Goal: Task Accomplishment & Management: Complete application form

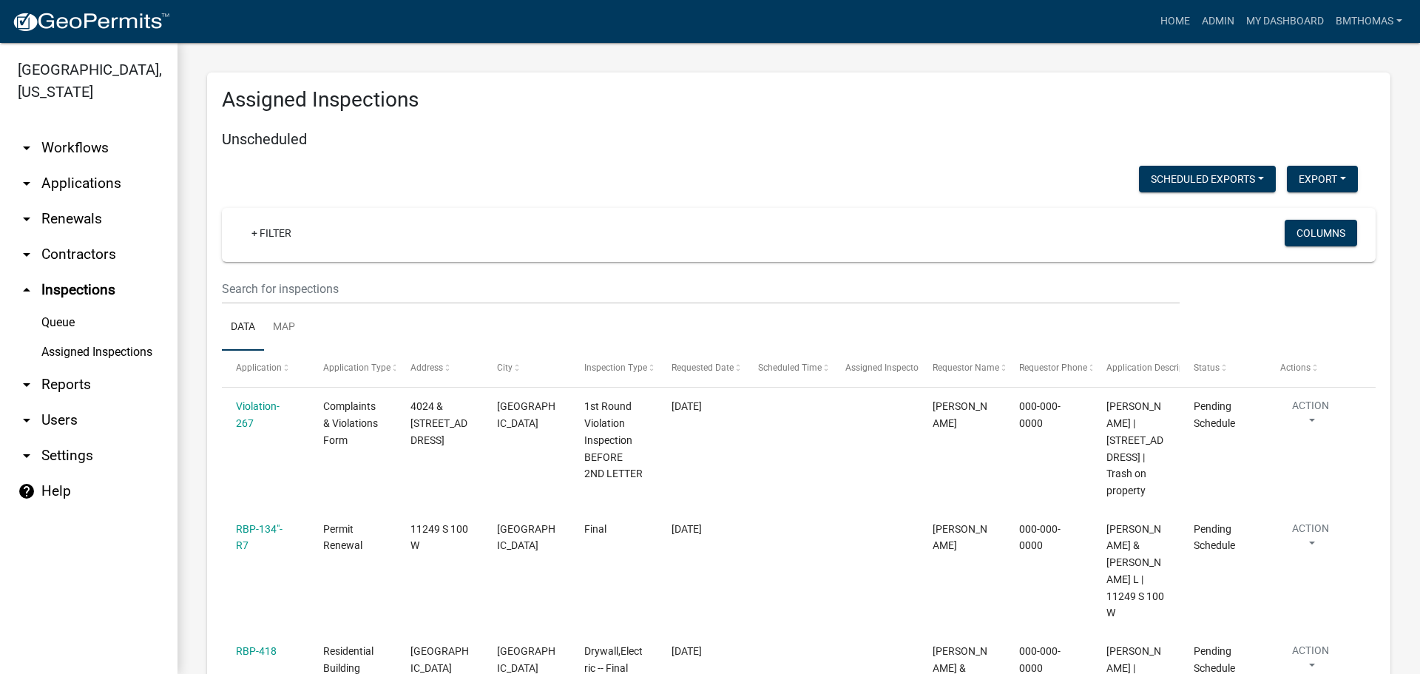
select select "3: 100"
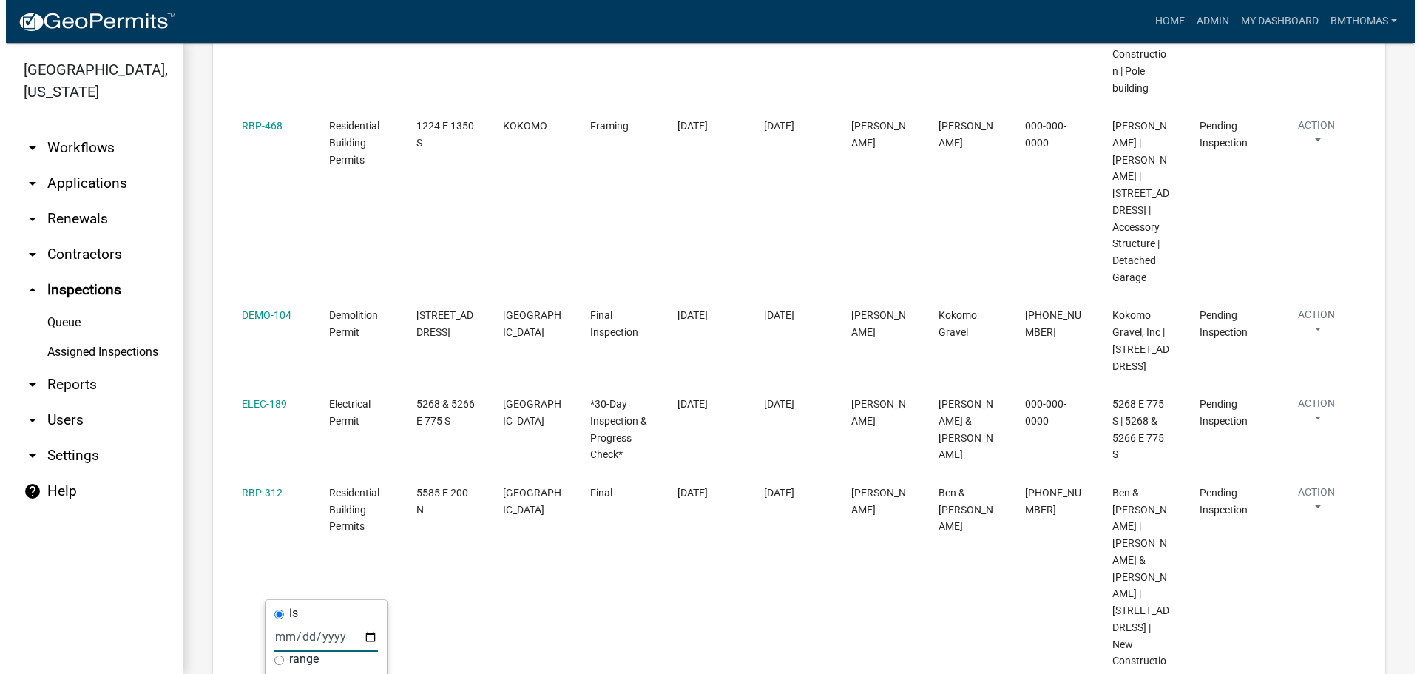
scroll to position [11681, 0]
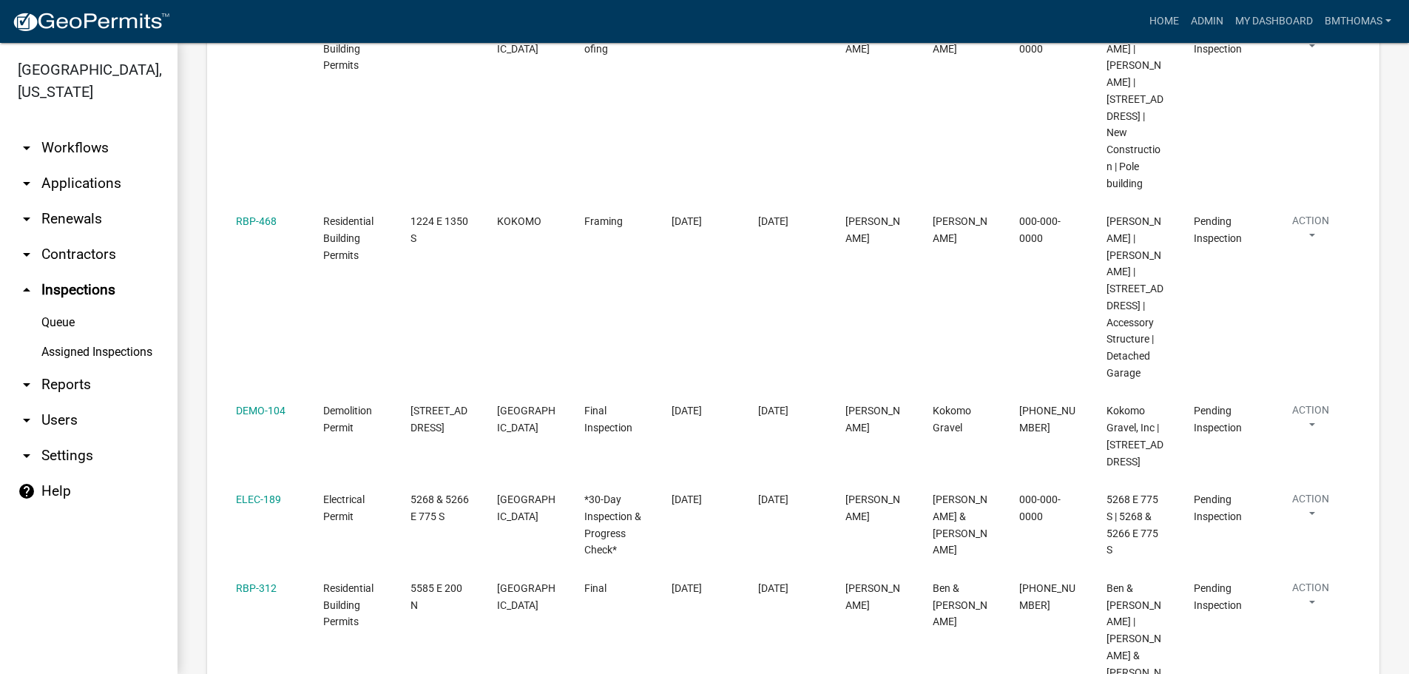
click at [87, 166] on link "arrow_drop_down Applications" at bounding box center [89, 184] width 178 height 36
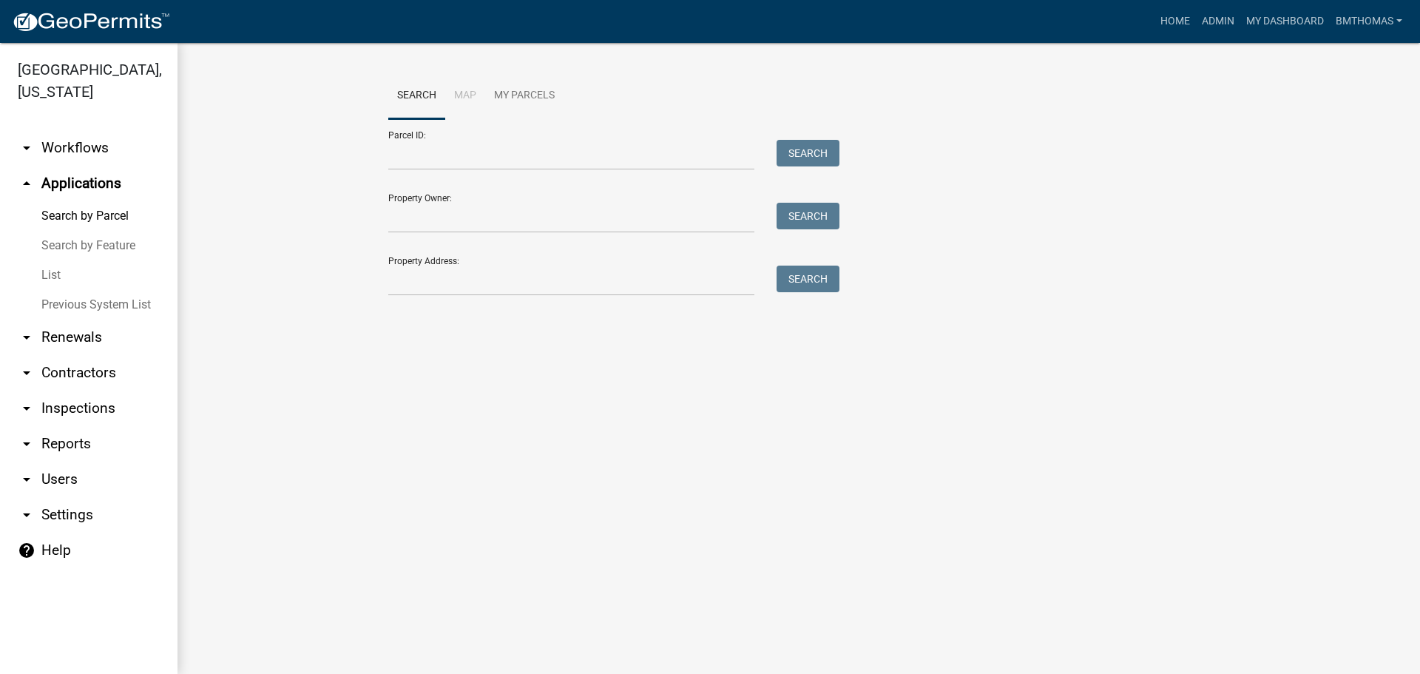
click at [47, 260] on link "List" at bounding box center [89, 275] width 178 height 30
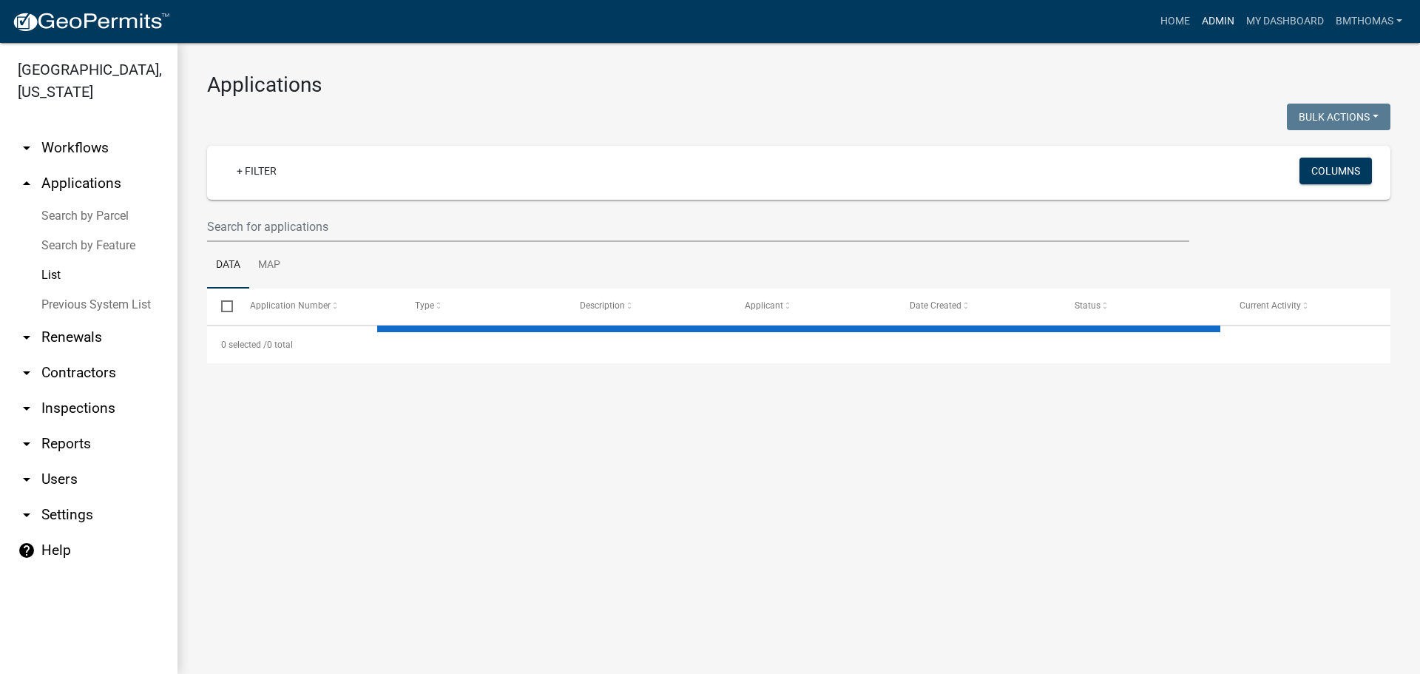
select select "3: 100"
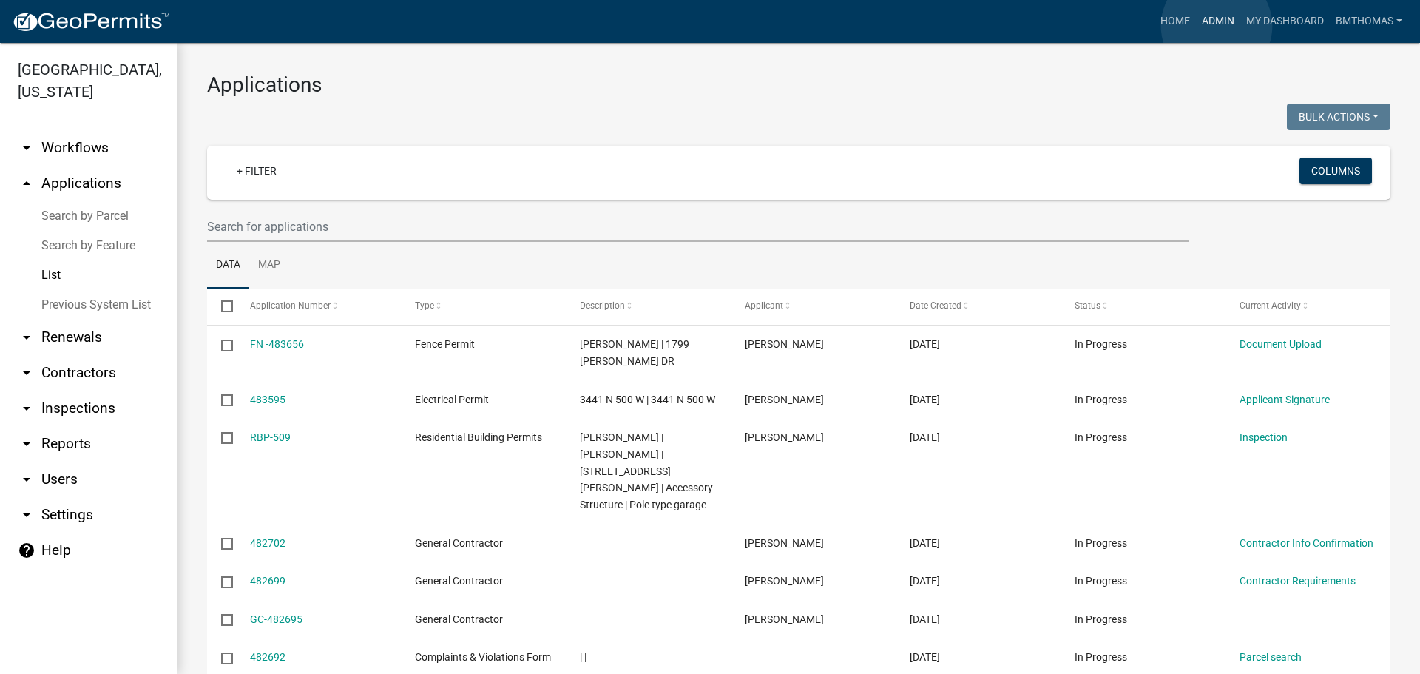
click at [1217, 26] on link "Admin" at bounding box center [1218, 21] width 44 height 28
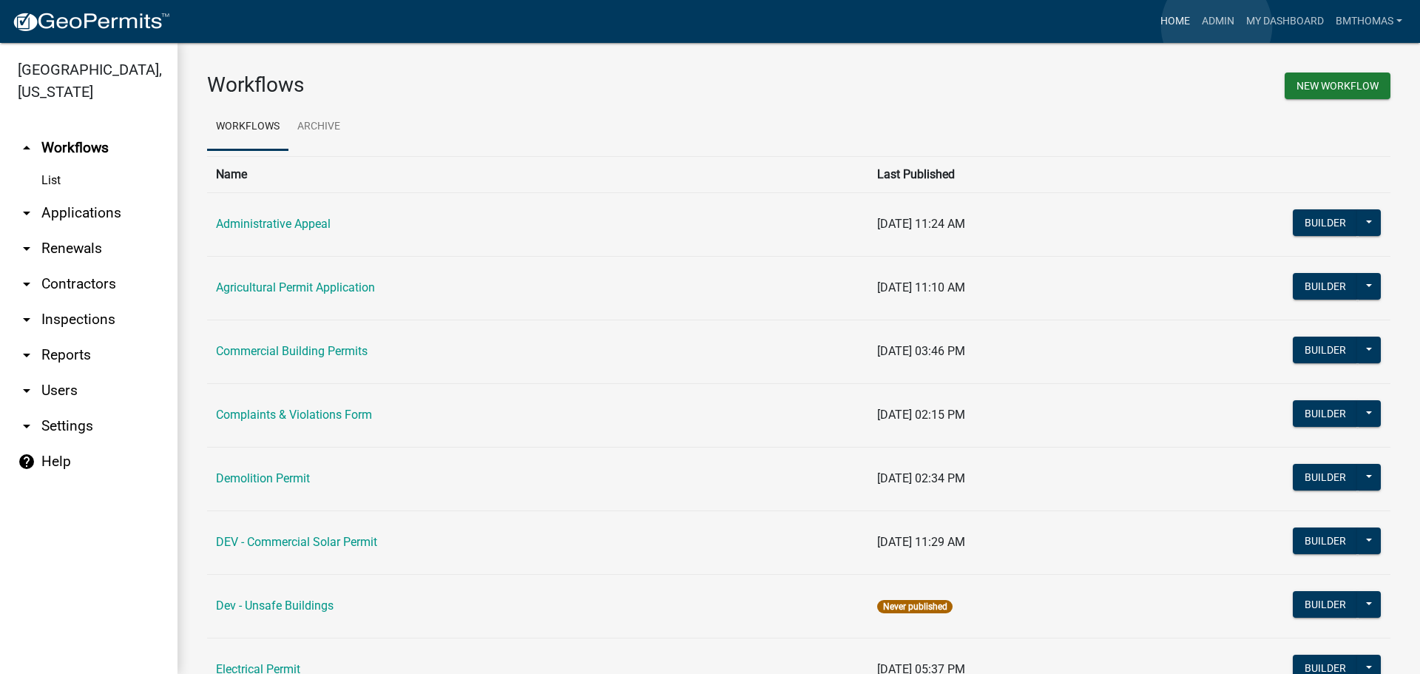
click at [1163, 30] on link "Home" at bounding box center [1175, 21] width 41 height 28
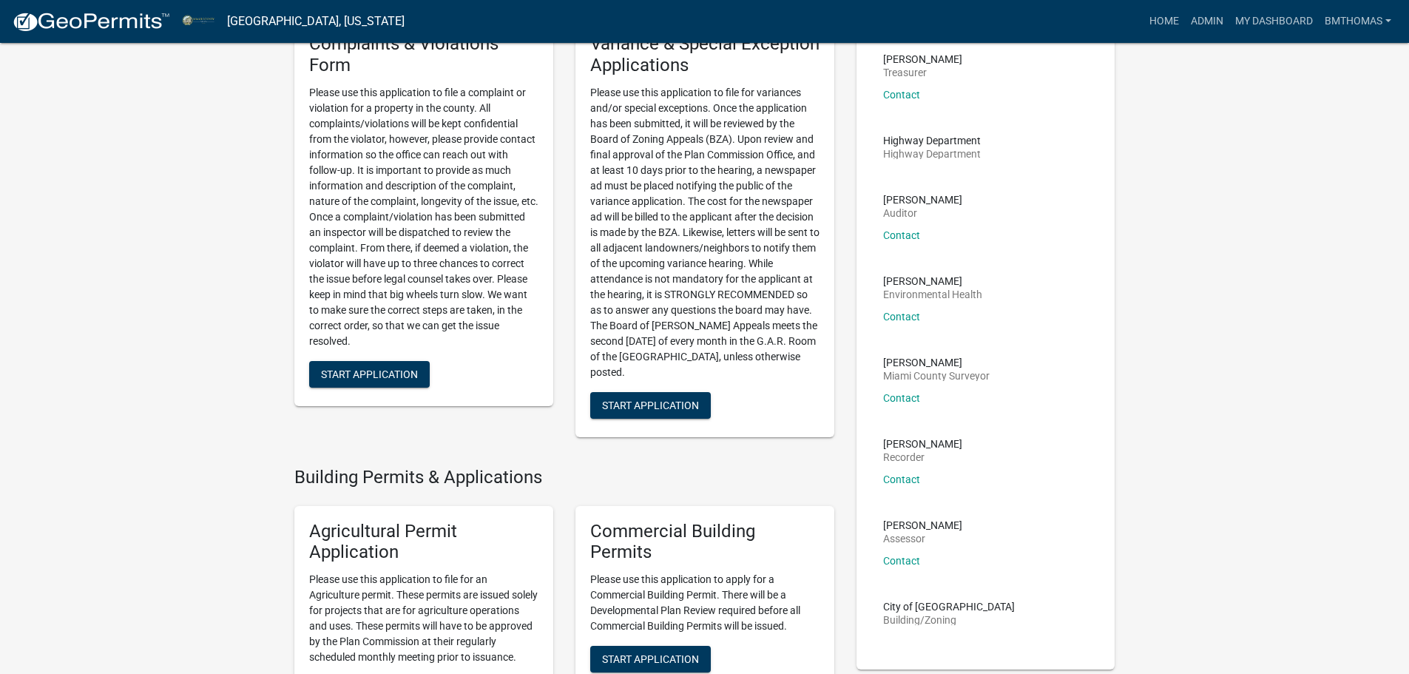
scroll to position [444, 0]
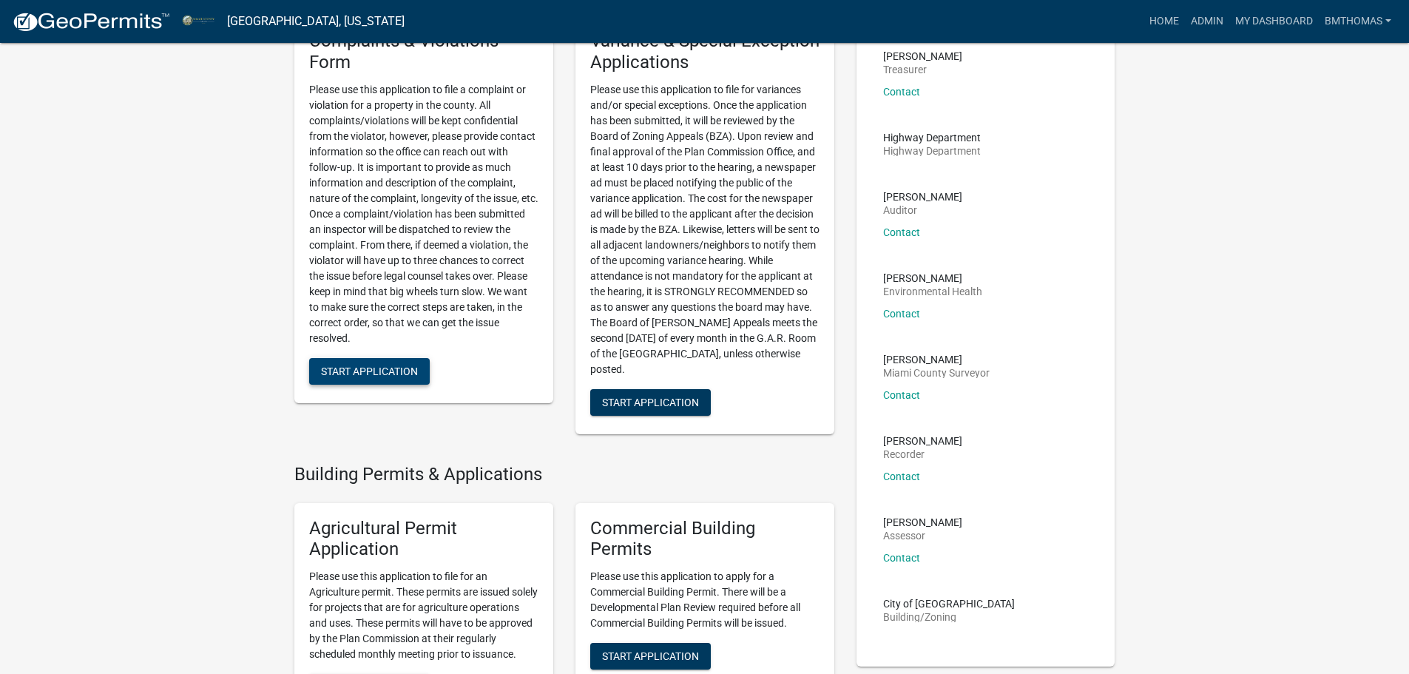
click at [374, 376] on span "Start Application" at bounding box center [369, 371] width 97 height 12
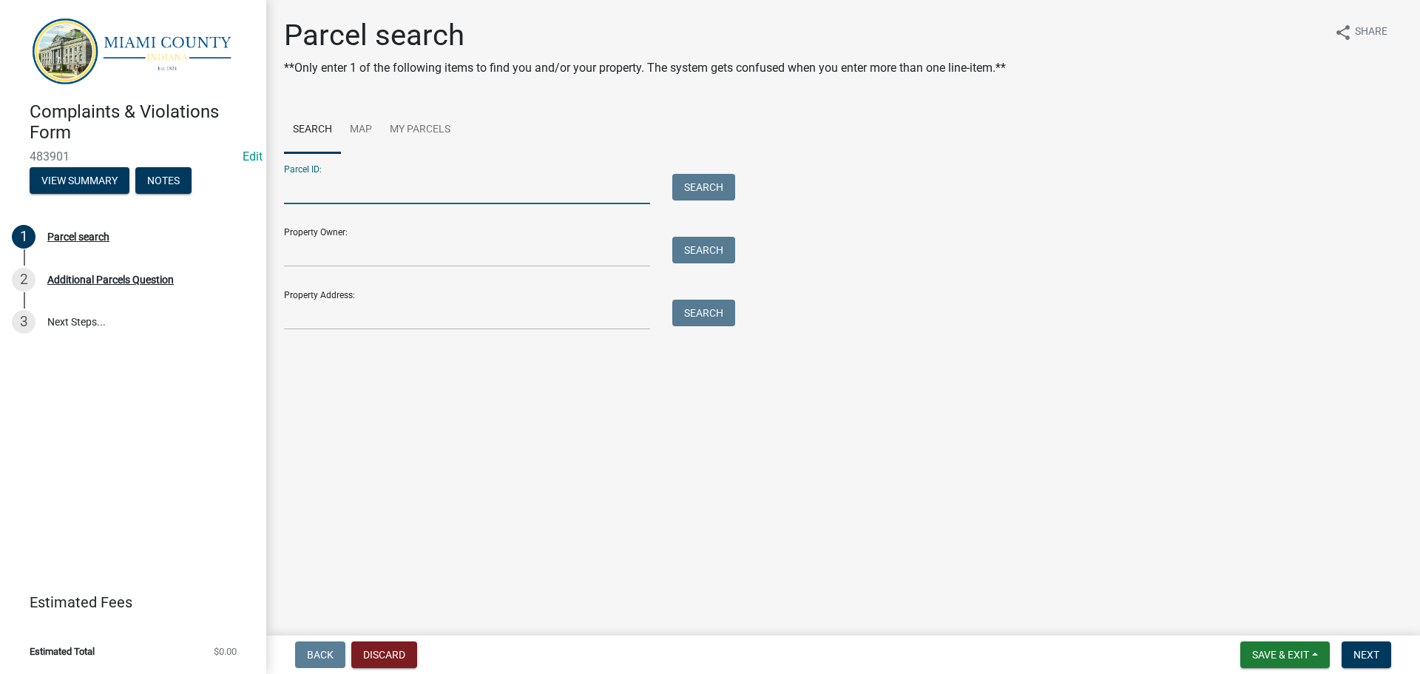
click at [334, 192] on input "Parcel ID:" at bounding box center [467, 189] width 366 height 30
paste input "52-02-30-400-004.000-020"
type input "52-02-30-400-004.000-020"
click at [697, 176] on button "Search" at bounding box center [703, 187] width 63 height 27
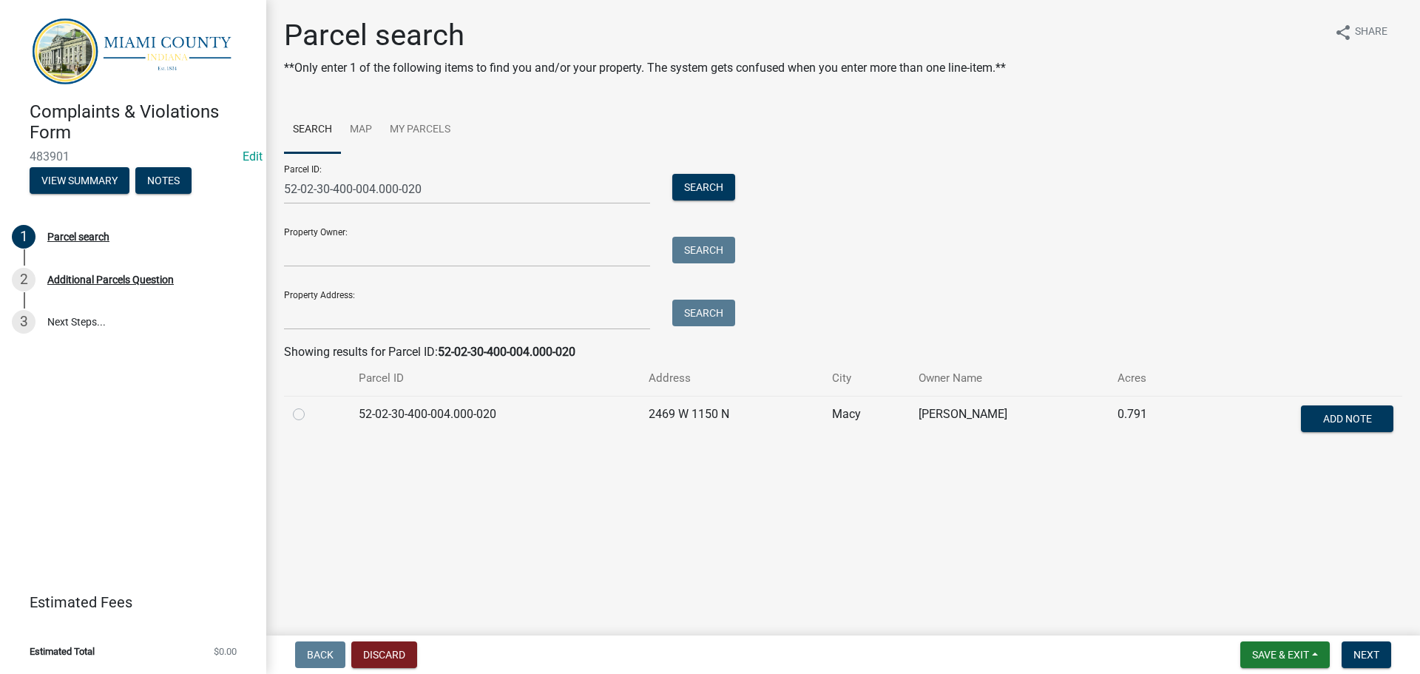
click at [311, 405] on label at bounding box center [311, 405] width 0 height 0
click at [311, 415] on input "radio" at bounding box center [316, 410] width 10 height 10
radio input "true"
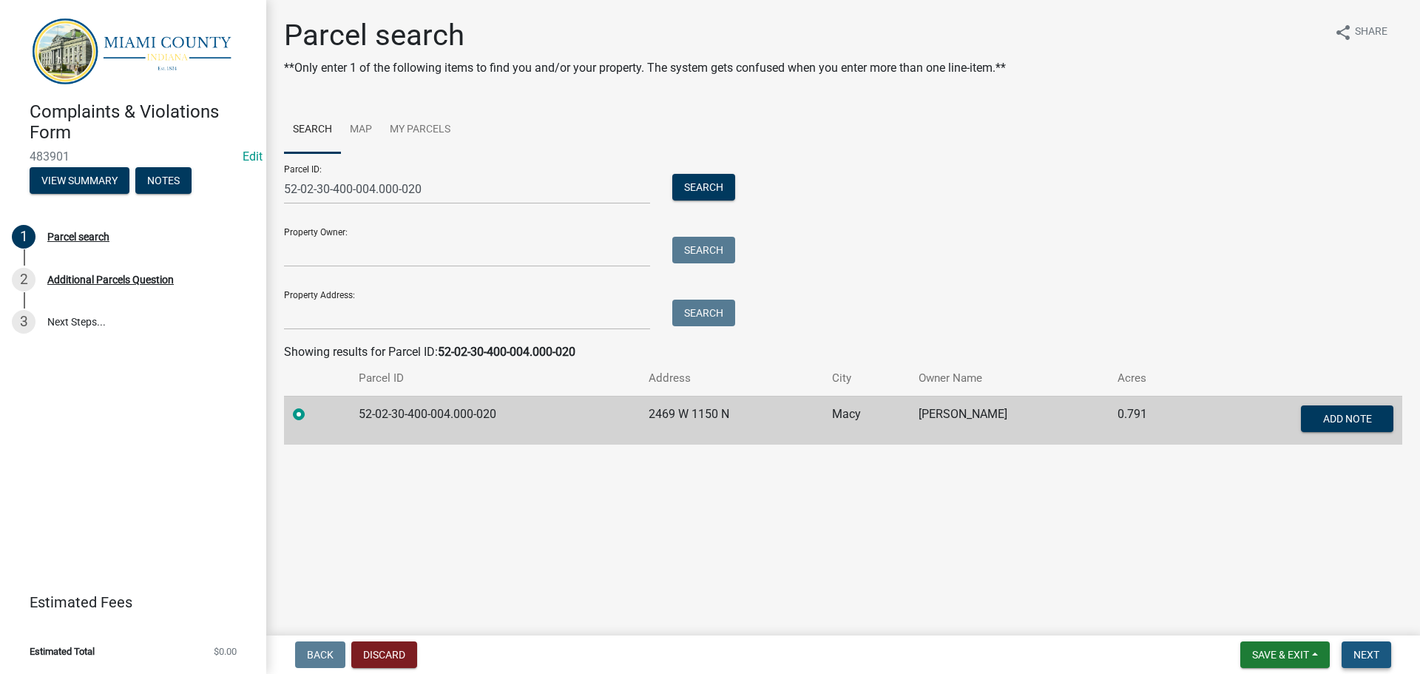
click at [1369, 657] on span "Next" at bounding box center [1366, 655] width 26 height 12
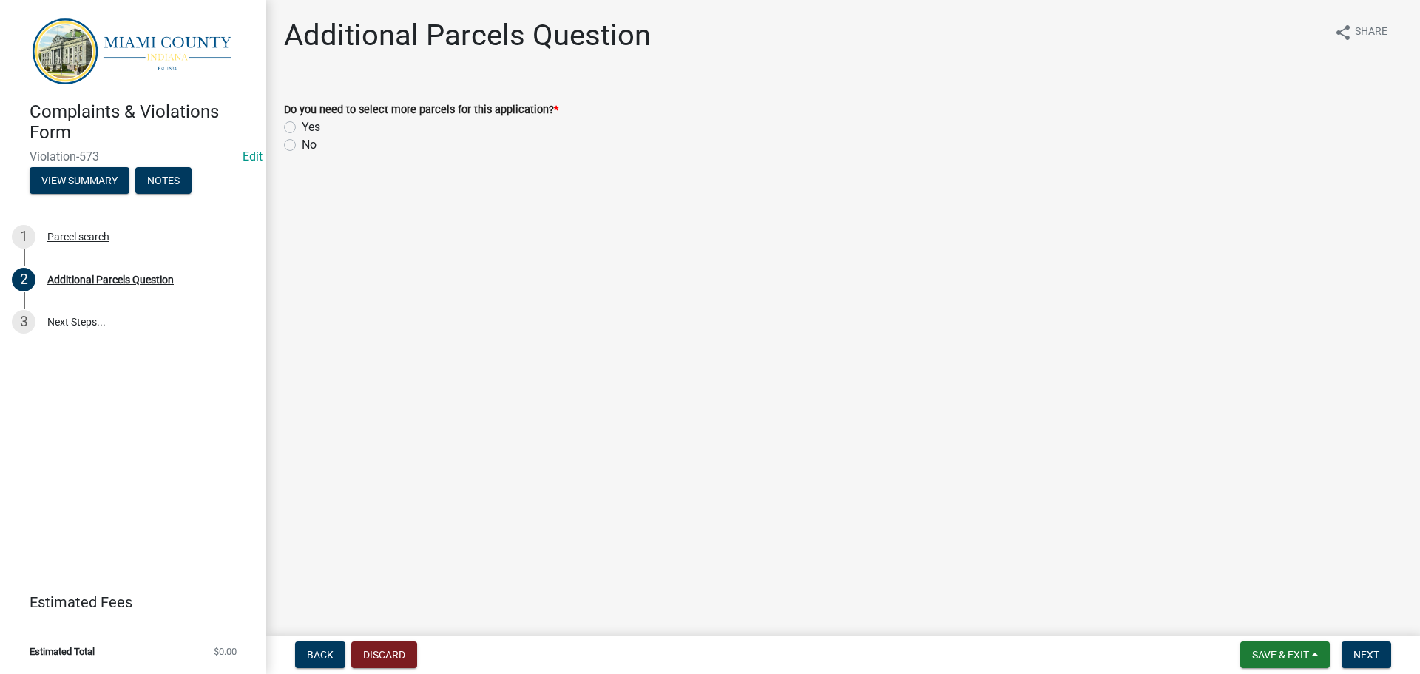
click at [302, 144] on label "No" at bounding box center [309, 145] width 15 height 18
click at [302, 144] on input "No" at bounding box center [307, 141] width 10 height 10
radio input "true"
click at [1381, 662] on button "Next" at bounding box center [1367, 654] width 50 height 27
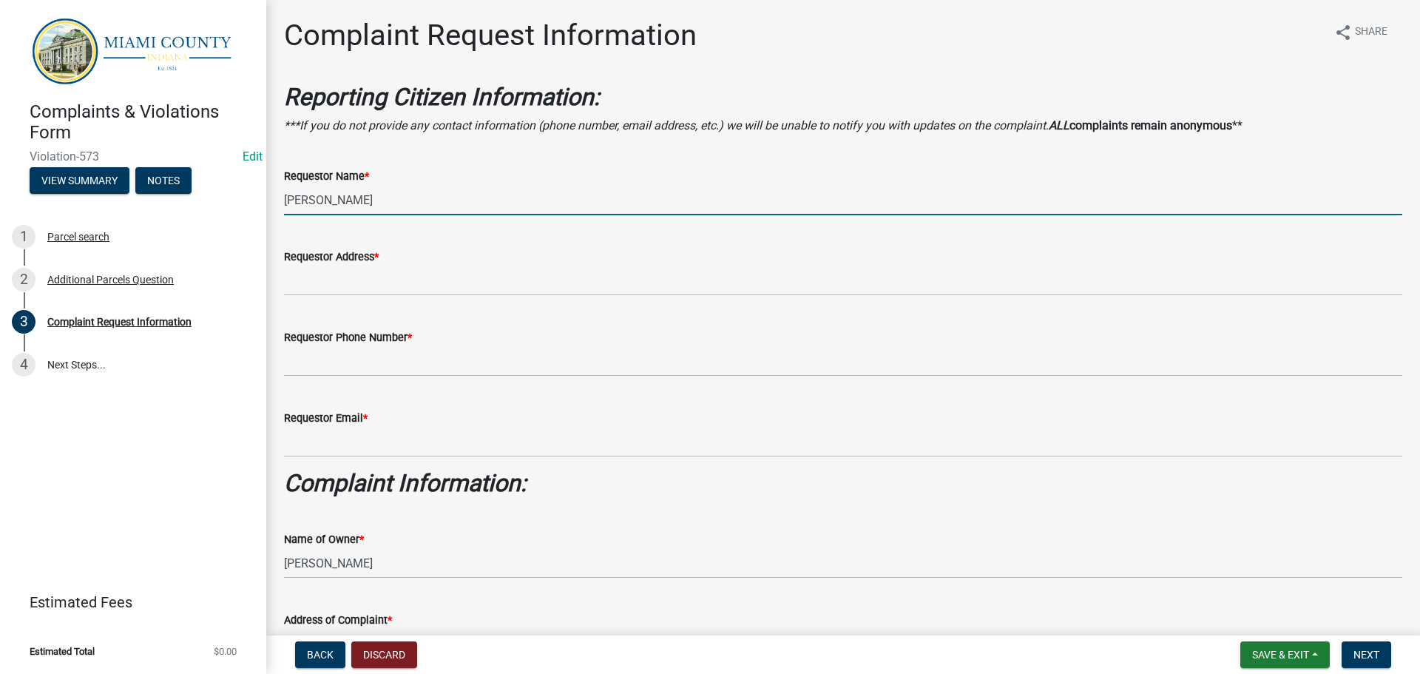
drag, startPoint x: 385, startPoint y: 200, endPoint x: 261, endPoint y: 194, distance: 123.7
click at [261, 194] on div "Complaints & Violations Form Violation-573 Edit View Summary Notes 1 Parcel sea…" at bounding box center [710, 337] width 1420 height 674
type input "[PERSON_NAME]"
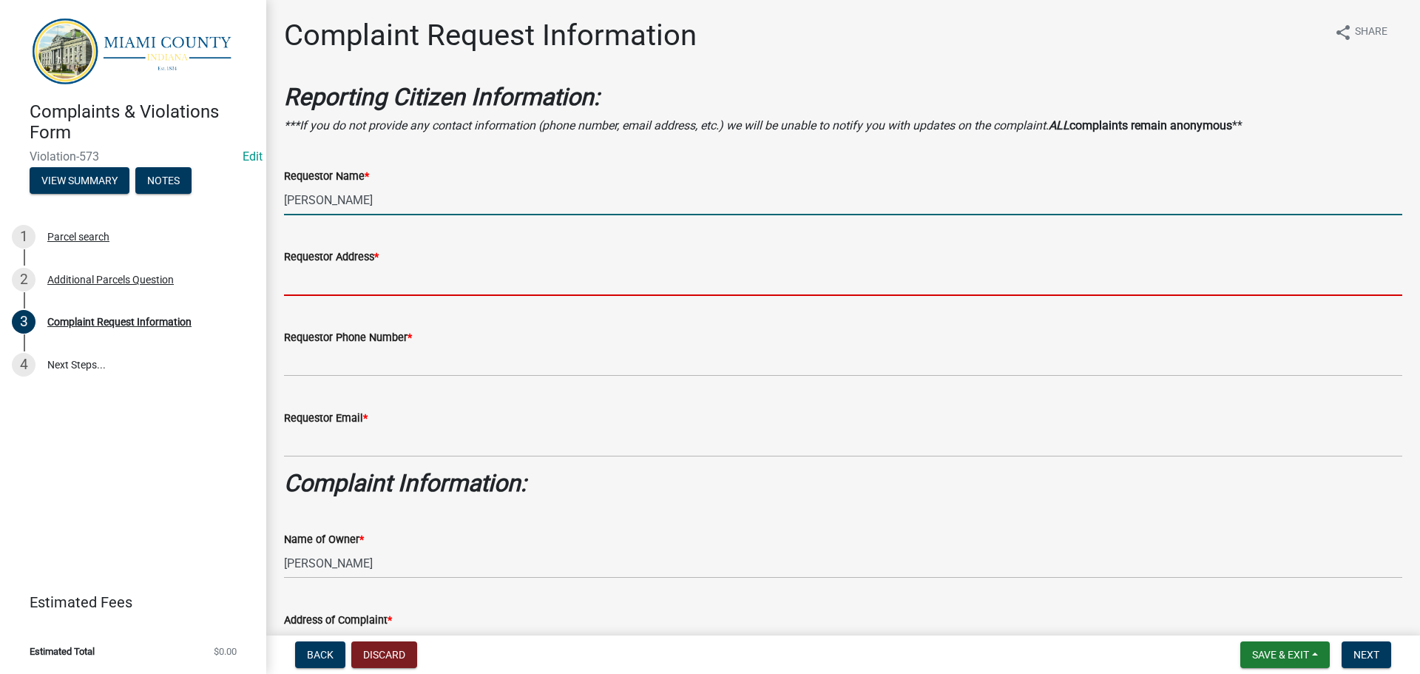
click at [380, 277] on input "Requestor Address *" at bounding box center [843, 281] width 1118 height 30
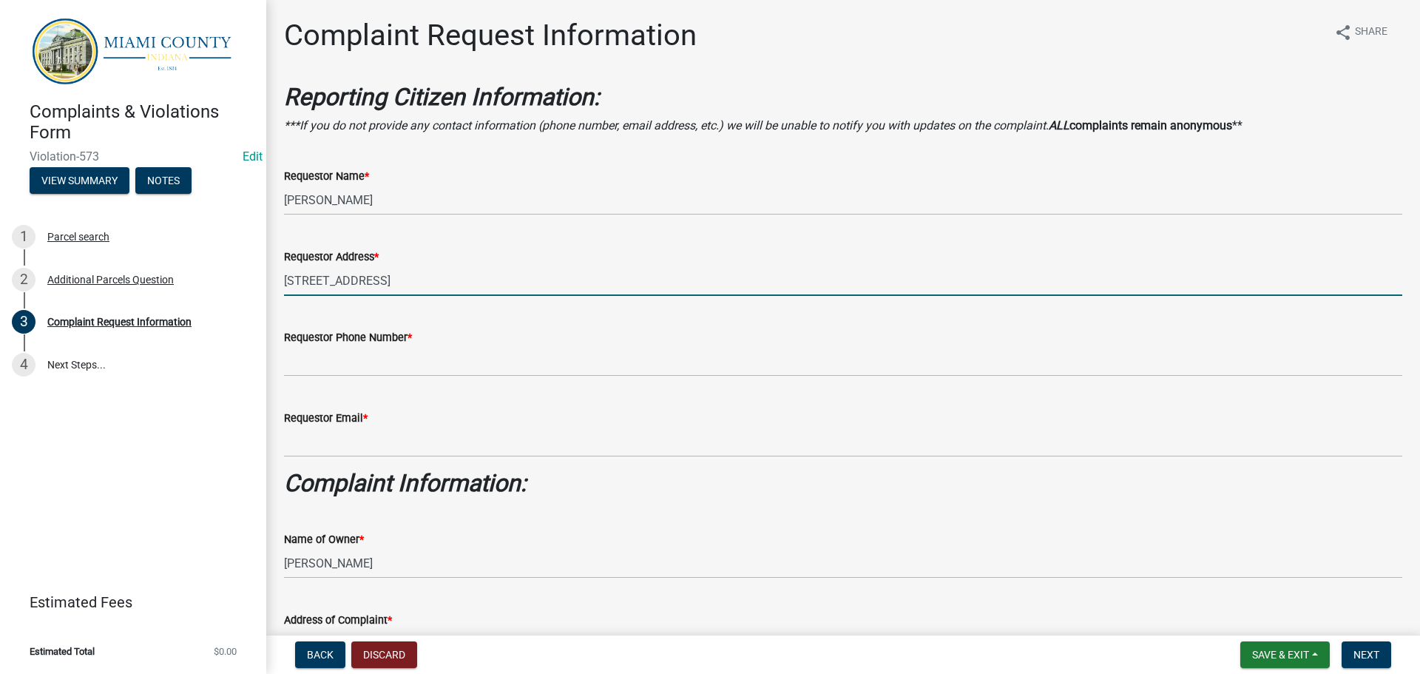
type input "[STREET_ADDRESS]"
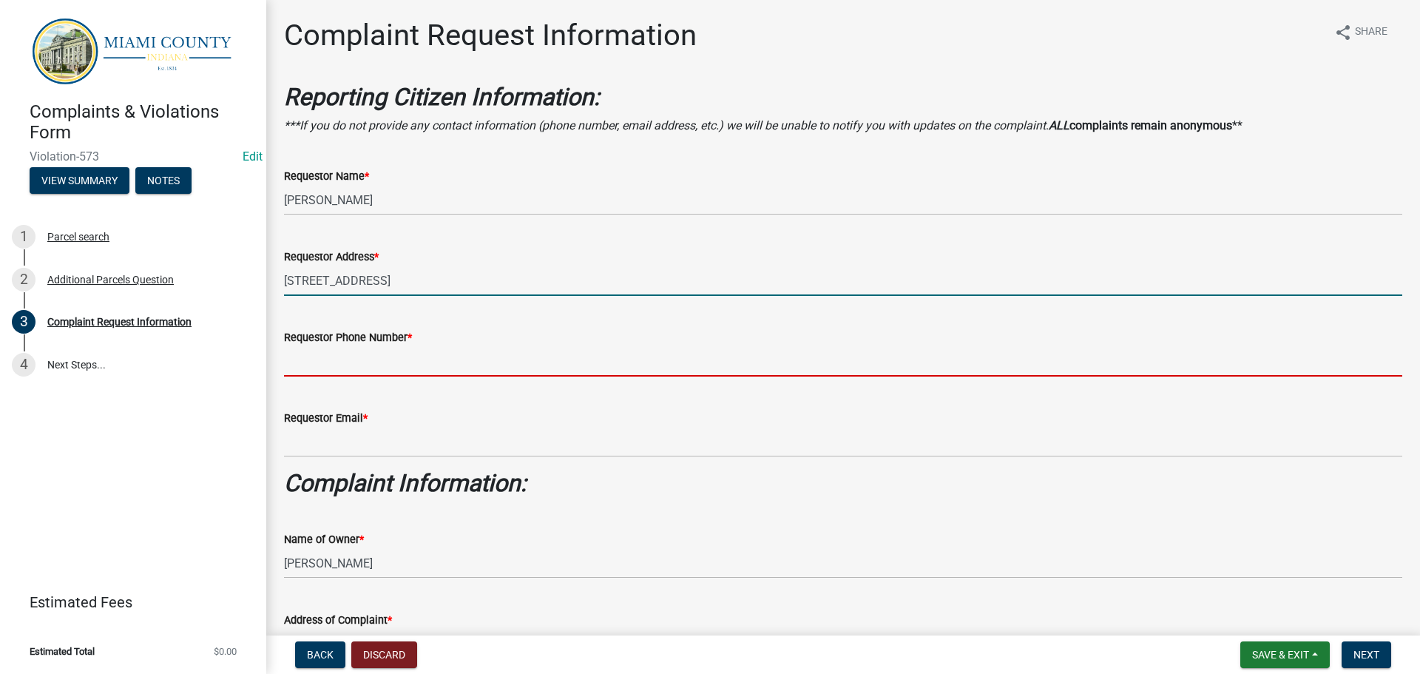
click at [377, 360] on input "Requestor Phone Number *" at bounding box center [843, 361] width 1118 height 30
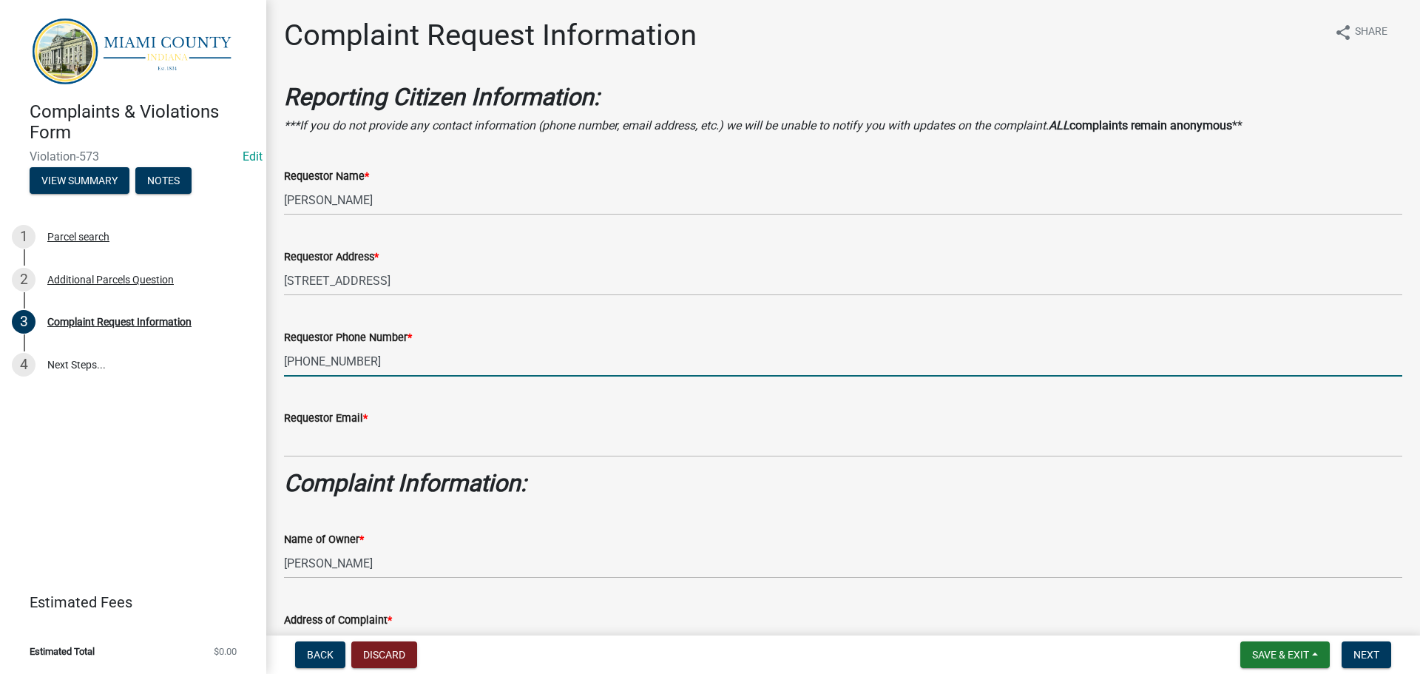
type input "[PHONE_NUMBER]"
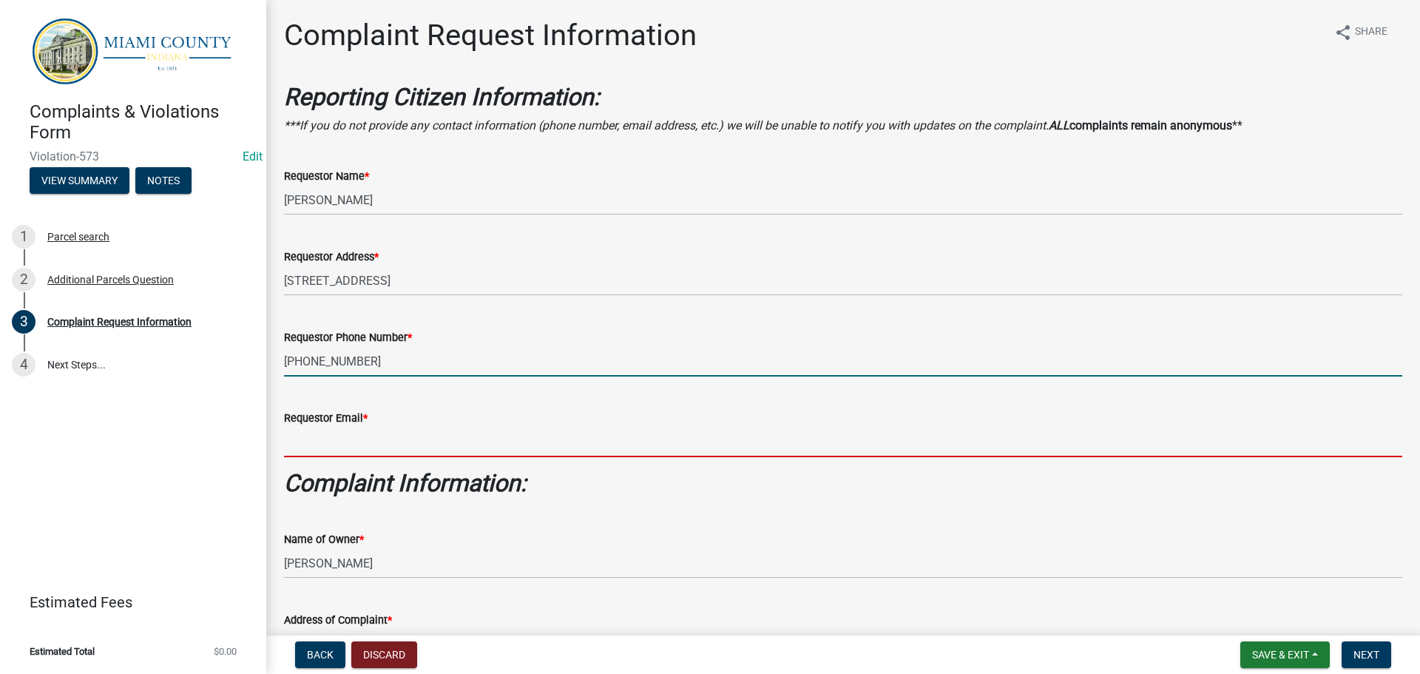
click at [361, 444] on input "Requestor Email *" at bounding box center [843, 442] width 1118 height 30
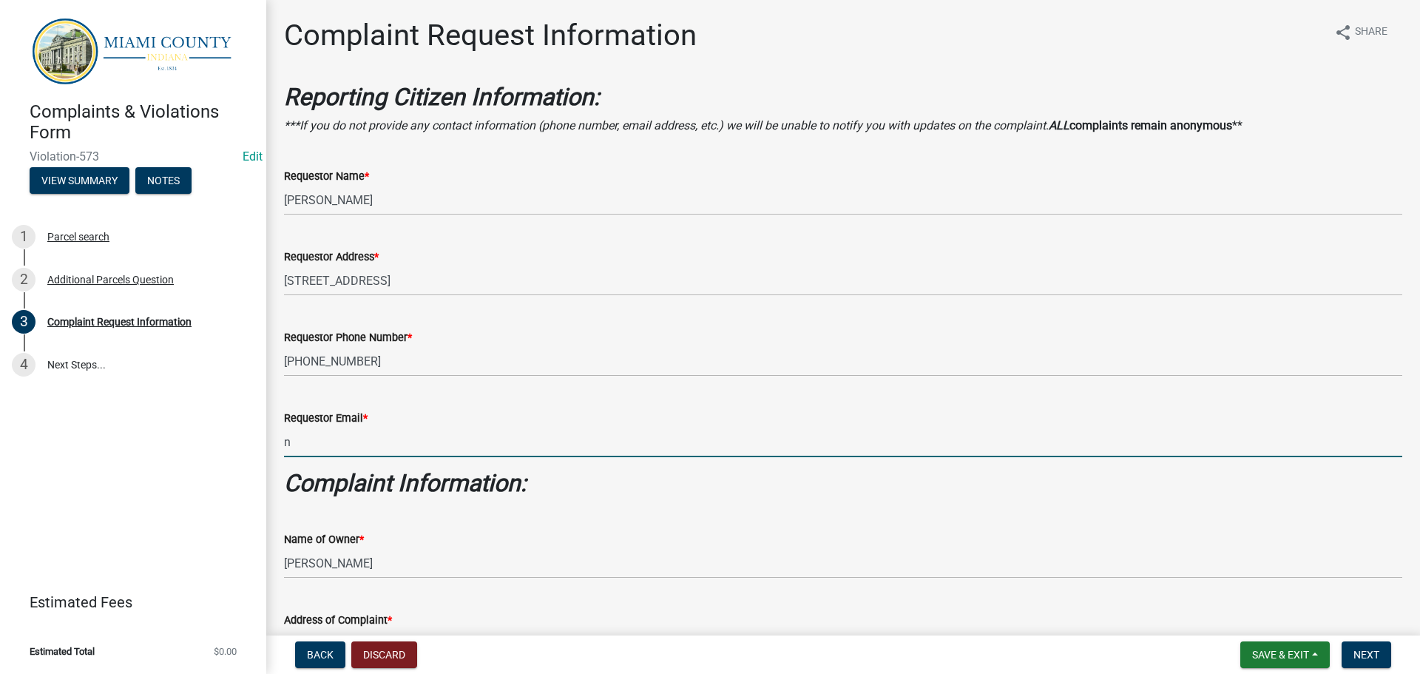
type input "[EMAIL_ADDRESS][DOMAIN_NAME]"
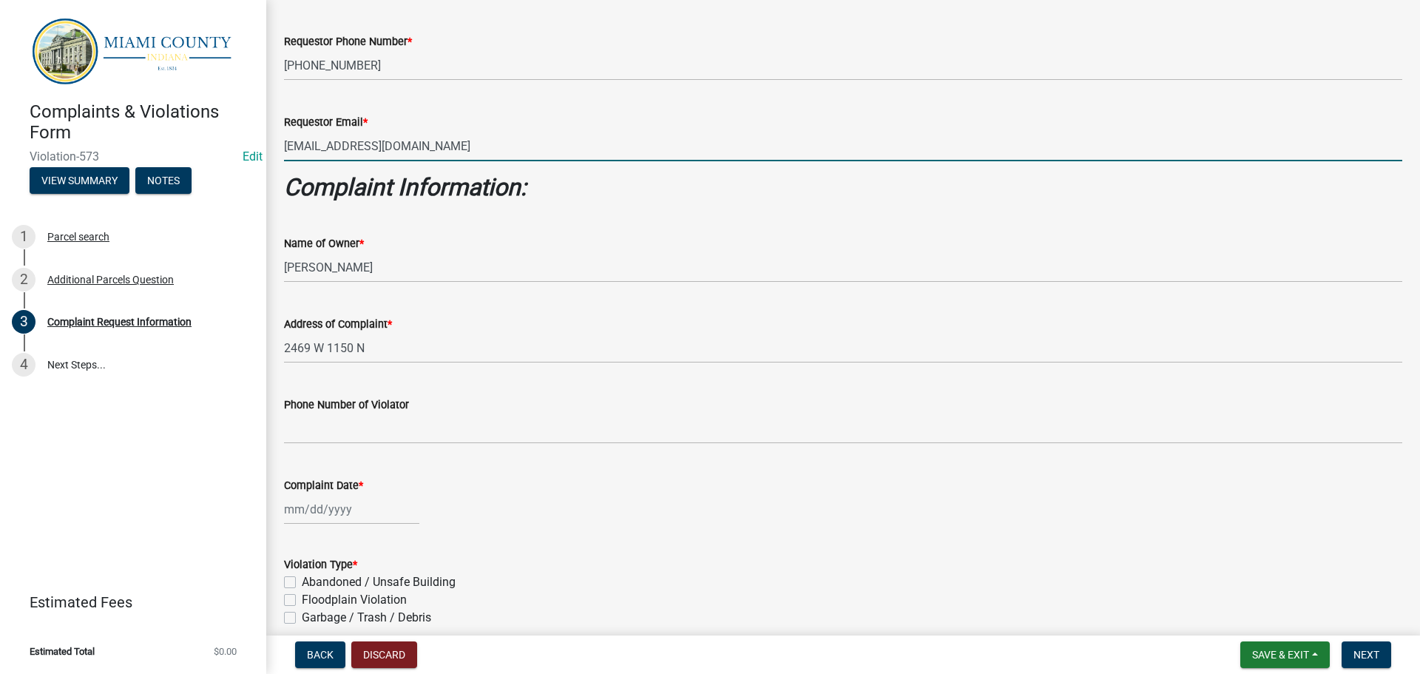
scroll to position [370, 0]
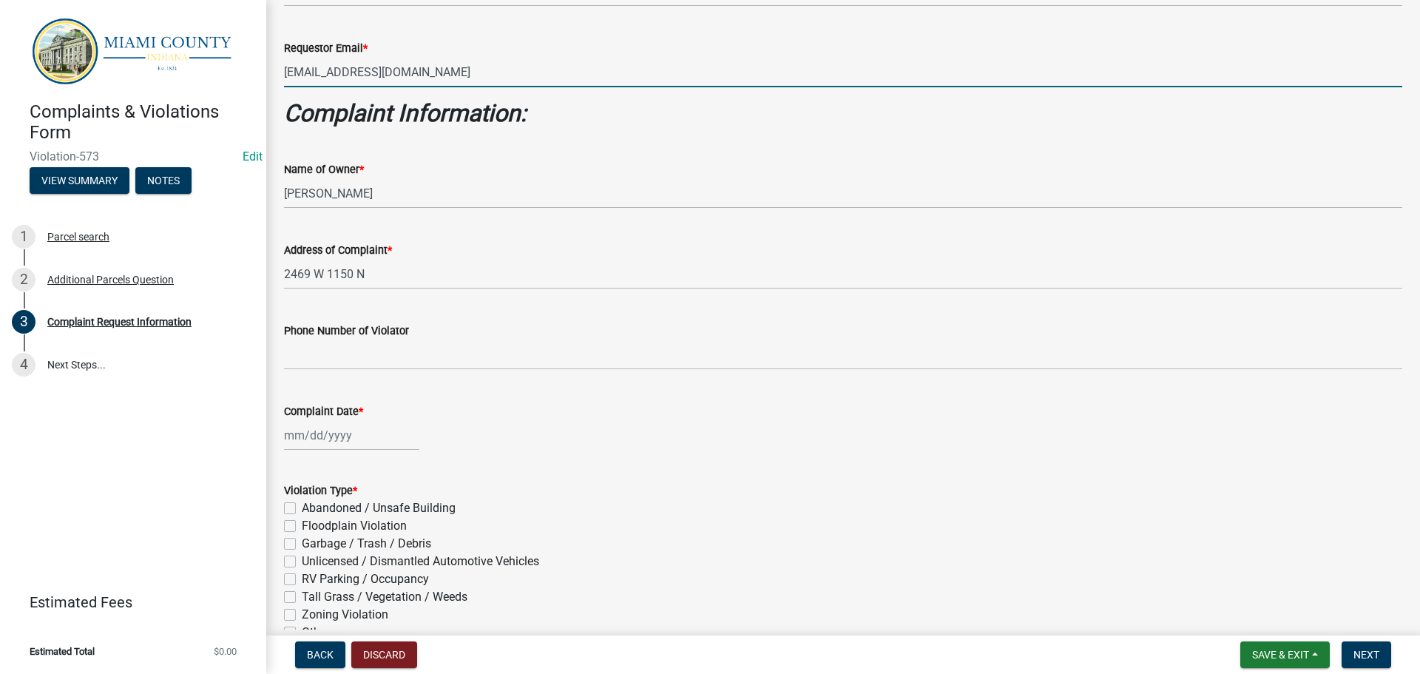
select select "9"
select select "2025"
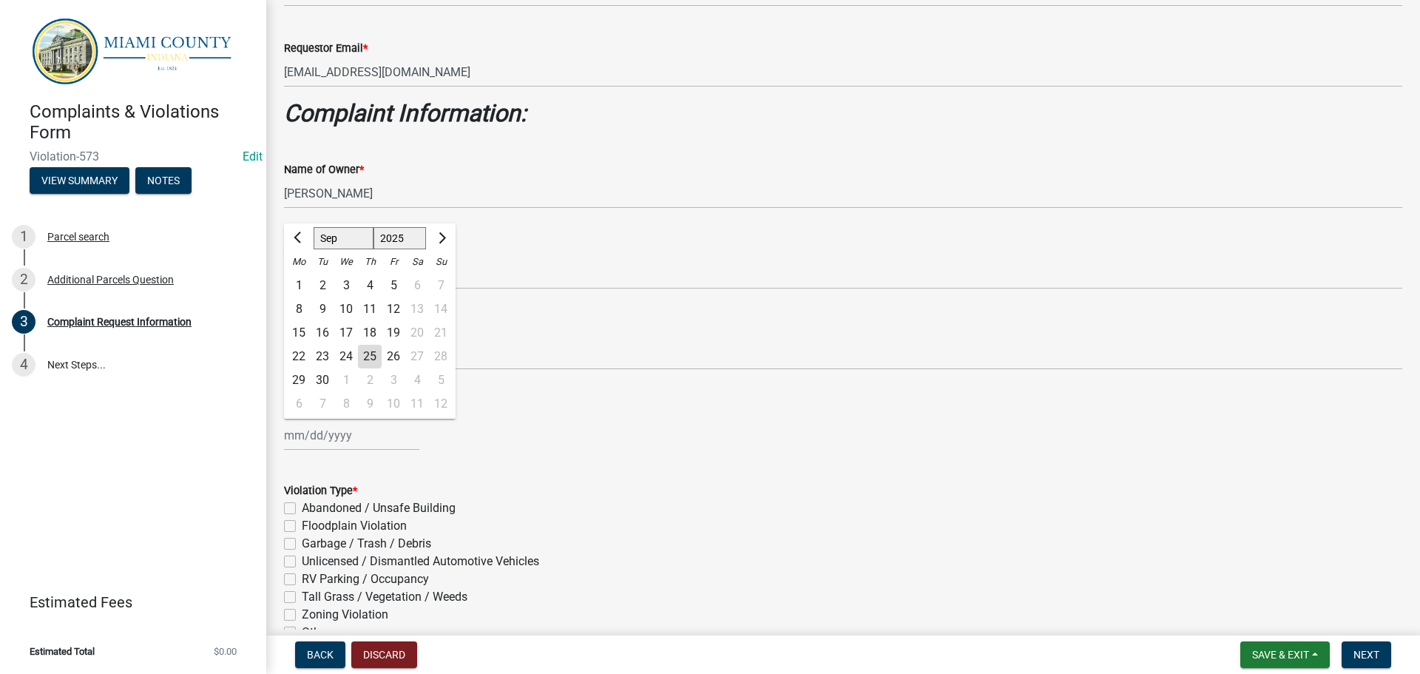
click at [328, 442] on div "[PERSON_NAME] Feb Mar Apr [PERSON_NAME][DATE] Oct Nov [DATE] 1526 1527 1528 152…" at bounding box center [351, 435] width 135 height 30
click at [346, 356] on div "24" at bounding box center [346, 357] width 24 height 24
type input "[DATE]"
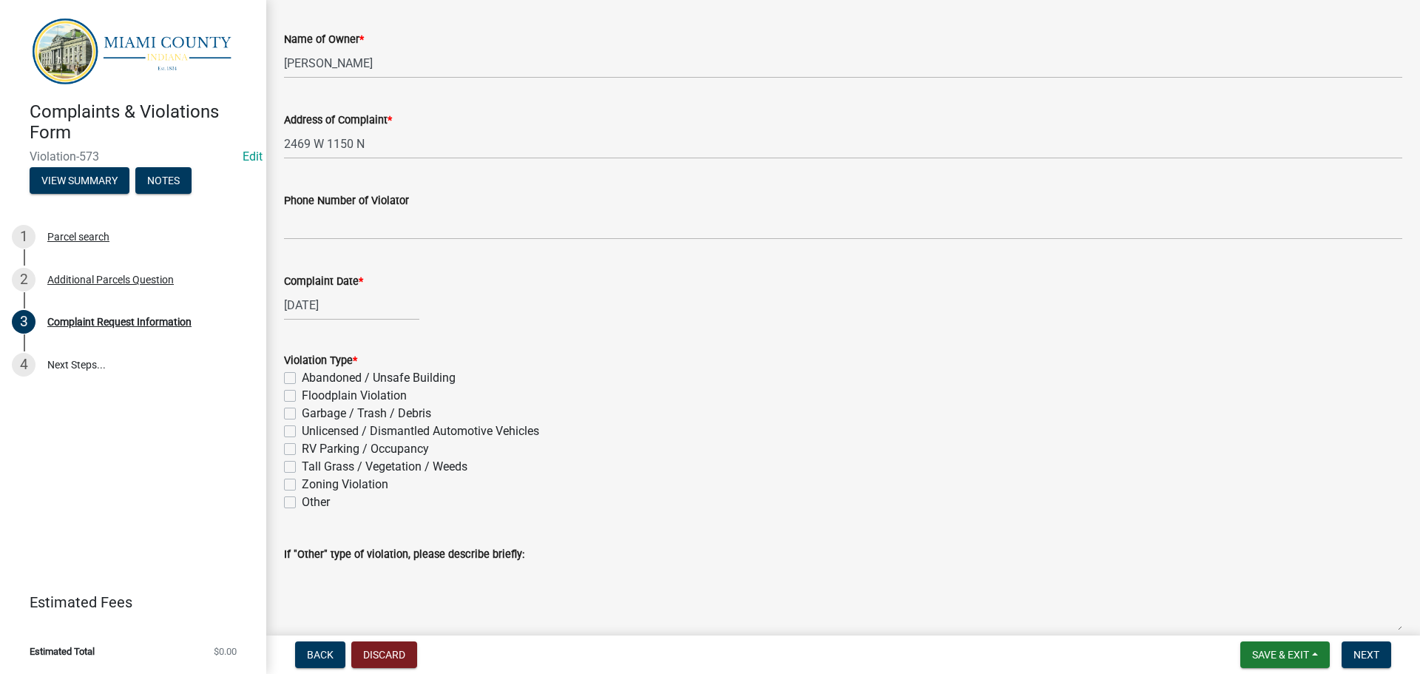
scroll to position [518, 0]
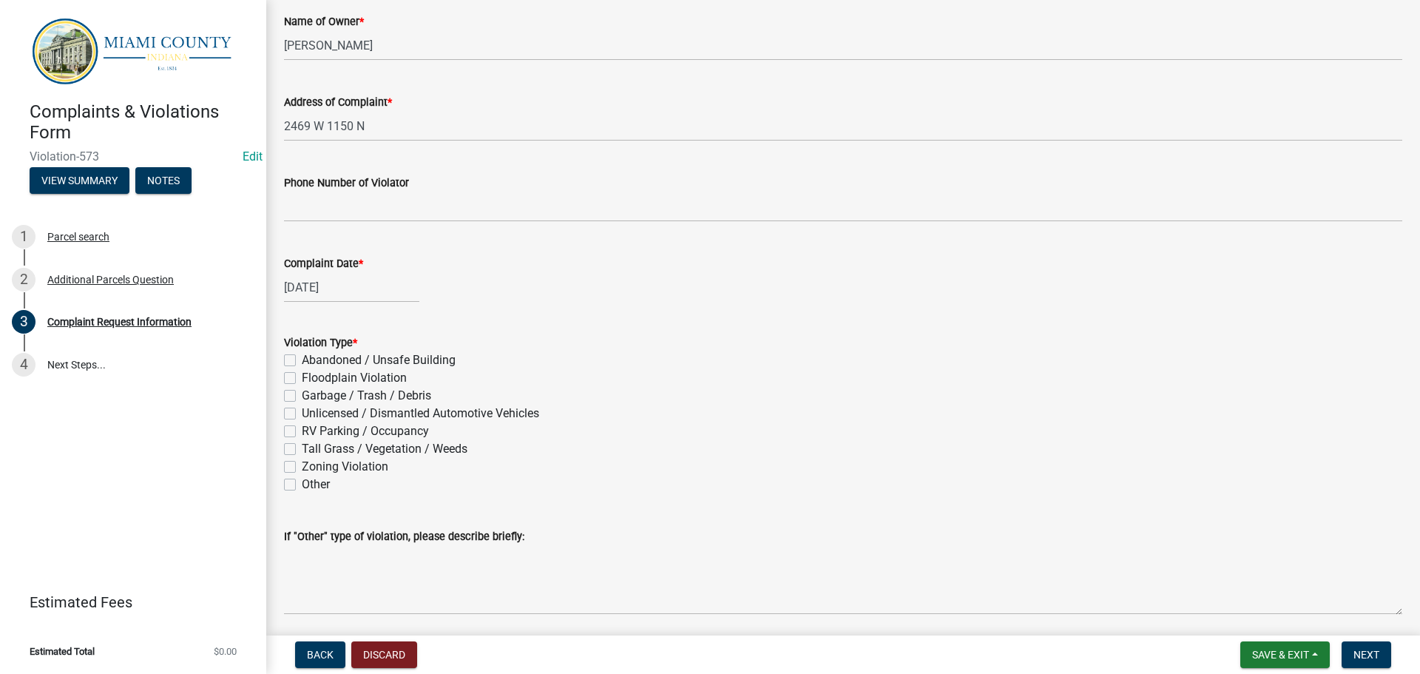
click at [302, 407] on label "Unlicensed / Dismantled Automotive Vehicles" at bounding box center [420, 414] width 237 height 18
click at [302, 407] on input "Unlicensed / Dismantled Automotive Vehicles" at bounding box center [307, 410] width 10 height 10
checkbox input "true"
checkbox input "false"
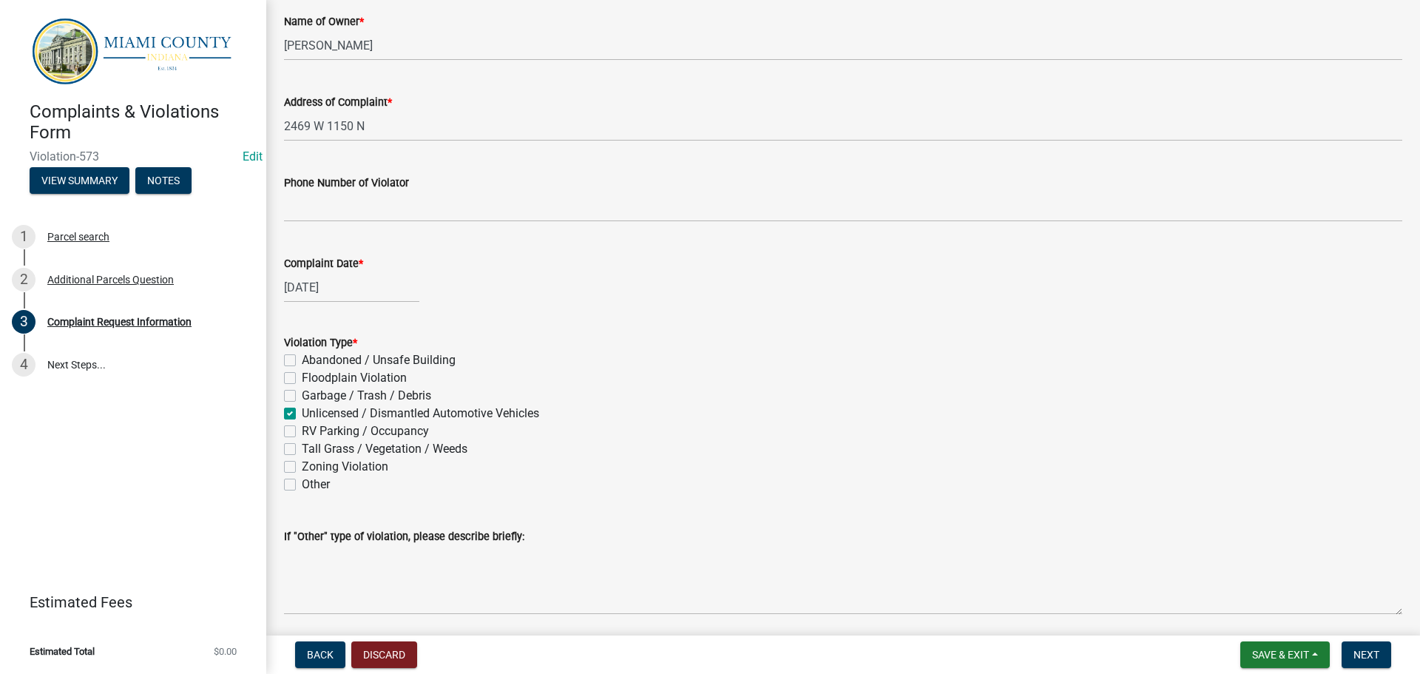
checkbox input "false"
checkbox input "true"
checkbox input "false"
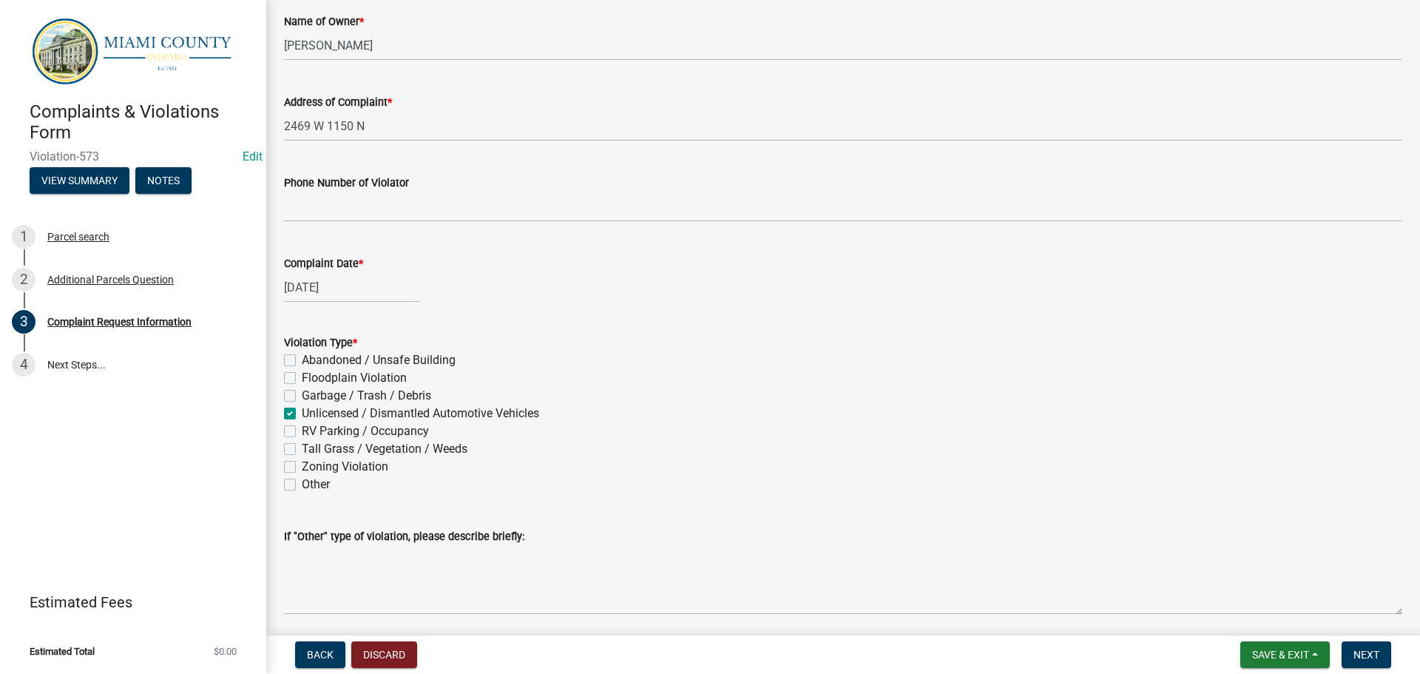
checkbox input "false"
click at [302, 396] on label "Garbage / Trash / Debris" at bounding box center [366, 396] width 129 height 18
click at [302, 396] on input "Garbage / Trash / Debris" at bounding box center [307, 392] width 10 height 10
checkbox input "true"
checkbox input "false"
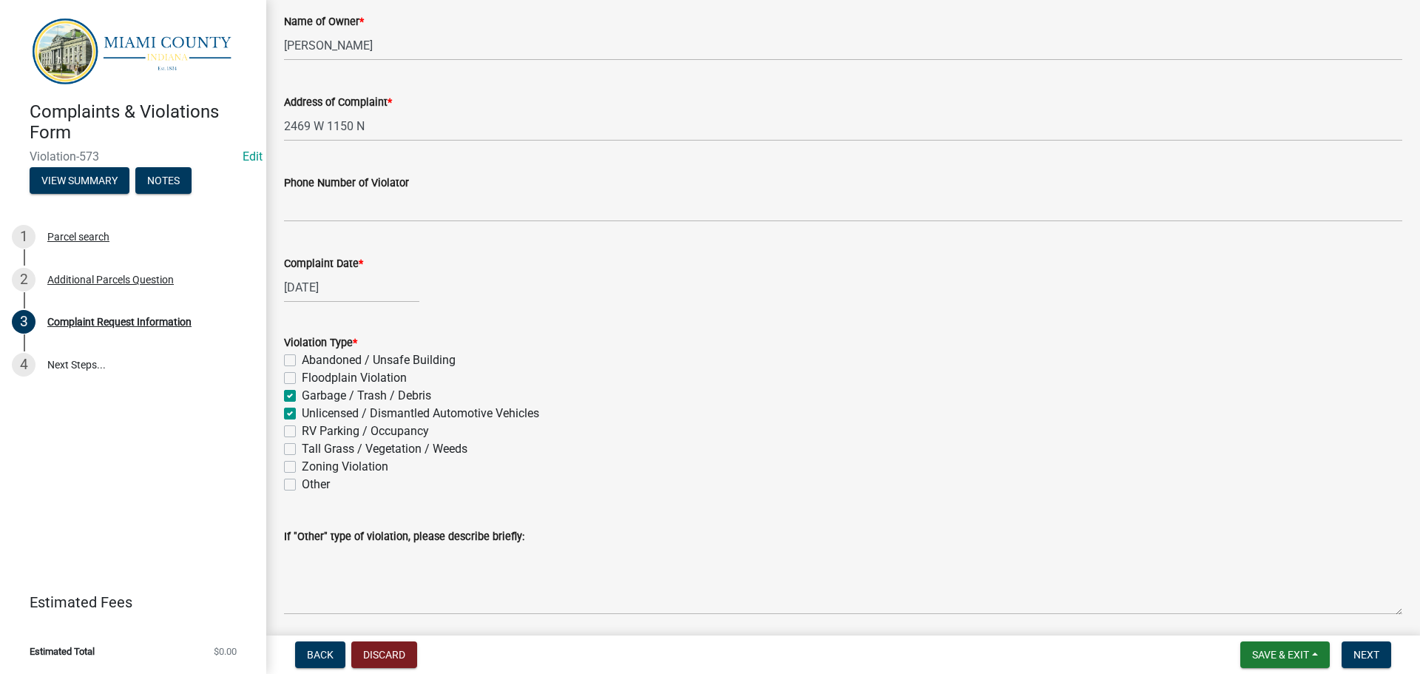
checkbox input "false"
checkbox input "true"
checkbox input "false"
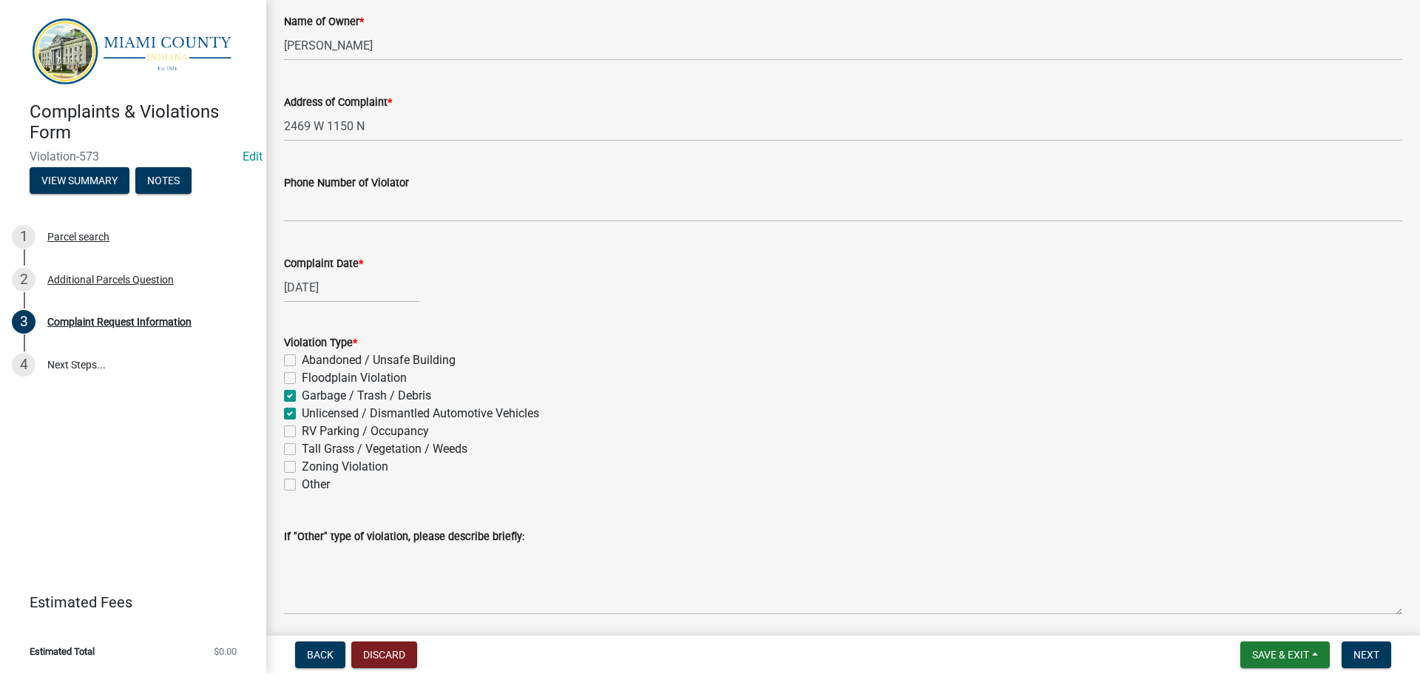
checkbox input "false"
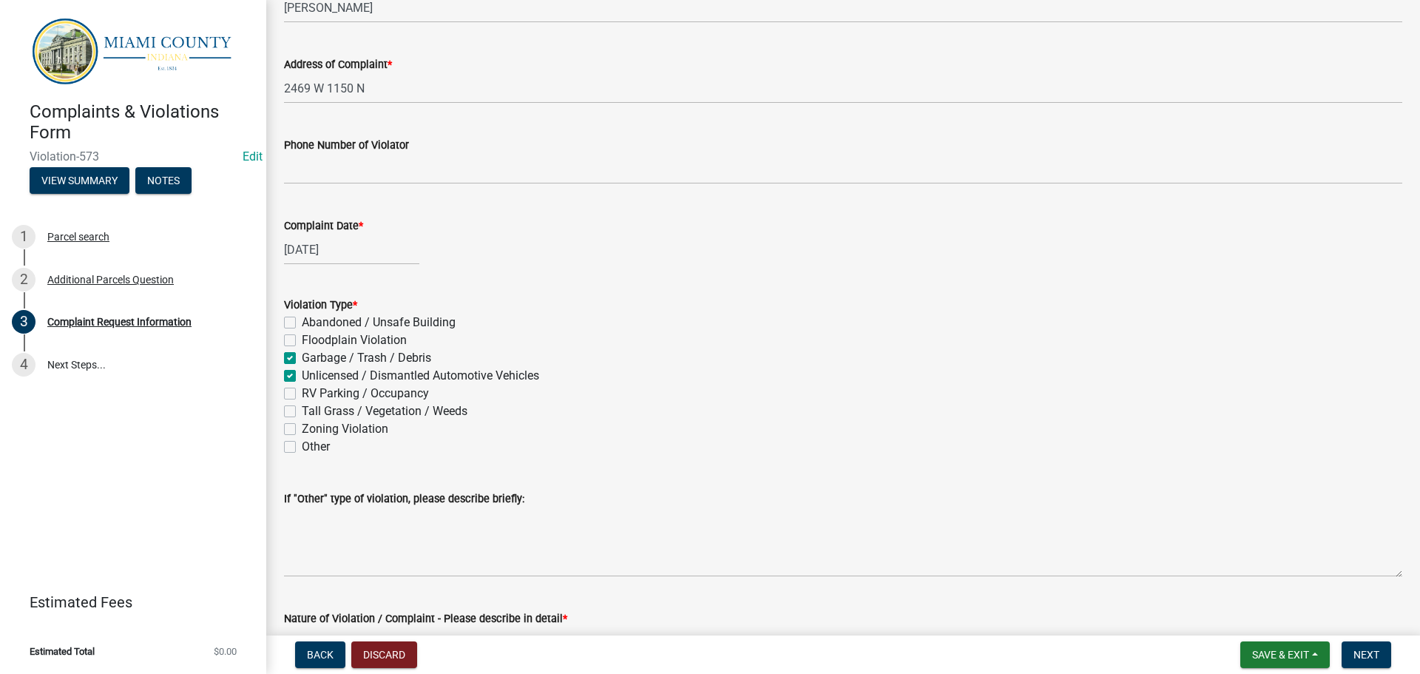
scroll to position [666, 0]
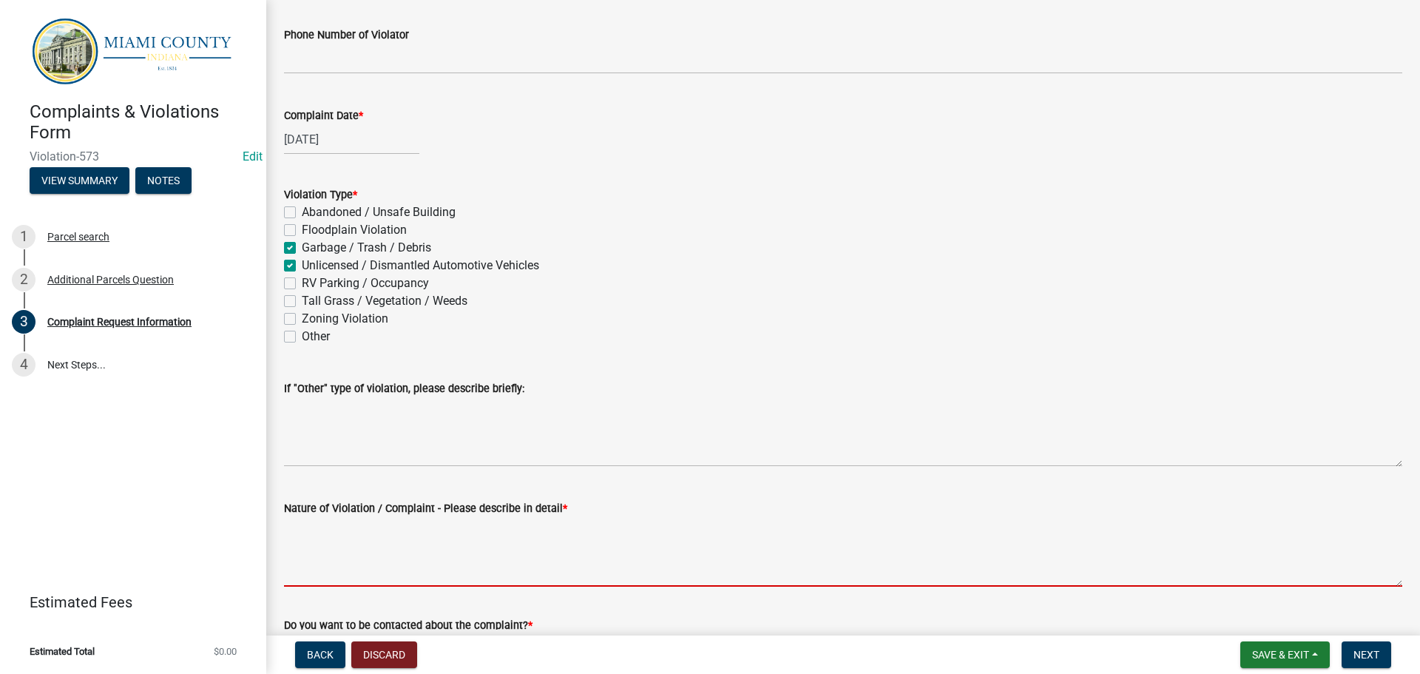
click at [322, 557] on textarea "Nature of Violation / Complaint - Please describe in detail *" at bounding box center [843, 552] width 1118 height 70
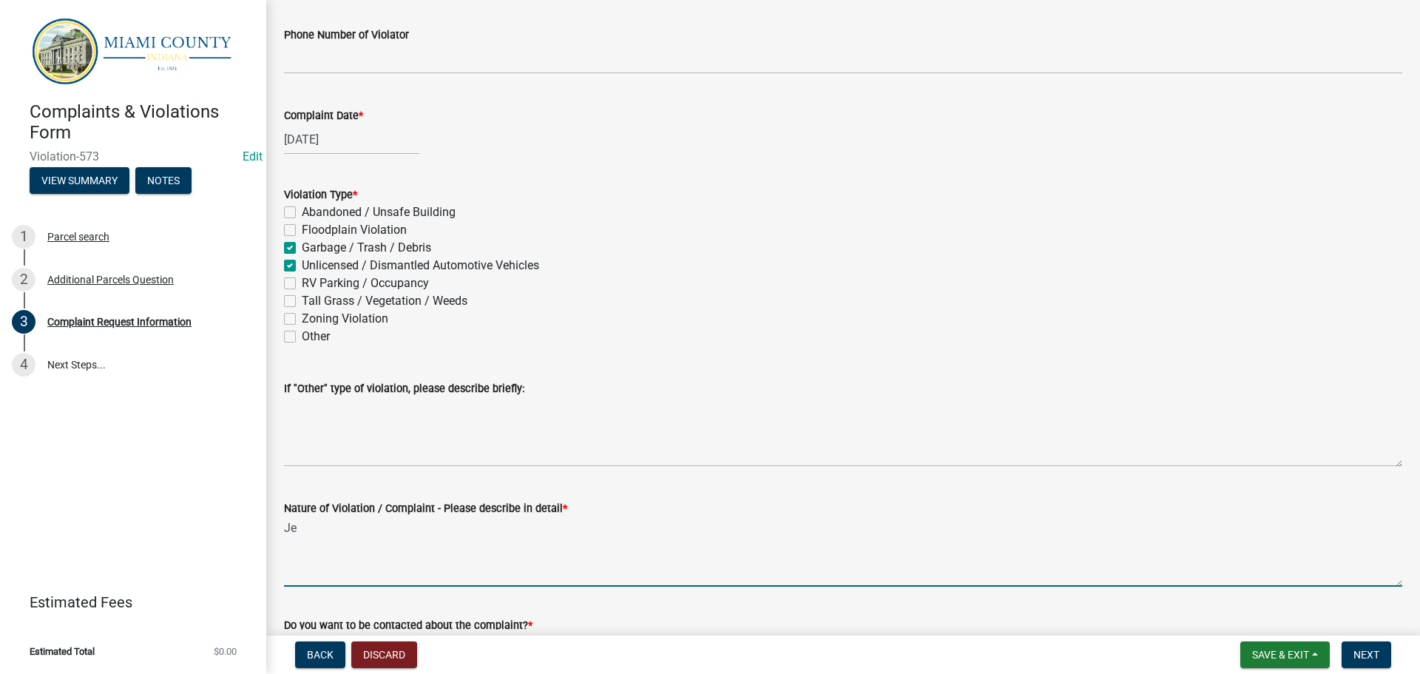
type textarea "J"
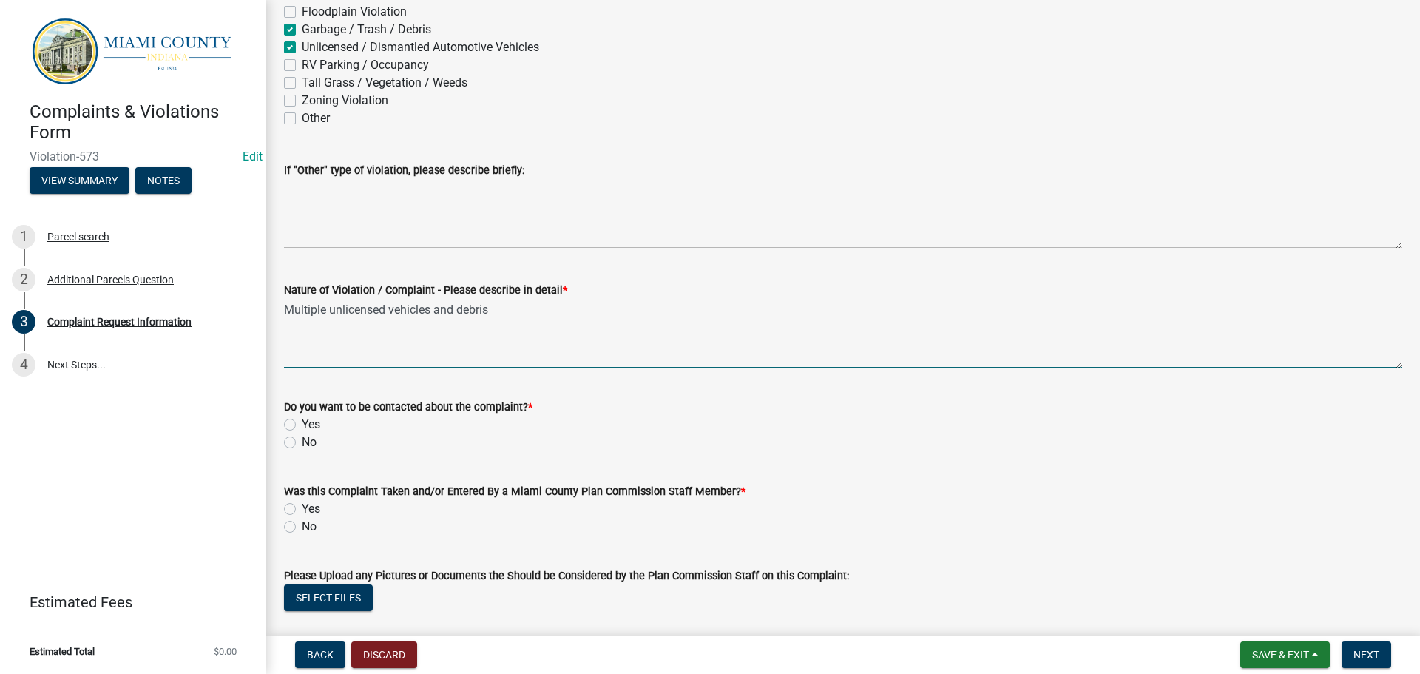
scroll to position [888, 0]
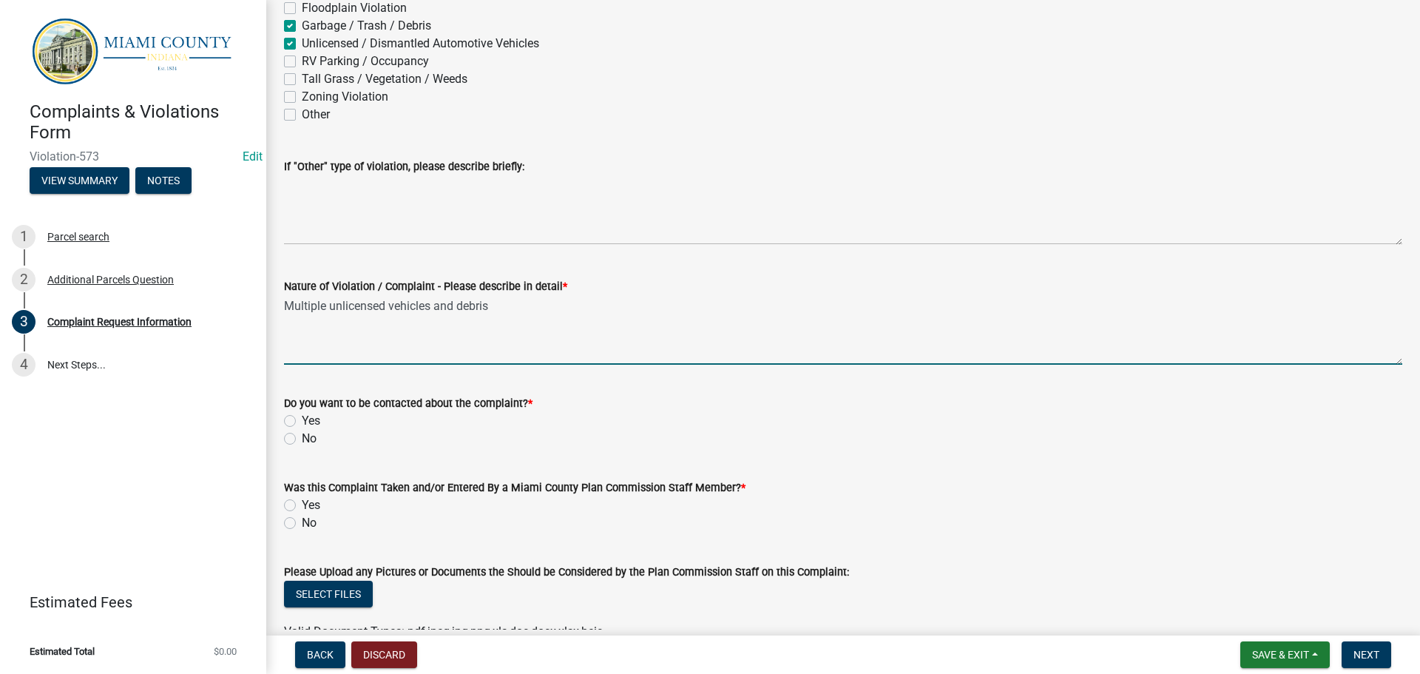
type textarea "Multiple unlicensed vehicles and debris"
click at [302, 437] on label "No" at bounding box center [309, 439] width 15 height 18
click at [302, 437] on input "No" at bounding box center [307, 435] width 10 height 10
radio input "true"
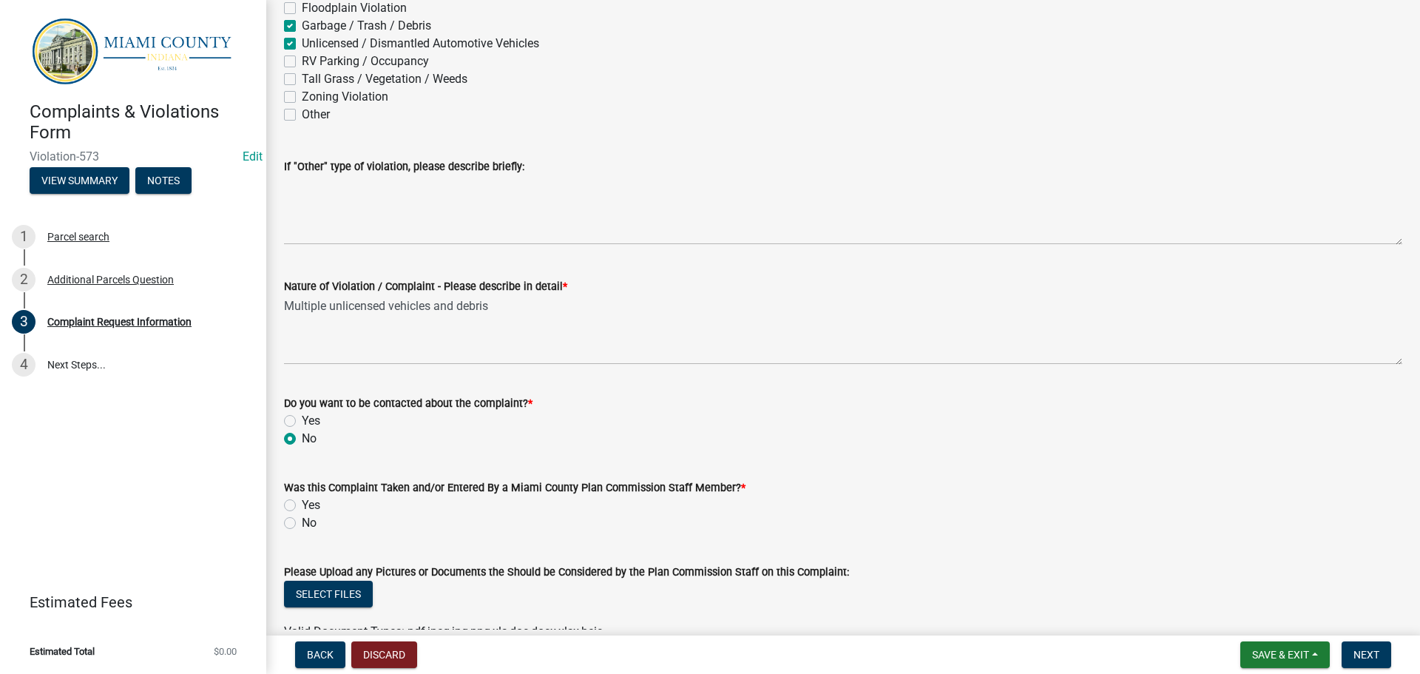
click at [302, 504] on label "Yes" at bounding box center [311, 505] width 18 height 18
click at [302, 504] on input "Yes" at bounding box center [307, 501] width 10 height 10
radio input "true"
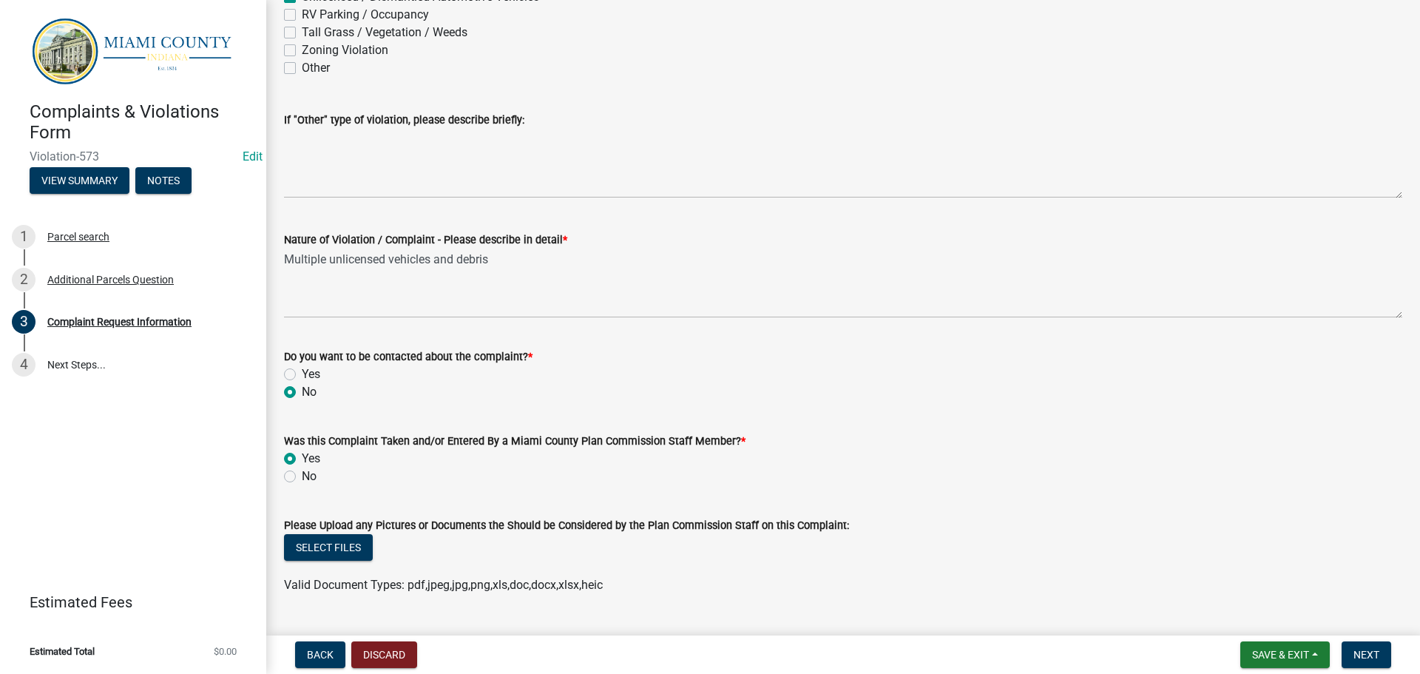
scroll to position [970, 0]
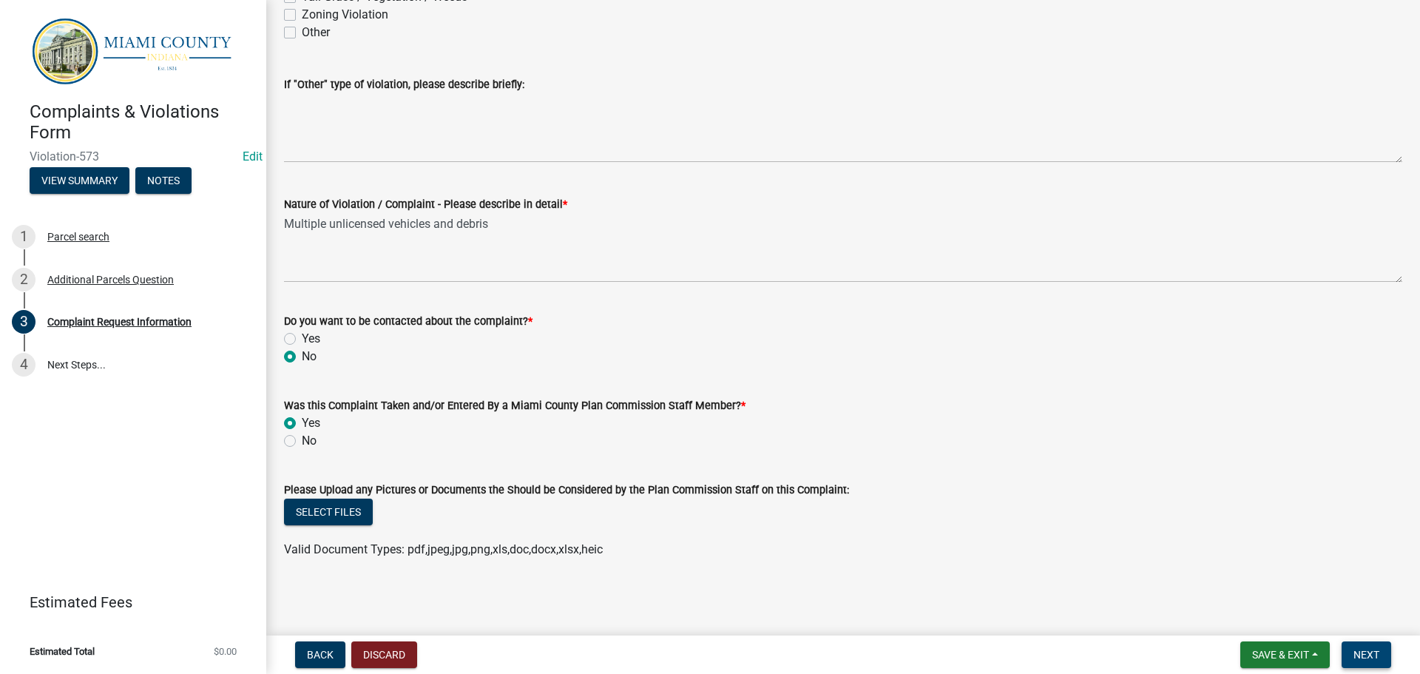
click at [1380, 660] on button "Next" at bounding box center [1367, 654] width 50 height 27
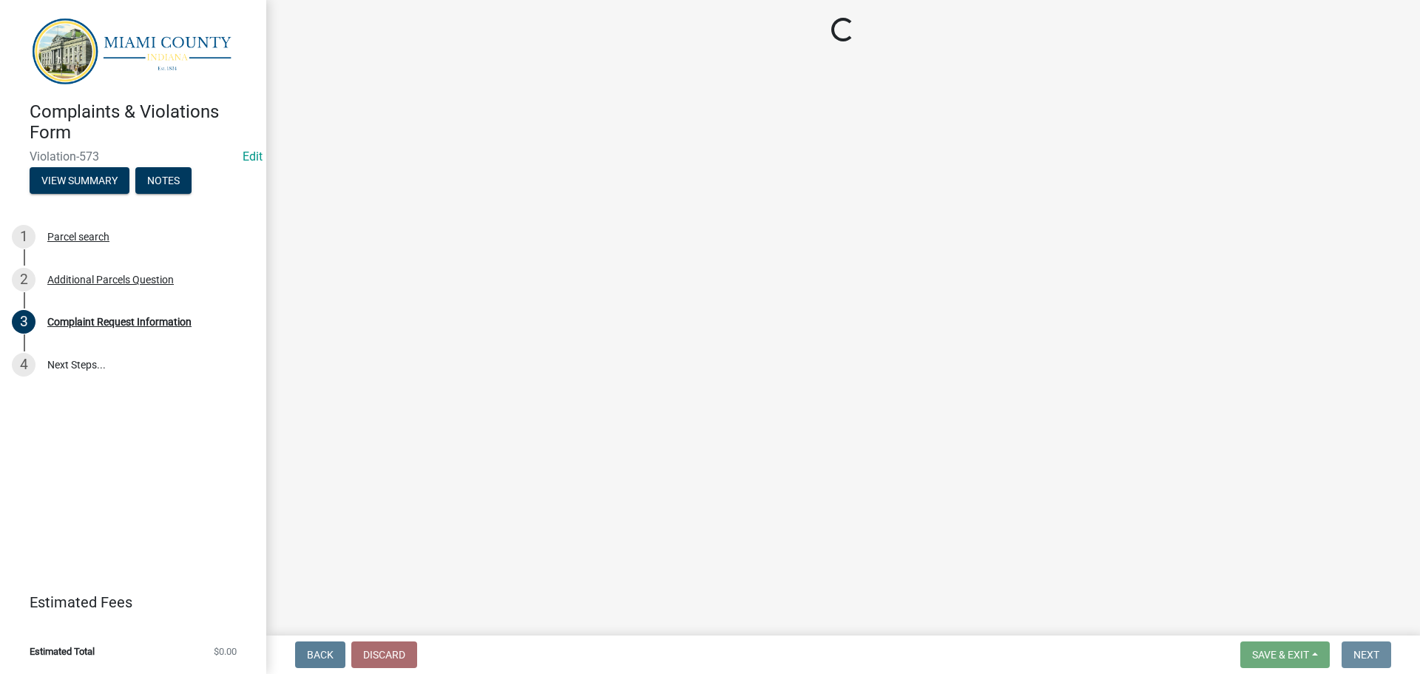
scroll to position [0, 0]
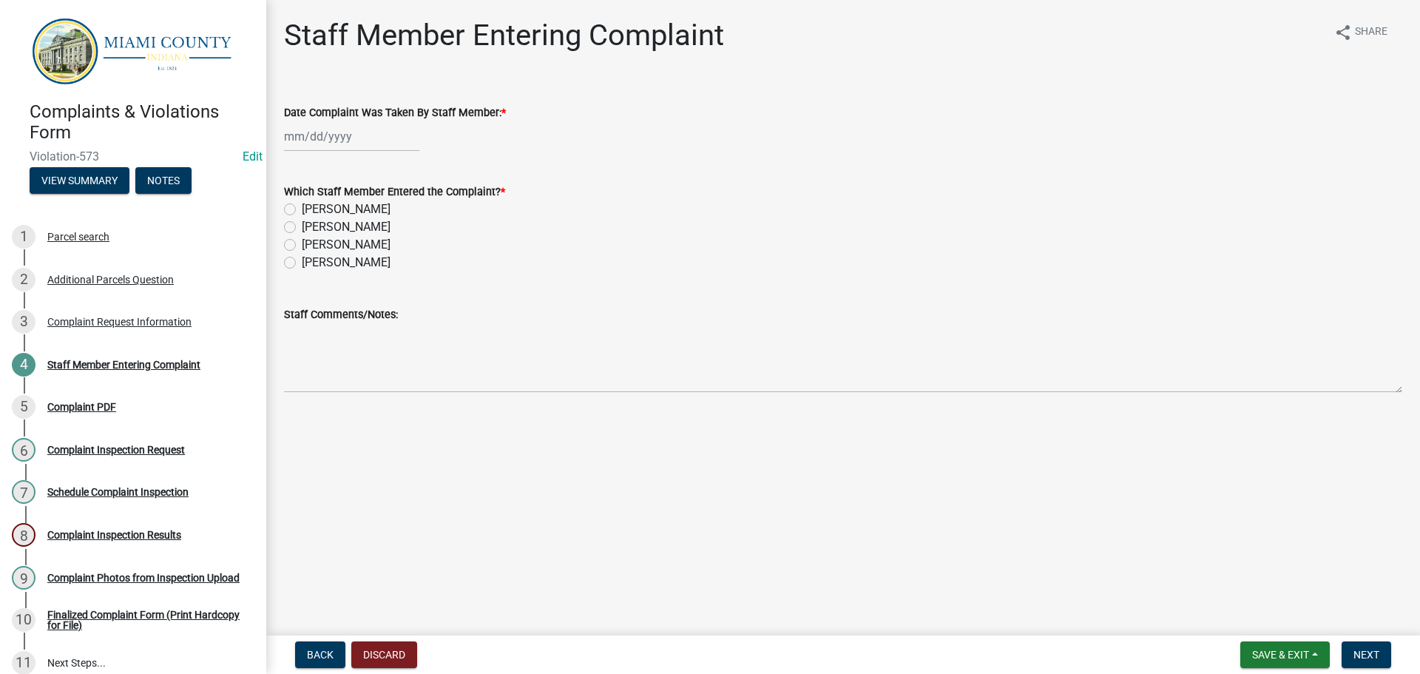
click at [348, 142] on div at bounding box center [351, 136] width 135 height 30
select select "9"
select select "2025"
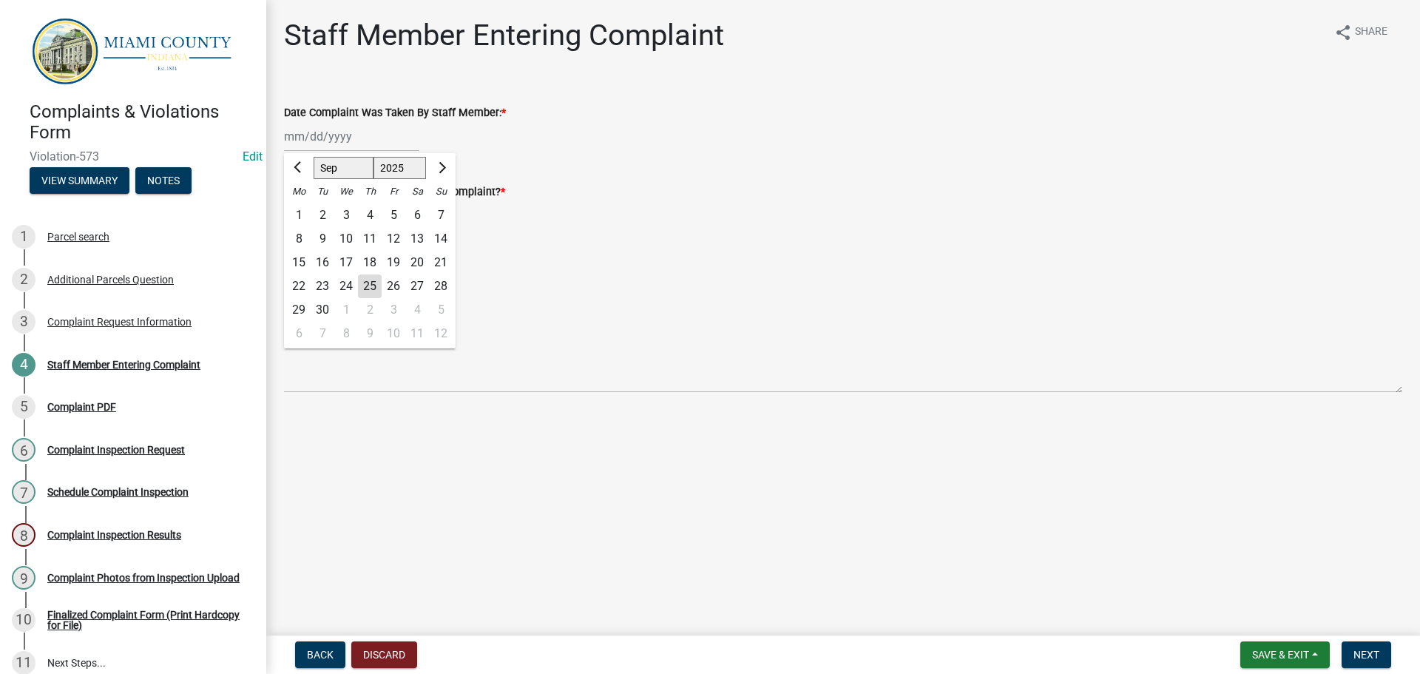
click at [353, 285] on div "24" at bounding box center [346, 286] width 24 height 24
type input "[DATE]"
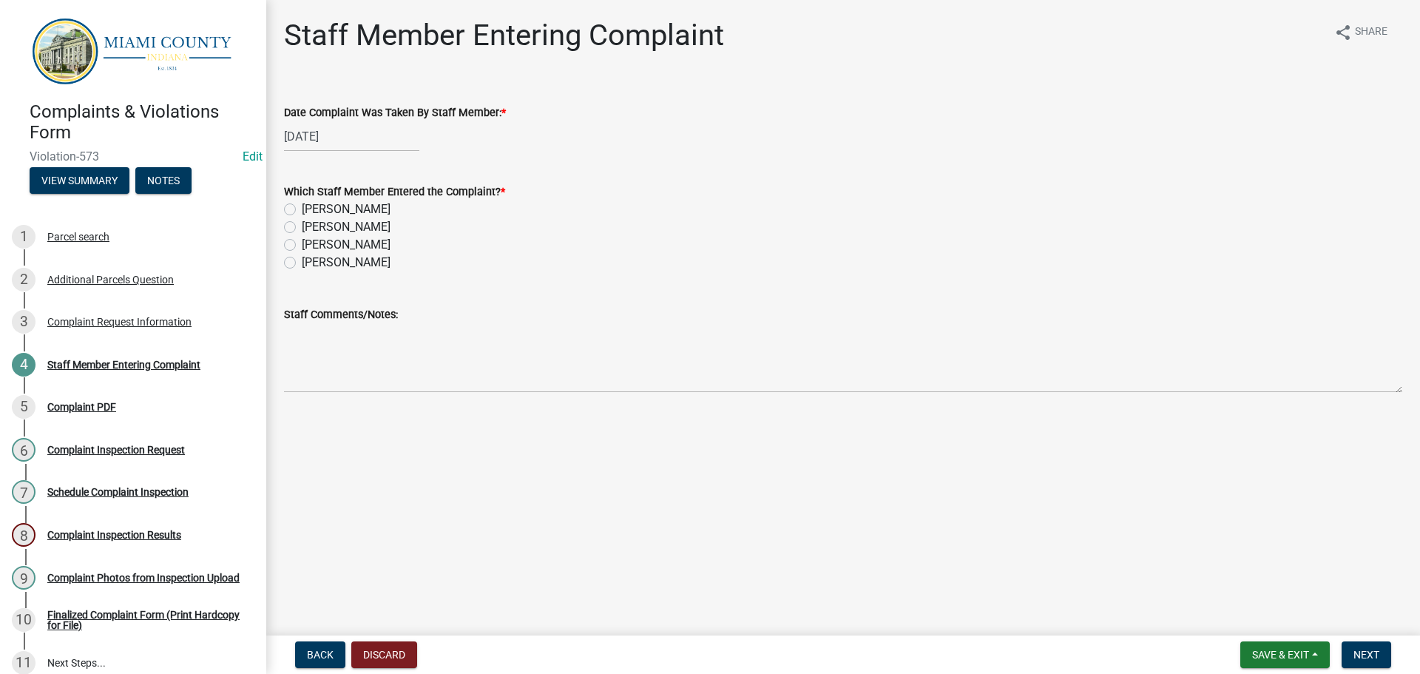
click at [302, 243] on label "[PERSON_NAME]" at bounding box center [346, 245] width 89 height 18
click at [302, 243] on input "[PERSON_NAME]" at bounding box center [307, 241] width 10 height 10
radio input "true"
click at [1376, 655] on span "Next" at bounding box center [1366, 655] width 26 height 12
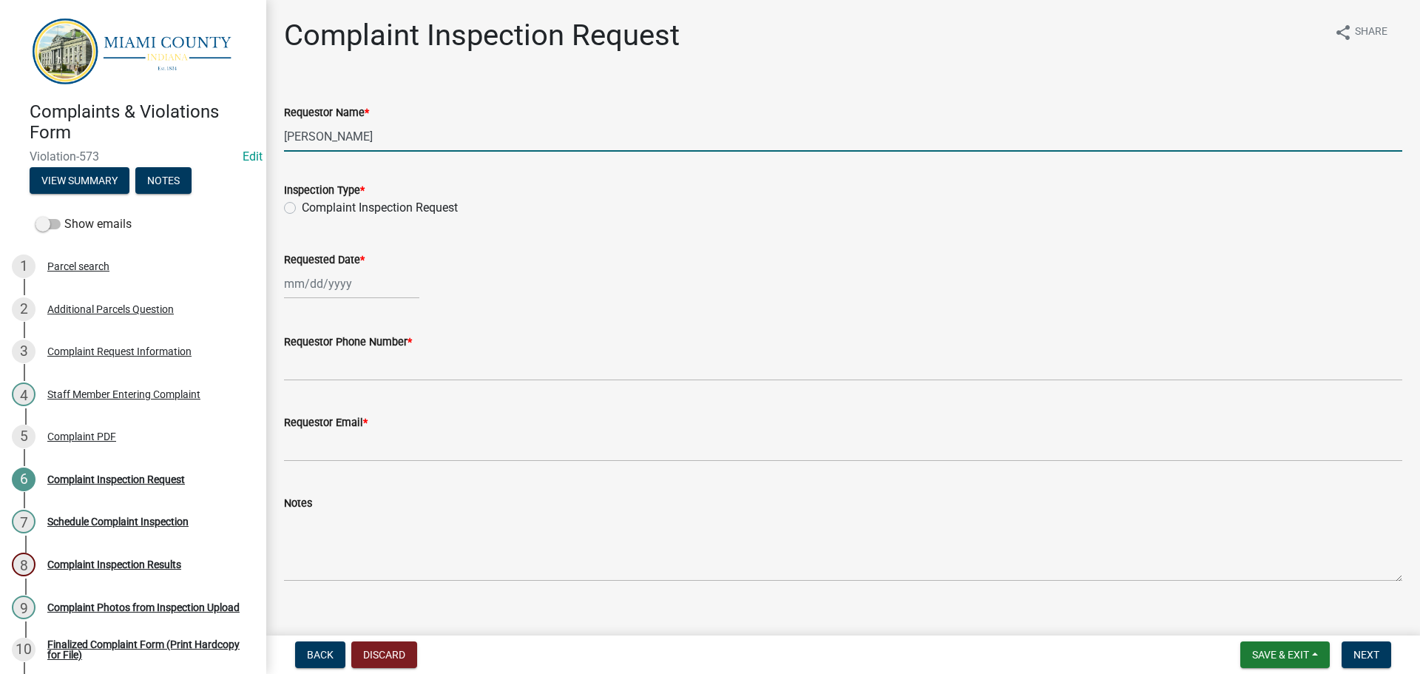
drag, startPoint x: 380, startPoint y: 135, endPoint x: 280, endPoint y: 131, distance: 100.7
click at [280, 131] on div "Requestor Name * [PERSON_NAME]" at bounding box center [843, 117] width 1140 height 69
type input "[PERSON_NAME]"
drag, startPoint x: 289, startPoint y: 209, endPoint x: 309, endPoint y: 231, distance: 30.4
click at [302, 208] on label "Complaint Inspection Request" at bounding box center [380, 208] width 156 height 18
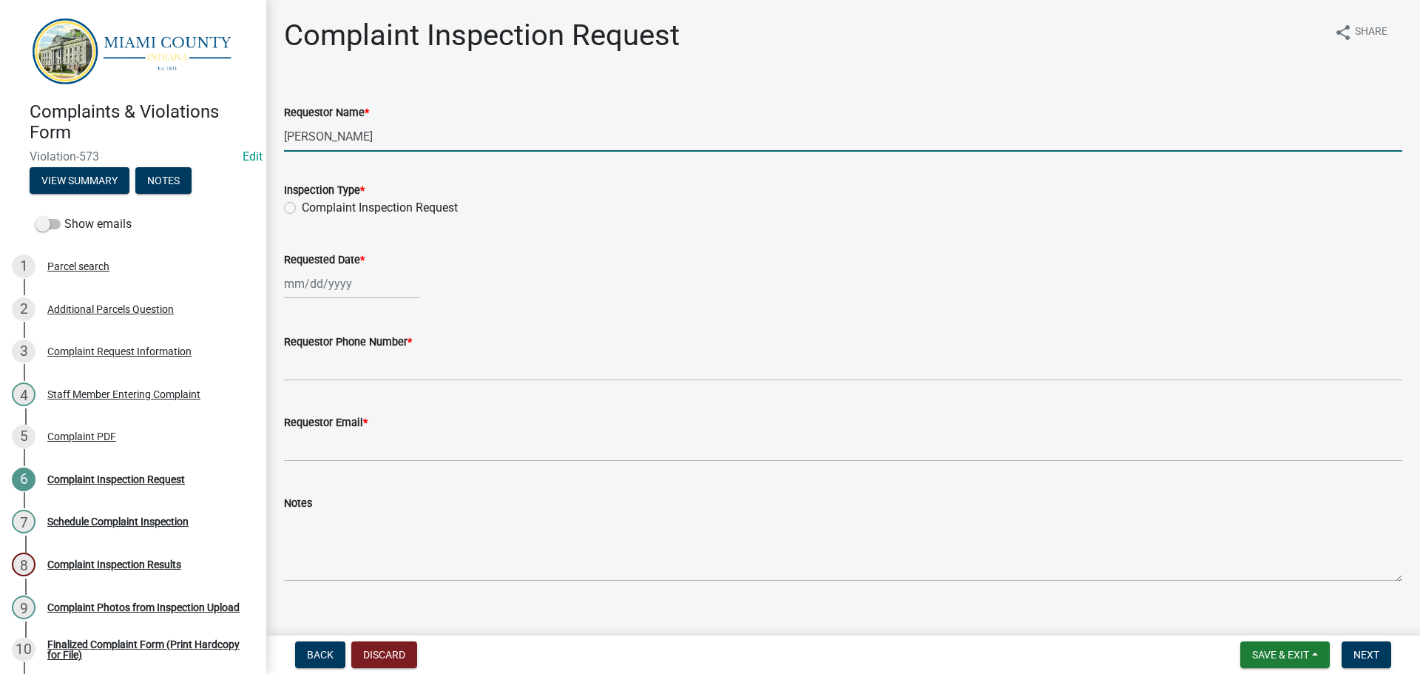
click at [302, 208] on input "Complaint Inspection Request" at bounding box center [307, 204] width 10 height 10
radio input "true"
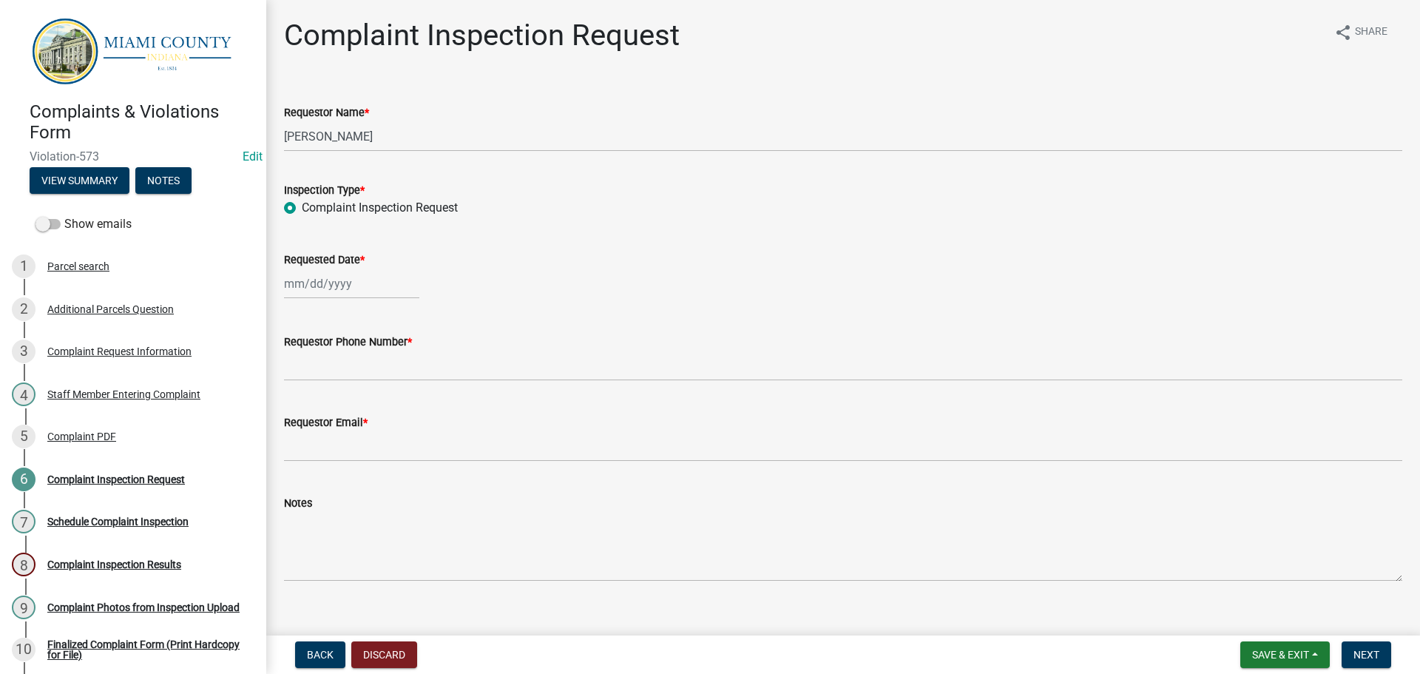
click at [351, 283] on div at bounding box center [351, 283] width 135 height 30
select select "9"
select select "2025"
click at [369, 430] on div "25" at bounding box center [370, 434] width 24 height 24
type input "[DATE]"
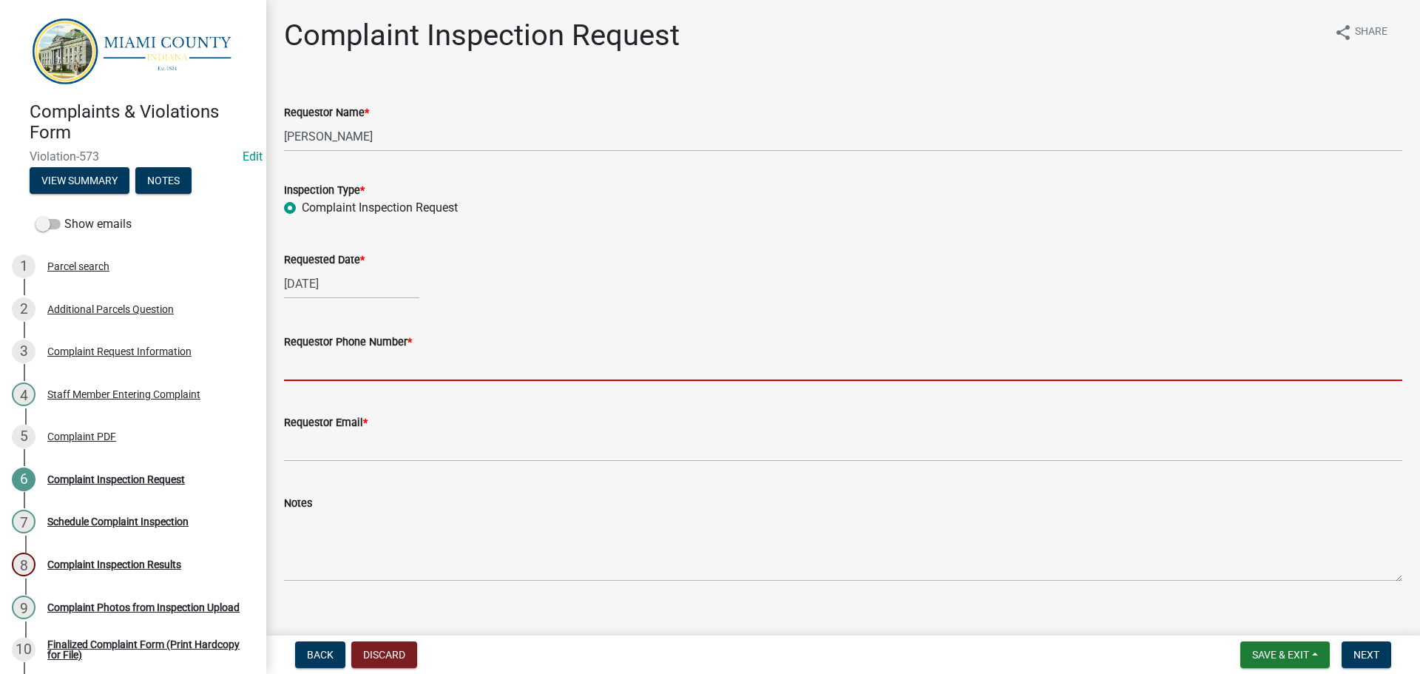
click at [367, 372] on input "Requestor Phone Number *" at bounding box center [843, 366] width 1118 height 30
type input "000-000-0000"
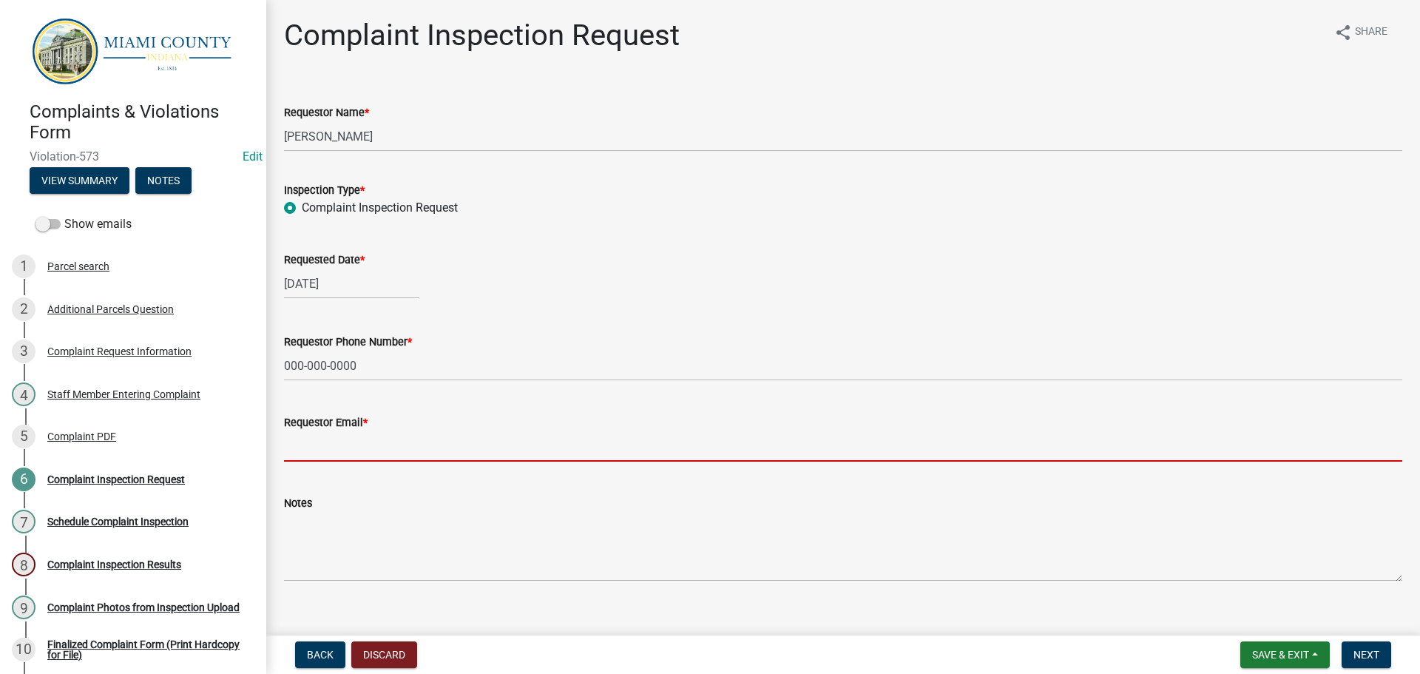
click at [364, 450] on input "Requestor Email *" at bounding box center [843, 446] width 1118 height 30
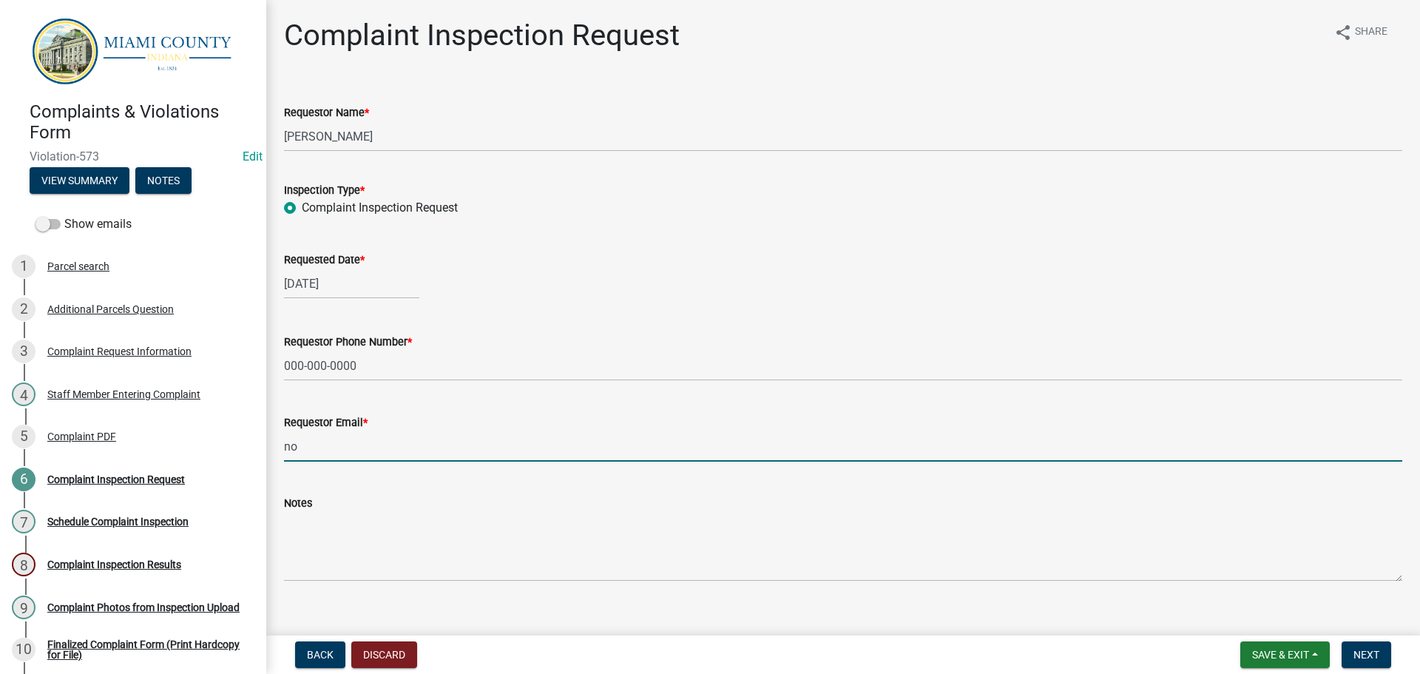
type input "[EMAIL_ADDRESS][DOMAIN_NAME]"
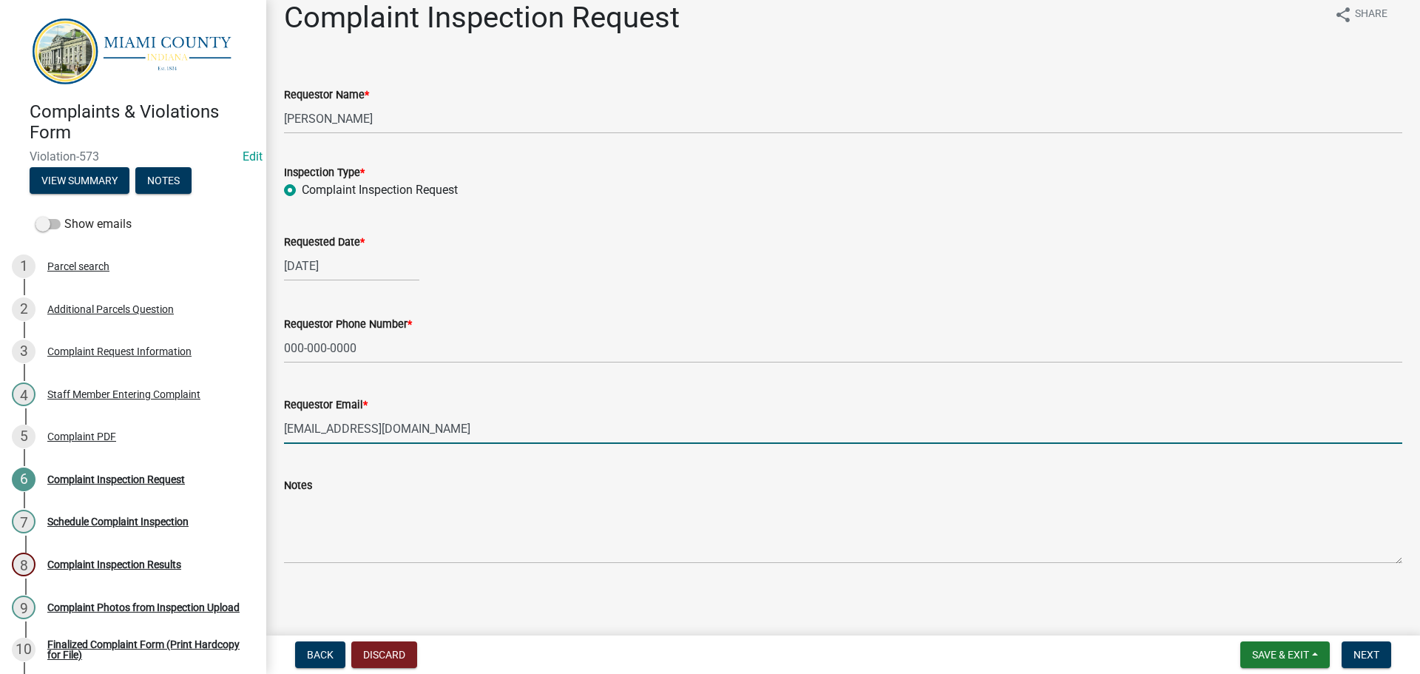
scroll to position [21, 0]
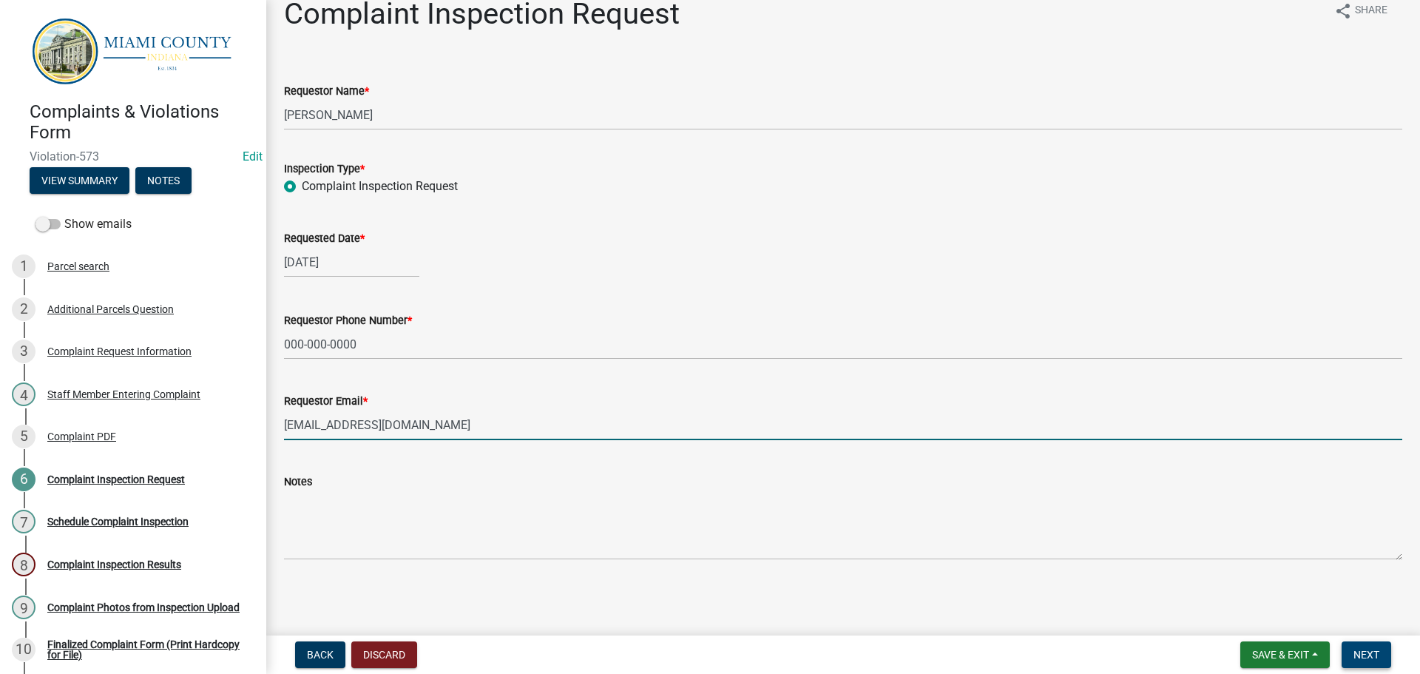
click at [1360, 646] on button "Next" at bounding box center [1367, 654] width 50 height 27
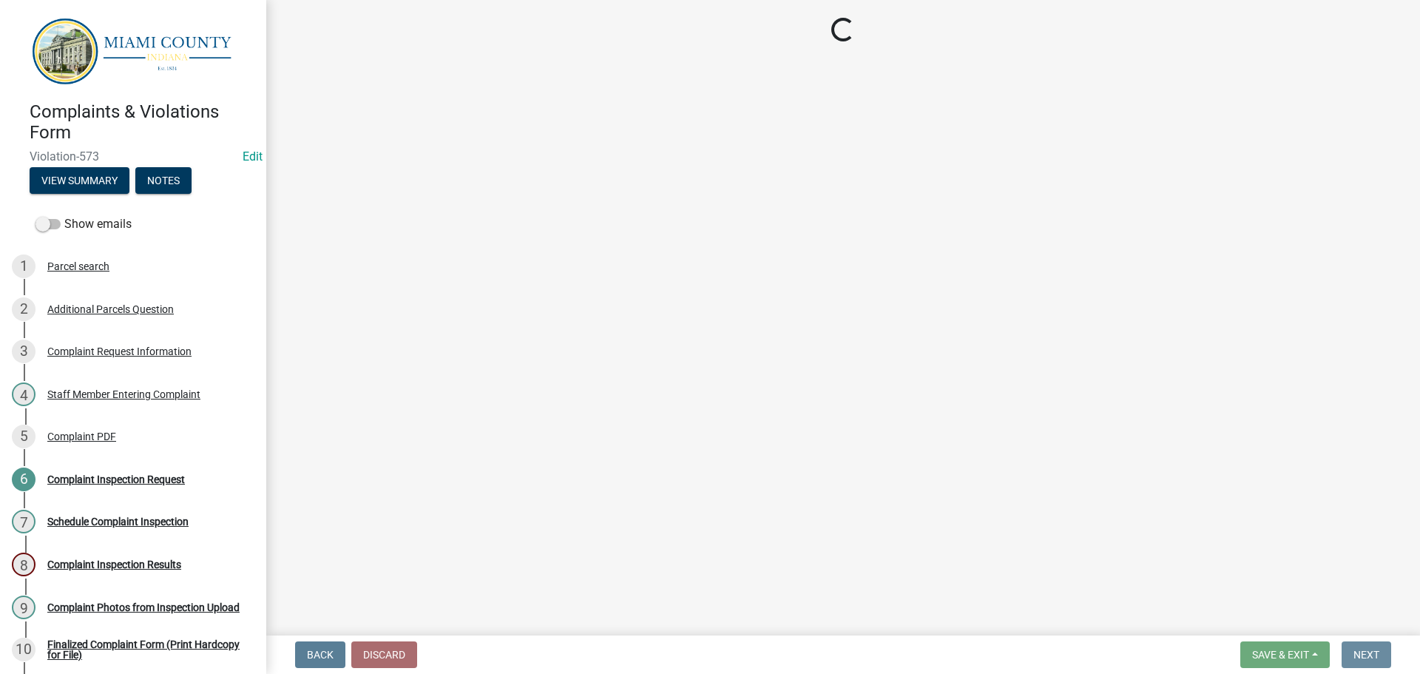
scroll to position [0, 0]
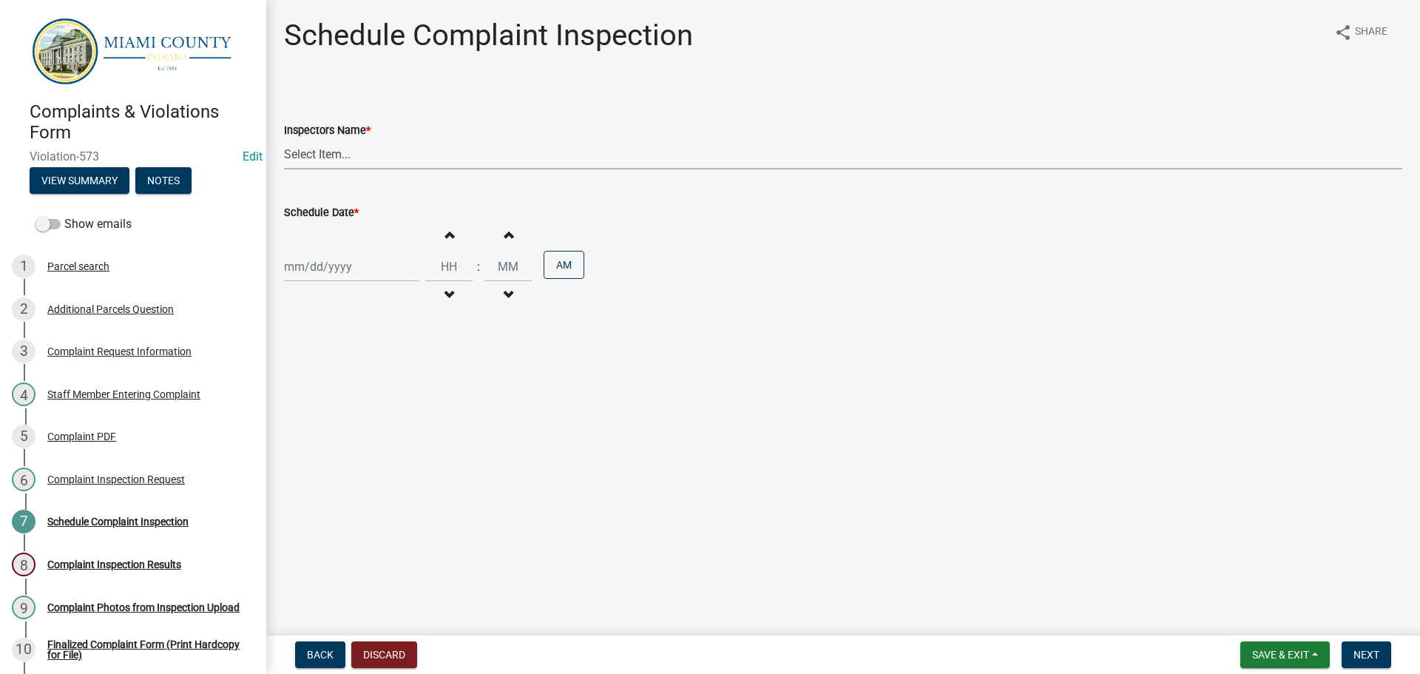
click at [322, 156] on select "Select Item... bmthomas ([PERSON_NAME]) croser ([PERSON_NAME]) [PERSON_NAME] ([…" at bounding box center [843, 154] width 1118 height 30
select select "0324ce59-dc13-463c-88f6-21718b6e040a"
click at [284, 139] on select "Select Item... bmthomas ([PERSON_NAME]) croser ([PERSON_NAME]) [PERSON_NAME] ([…" at bounding box center [843, 154] width 1118 height 30
select select "9"
select select "2025"
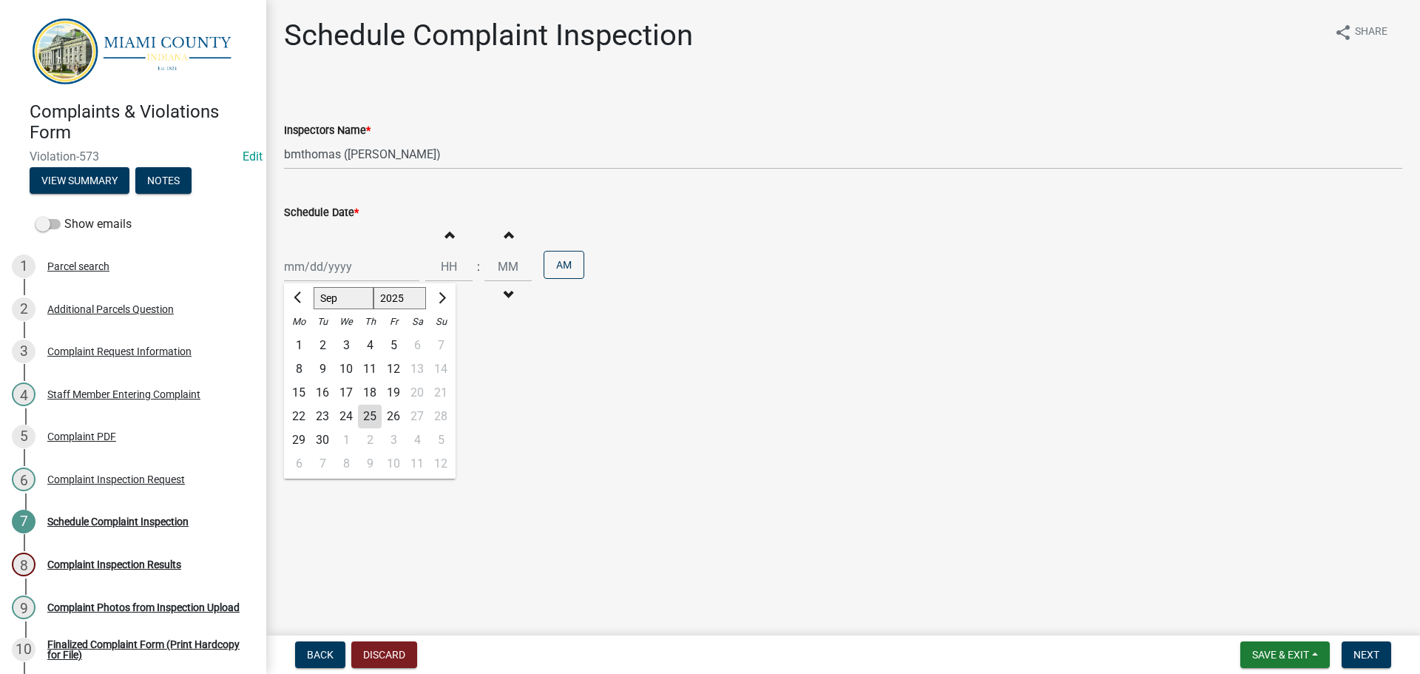
click at [344, 268] on div "[PERSON_NAME] Feb Mar Apr [PERSON_NAME][DATE] Oct Nov [DATE] 1526 1527 1528 152…" at bounding box center [351, 266] width 135 height 30
click at [369, 416] on div "25" at bounding box center [370, 417] width 24 height 24
type input "[DATE]"
click at [501, 247] on div "Increment minutes Decrement minutes" at bounding box center [507, 266] width 47 height 91
click at [505, 235] on span "button" at bounding box center [507, 235] width 7 height 12
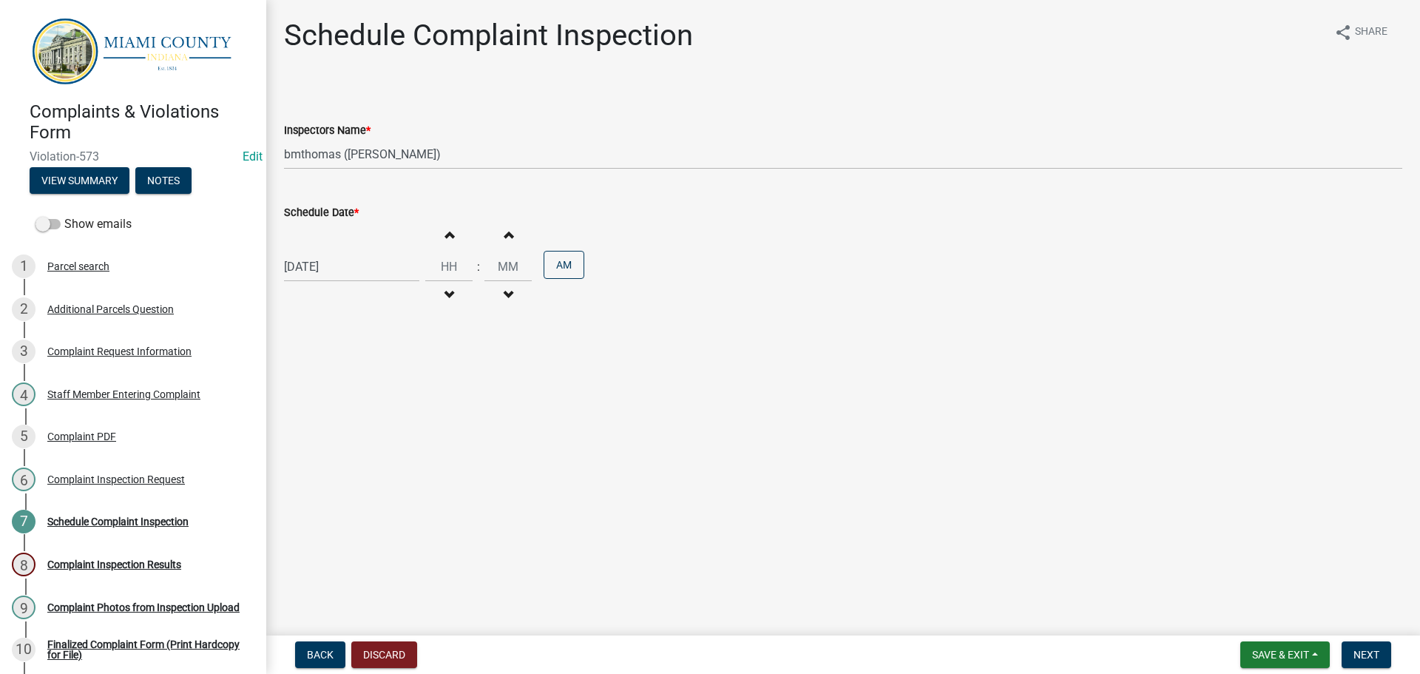
type input "12"
type input "01"
click at [1378, 657] on span "Next" at bounding box center [1366, 655] width 26 height 12
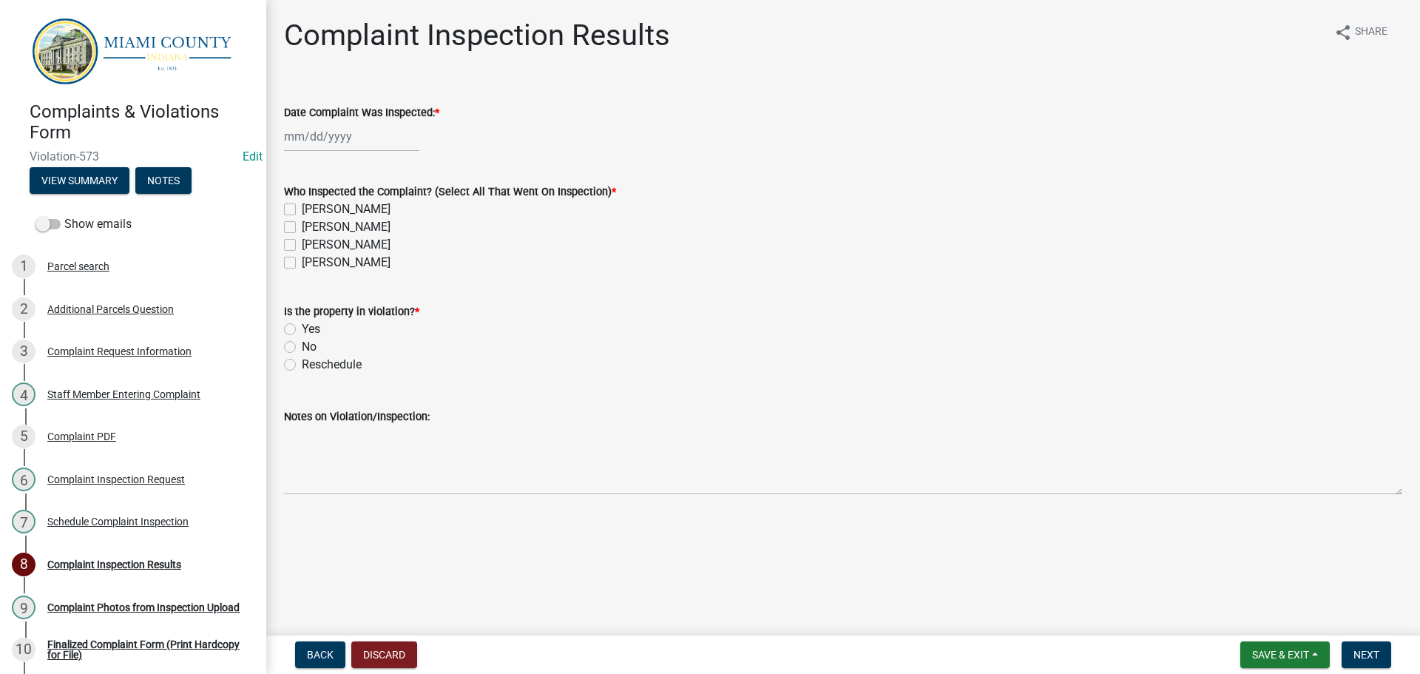
click at [364, 138] on div at bounding box center [351, 136] width 135 height 30
select select "9"
select select "2025"
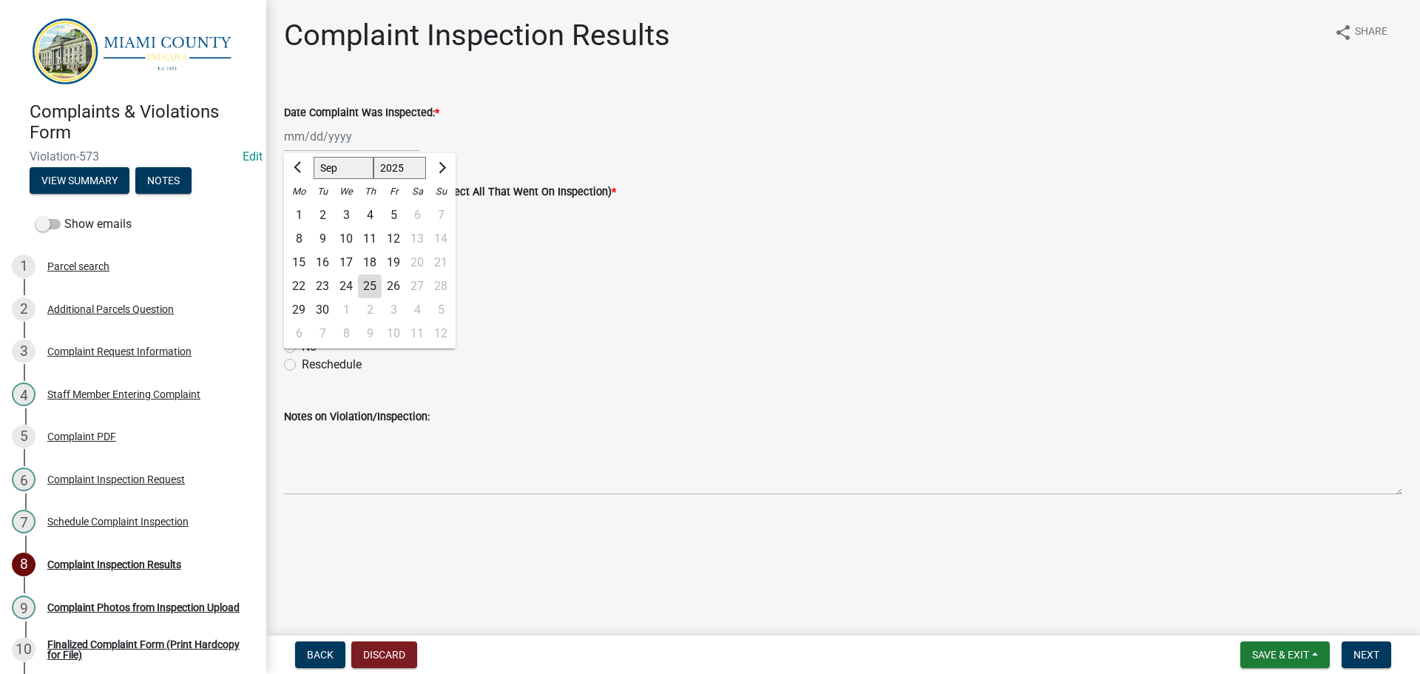
click at [368, 288] on div "25" at bounding box center [370, 286] width 24 height 24
type input "[DATE]"
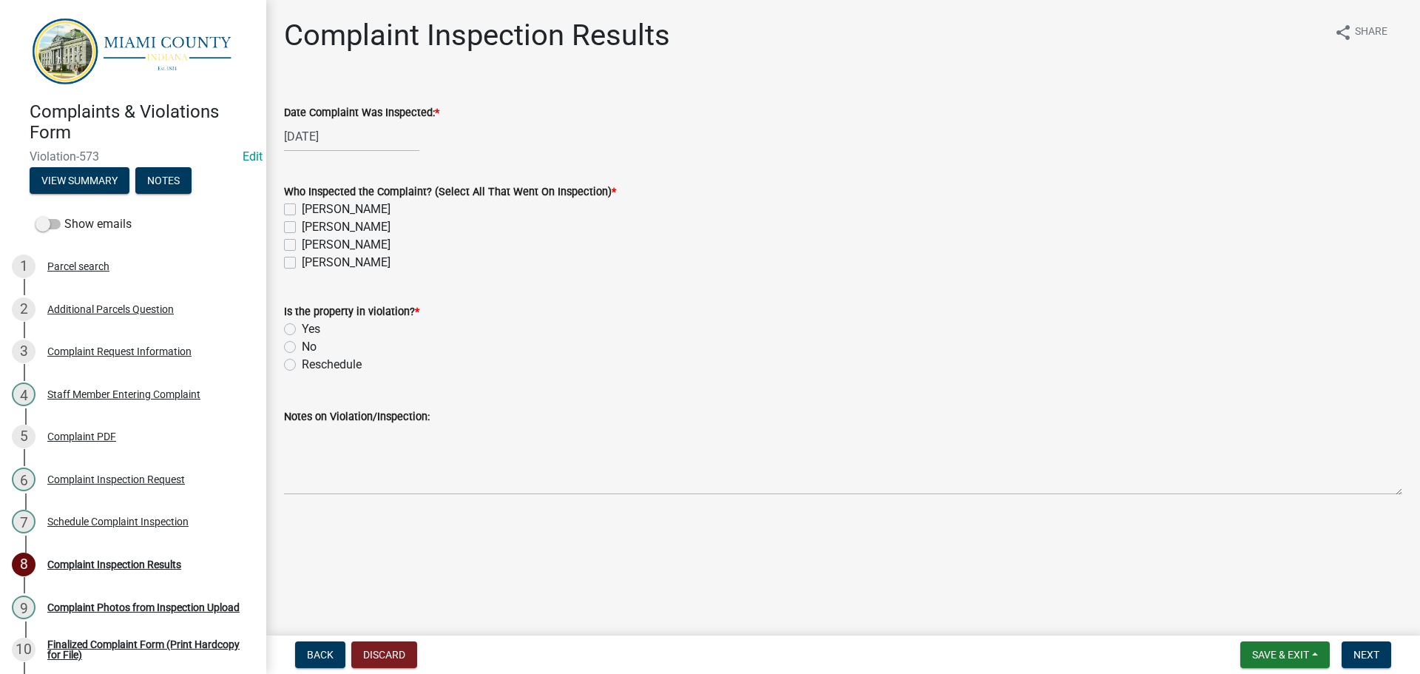
click at [302, 245] on label "[PERSON_NAME]" at bounding box center [346, 245] width 89 height 18
click at [302, 245] on input "[PERSON_NAME]" at bounding box center [307, 241] width 10 height 10
checkbox input "true"
checkbox input "false"
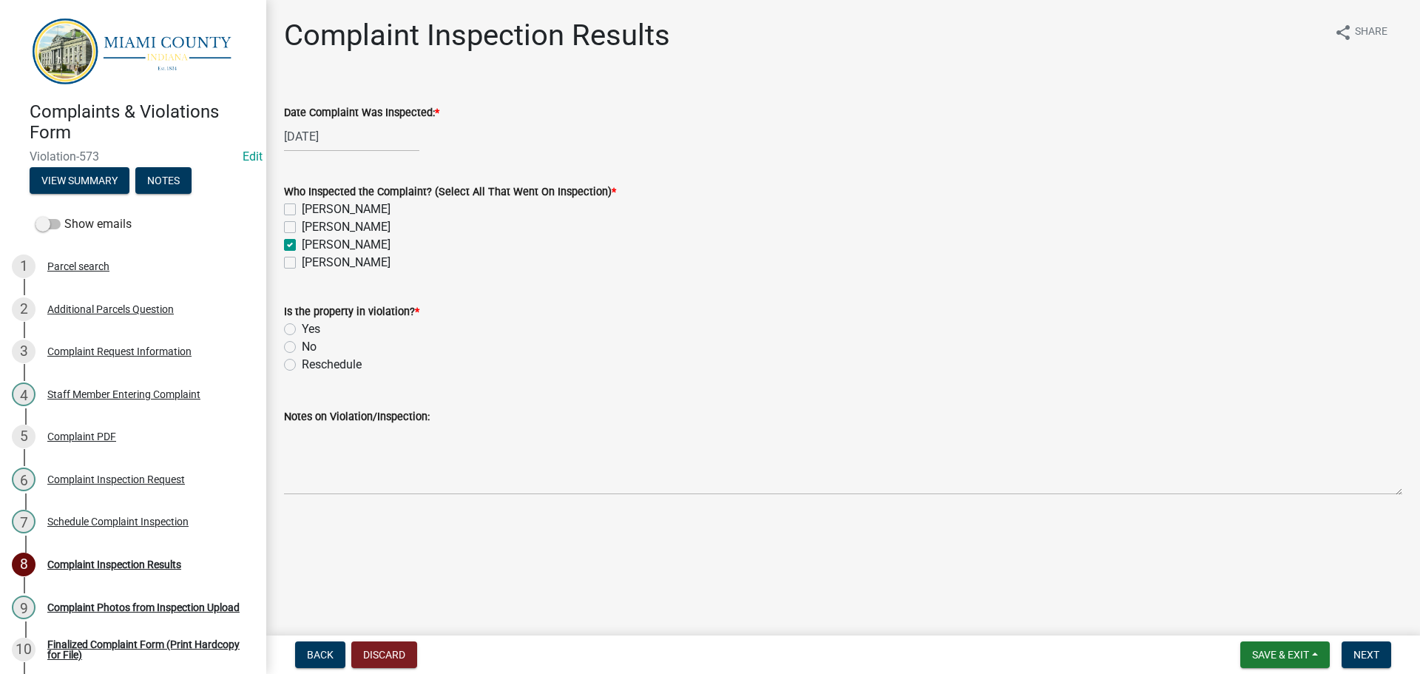
checkbox input "true"
checkbox input "false"
click at [302, 330] on label "Yes" at bounding box center [311, 329] width 18 height 18
click at [302, 330] on input "Yes" at bounding box center [307, 325] width 10 height 10
radio input "true"
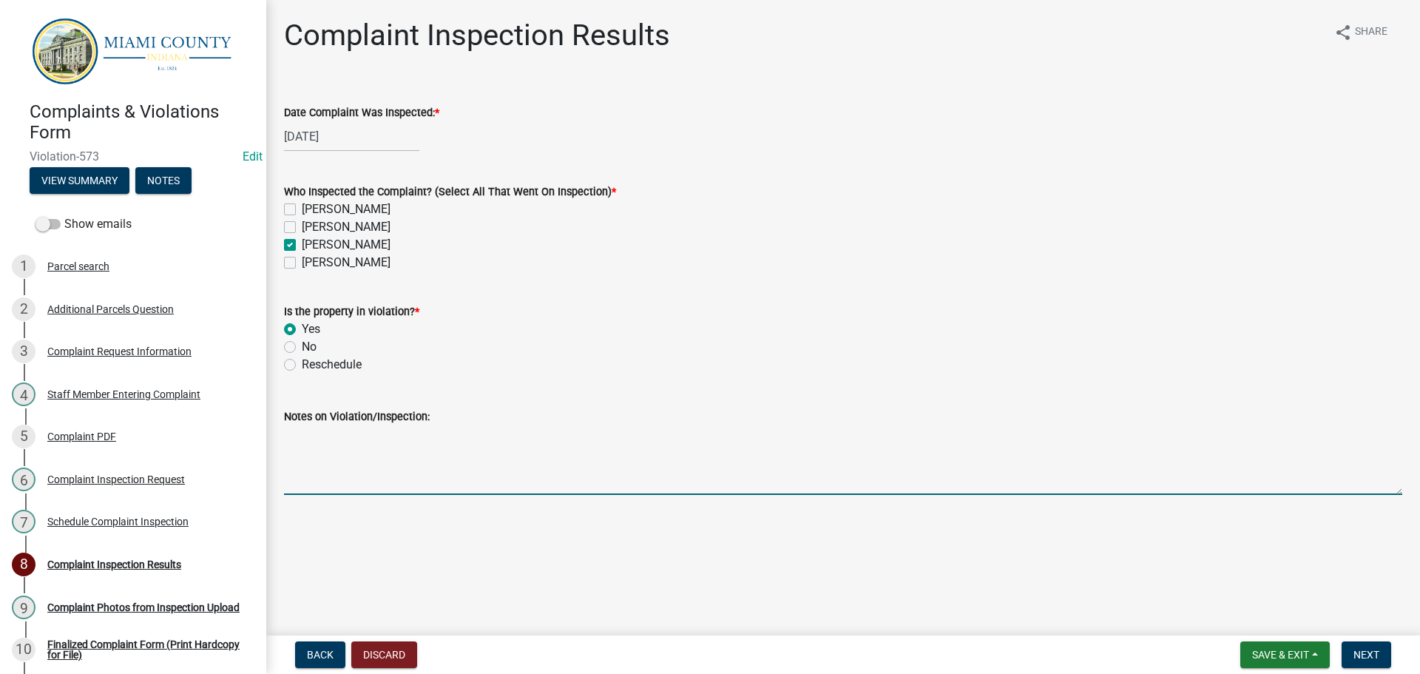
click at [354, 473] on textarea "Notes on Violation/Inspection:" at bounding box center [843, 460] width 1118 height 70
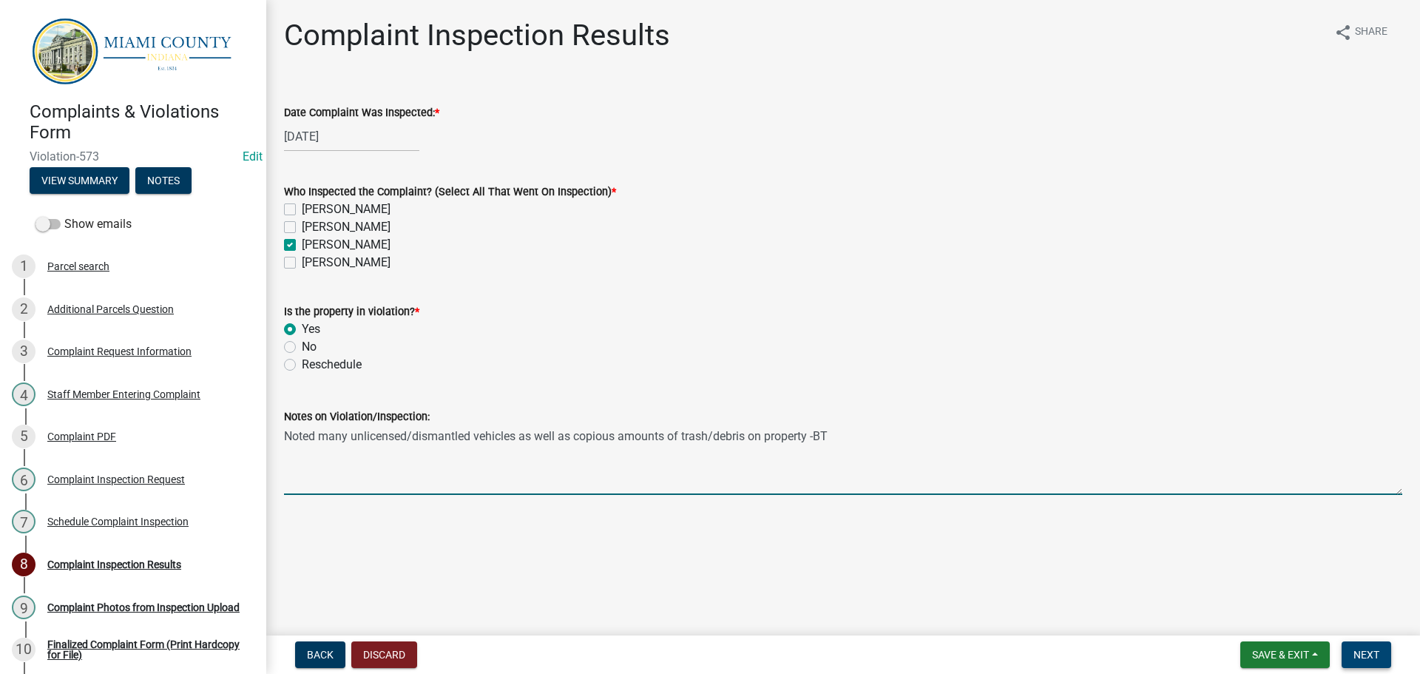
type textarea "Noted many unlicensed/dismantled vehicles as well as copious amounts of trash/d…"
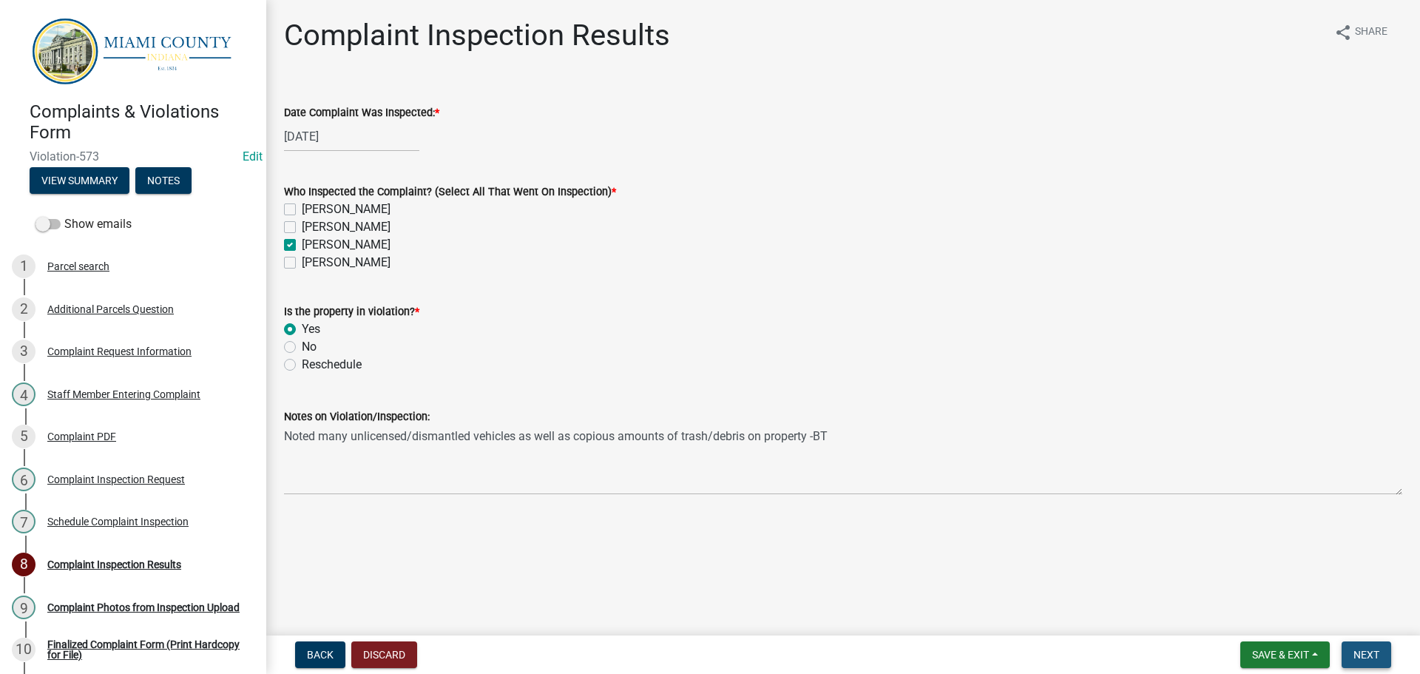
click at [1353, 658] on span "Next" at bounding box center [1366, 655] width 26 height 12
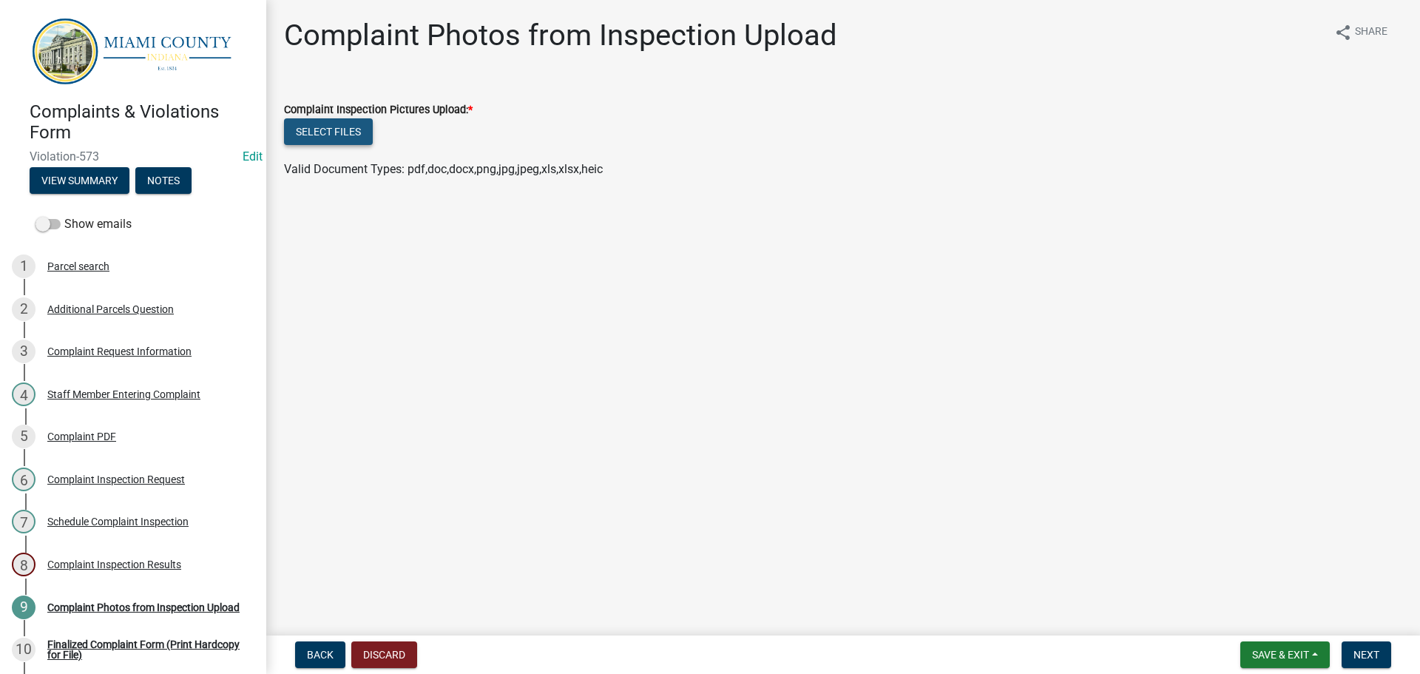
click at [342, 127] on button "Select files" at bounding box center [328, 131] width 89 height 27
click at [352, 129] on button "Select files" at bounding box center [328, 131] width 89 height 27
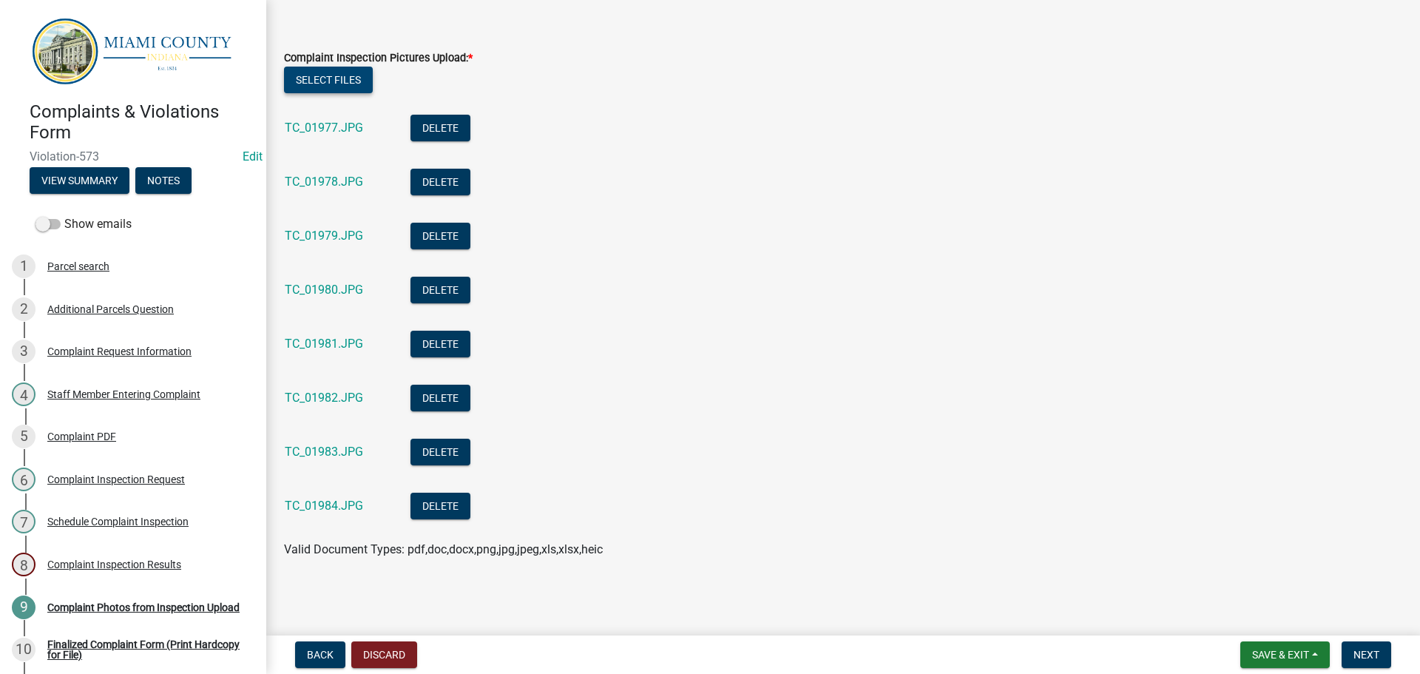
scroll to position [52, 0]
click at [1356, 649] on span "Next" at bounding box center [1366, 655] width 26 height 12
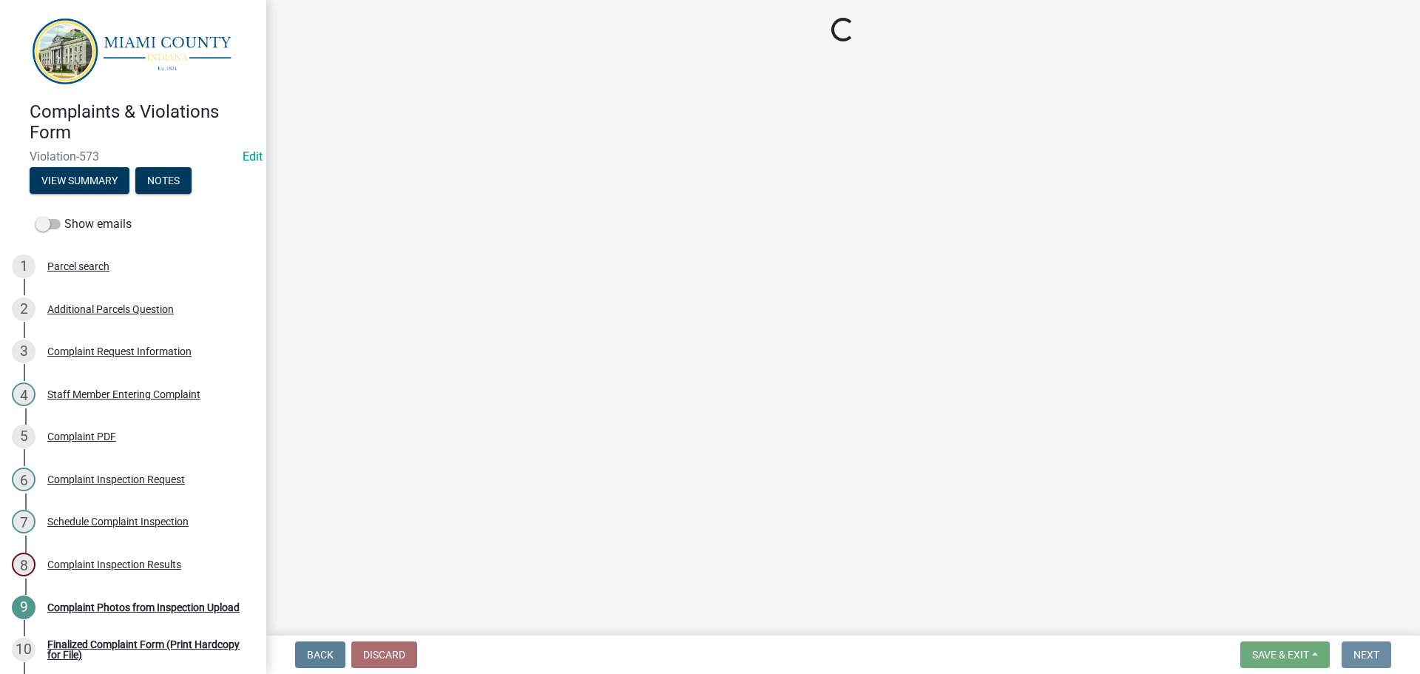
scroll to position [0, 0]
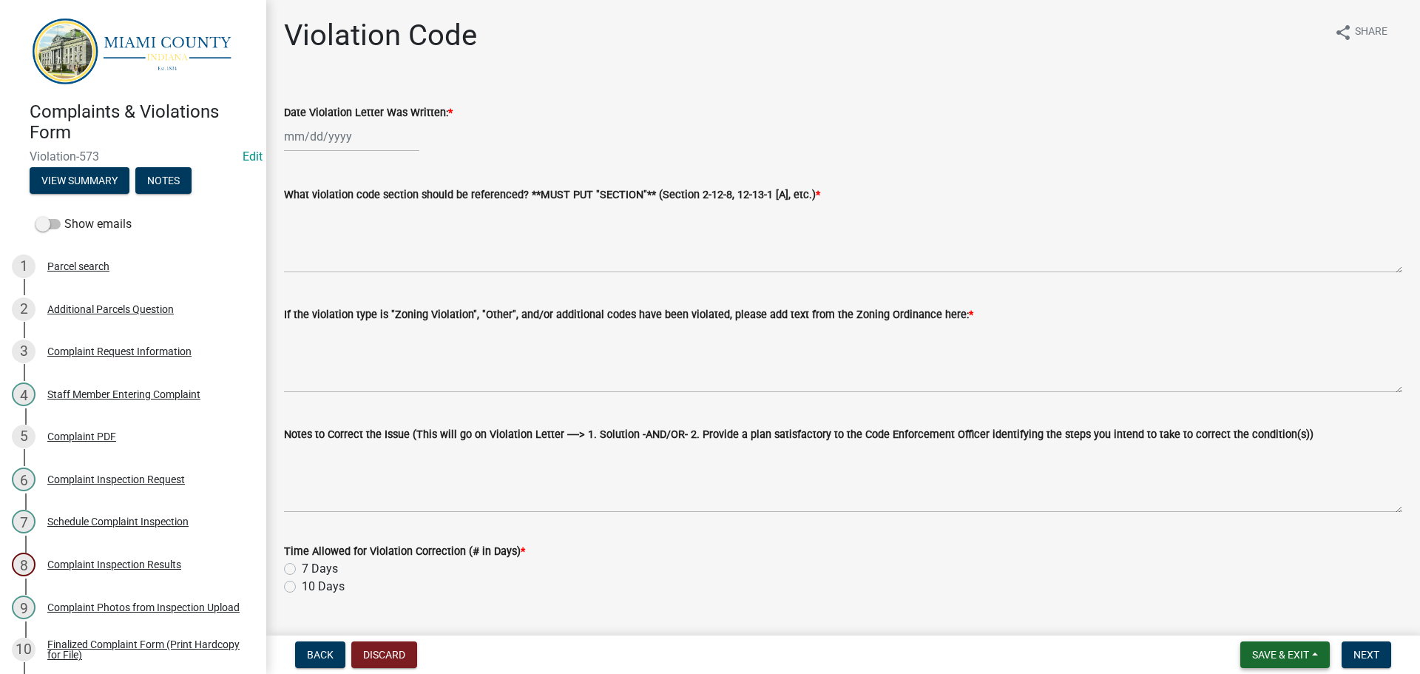
click at [1263, 654] on span "Save & Exit" at bounding box center [1280, 655] width 57 height 12
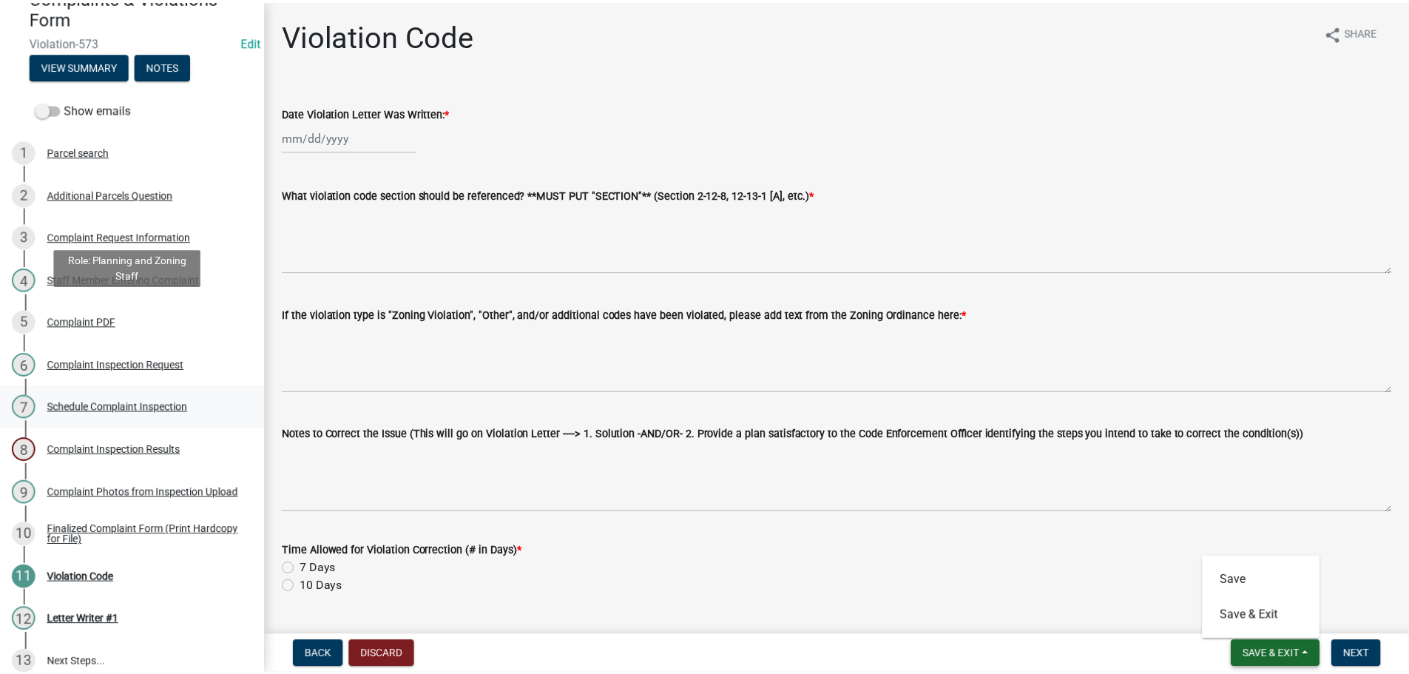
scroll to position [148, 0]
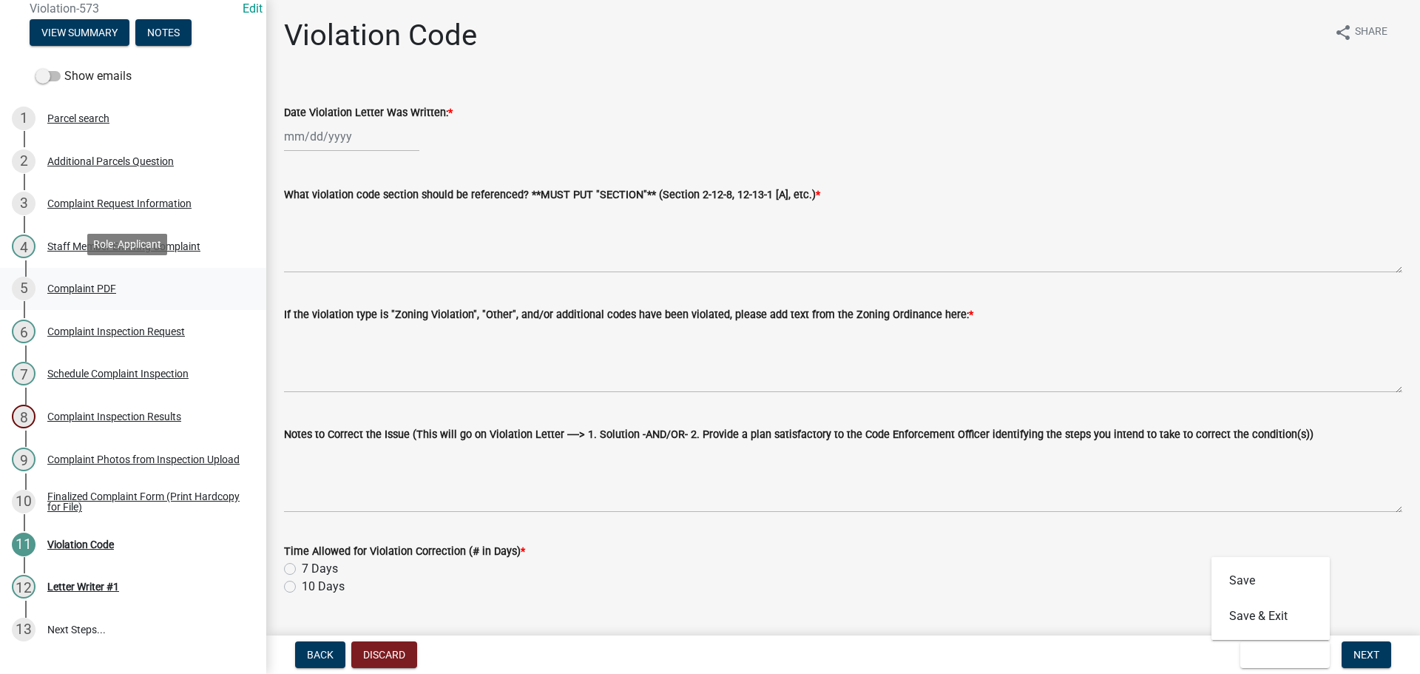
click at [91, 283] on div "Complaint PDF" at bounding box center [81, 288] width 69 height 10
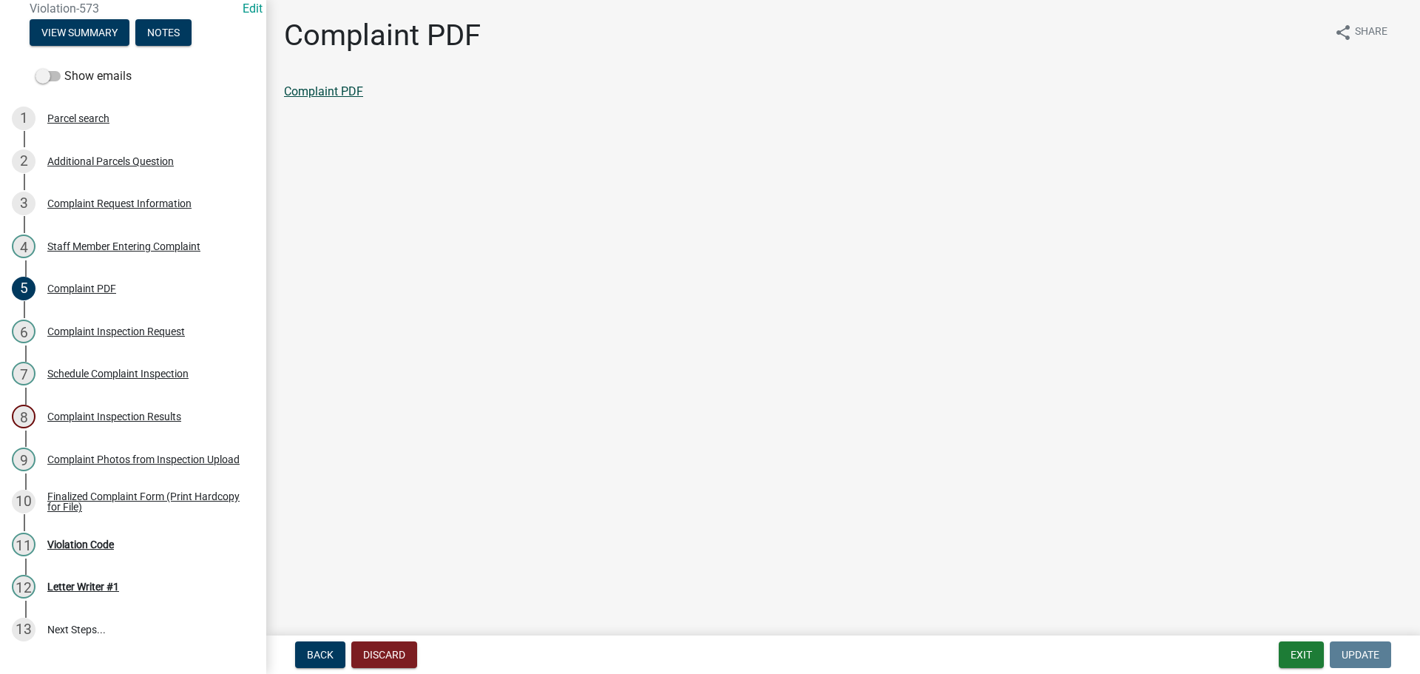
click at [344, 96] on link "Complaint PDF" at bounding box center [323, 91] width 79 height 14
click at [84, 505] on div "Finalized Complaint Form (Print Hardcopy for File)" at bounding box center [144, 501] width 195 height 21
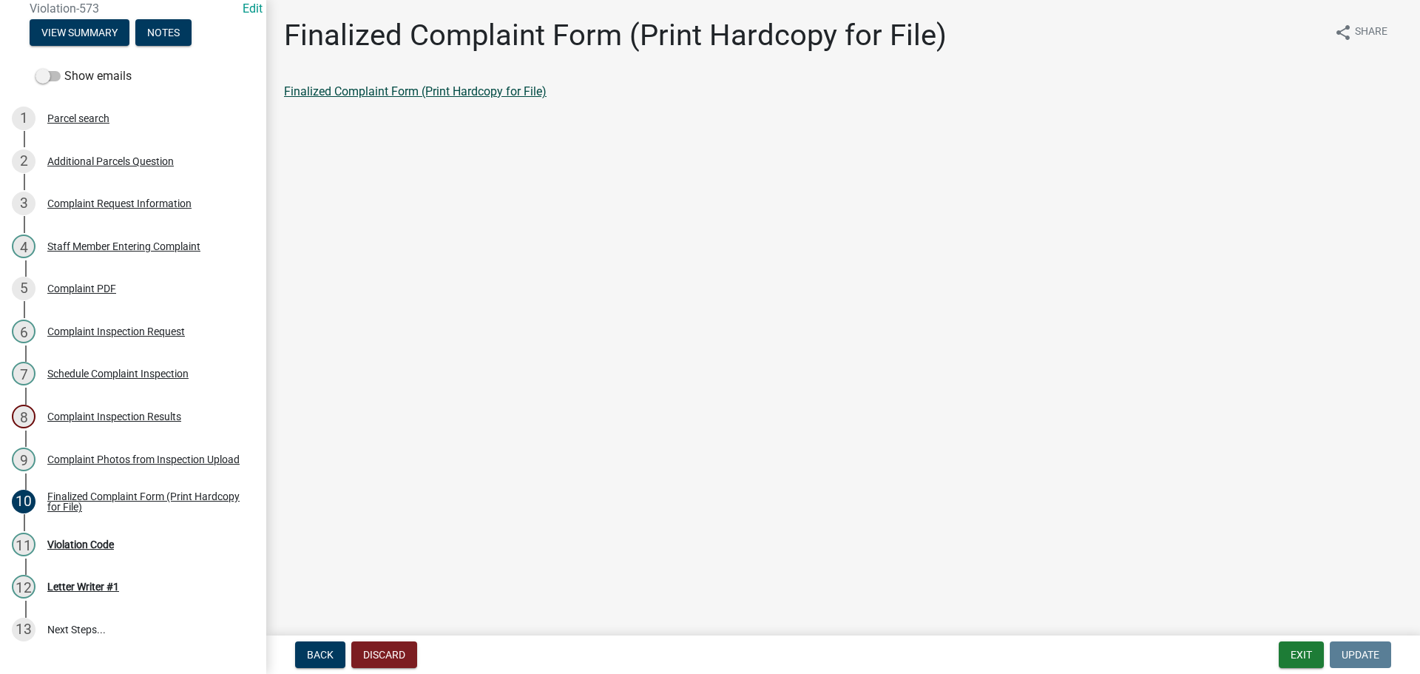
click at [399, 94] on link "Finalized Complaint Form (Print Hardcopy for File)" at bounding box center [415, 91] width 263 height 14
click at [67, 499] on div "Finalized Complaint Form (Print Hardcopy for File)" at bounding box center [144, 501] width 195 height 21
click at [70, 539] on div "Violation Code" at bounding box center [80, 544] width 67 height 10
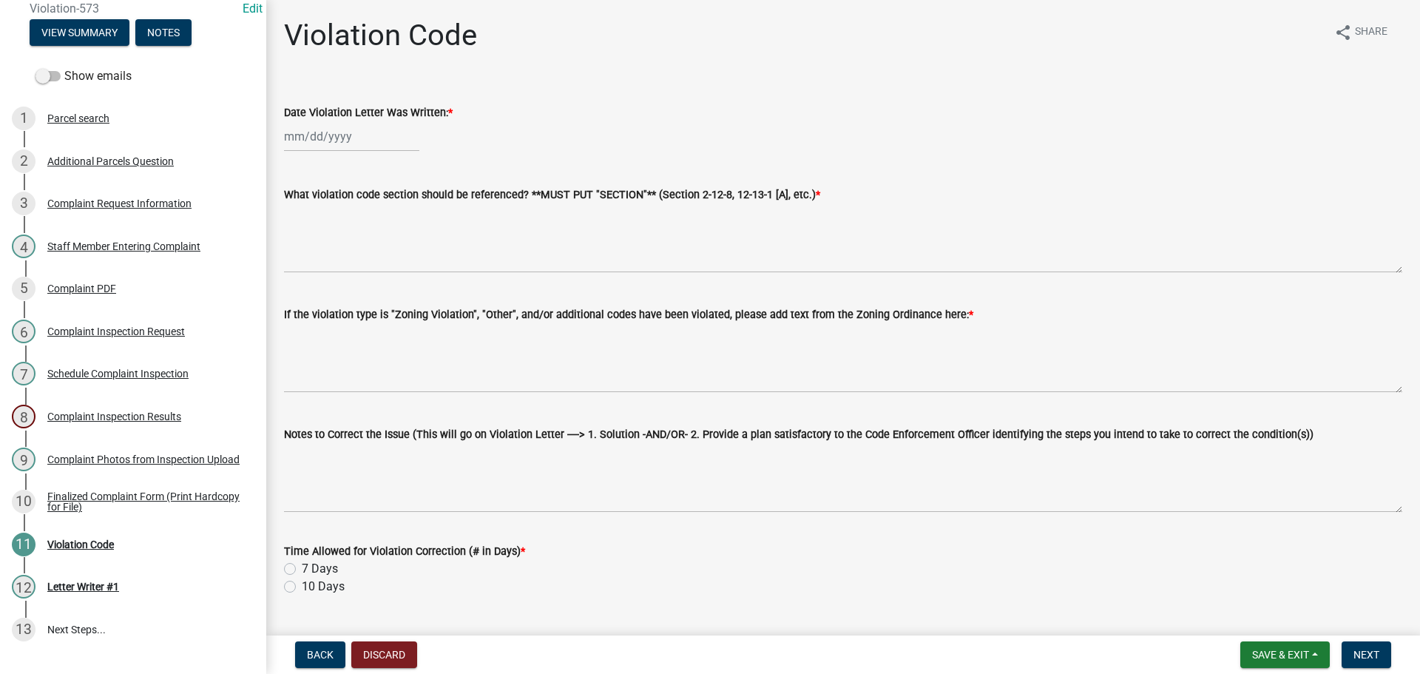
click at [1267, 639] on nav "Back Discard Save & Exit Save Save & Exit Next" at bounding box center [843, 654] width 1154 height 38
click at [1274, 649] on span "Save & Exit" at bounding box center [1280, 655] width 57 height 12
click at [1271, 619] on button "Save & Exit" at bounding box center [1270, 616] width 118 height 36
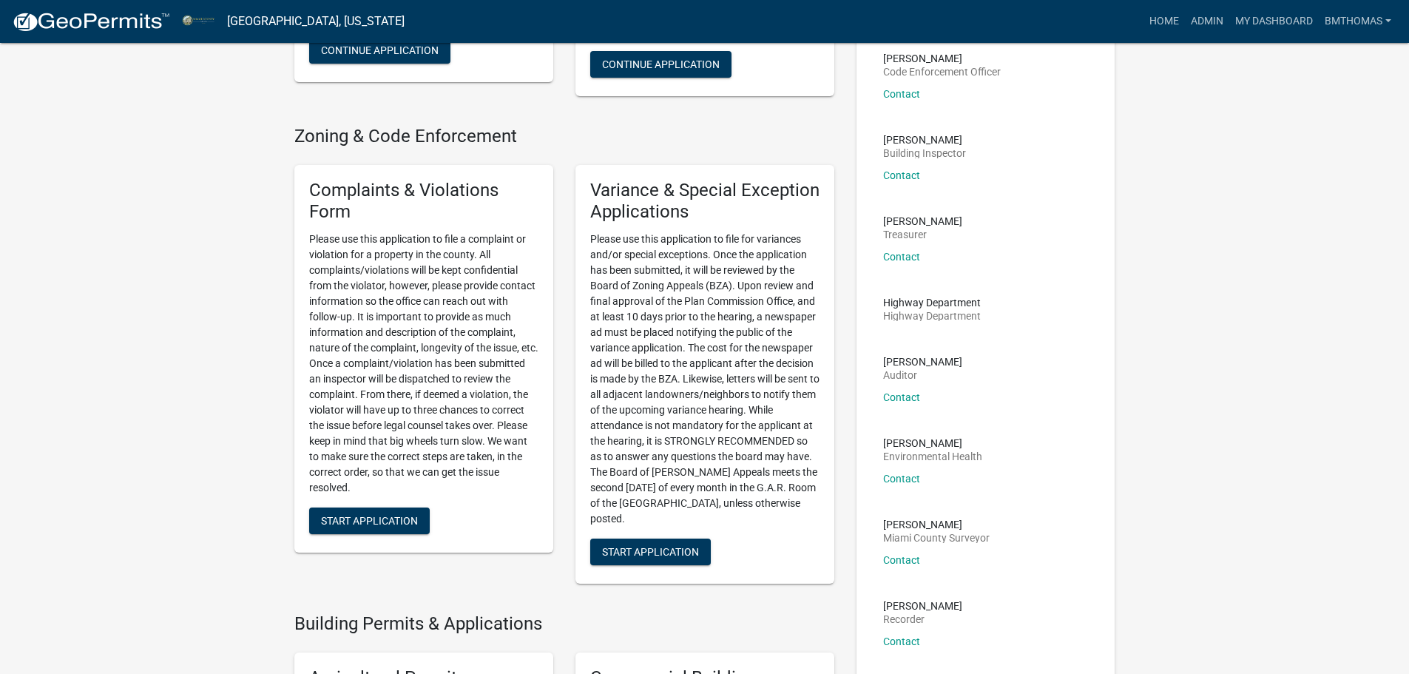
scroll to position [296, 0]
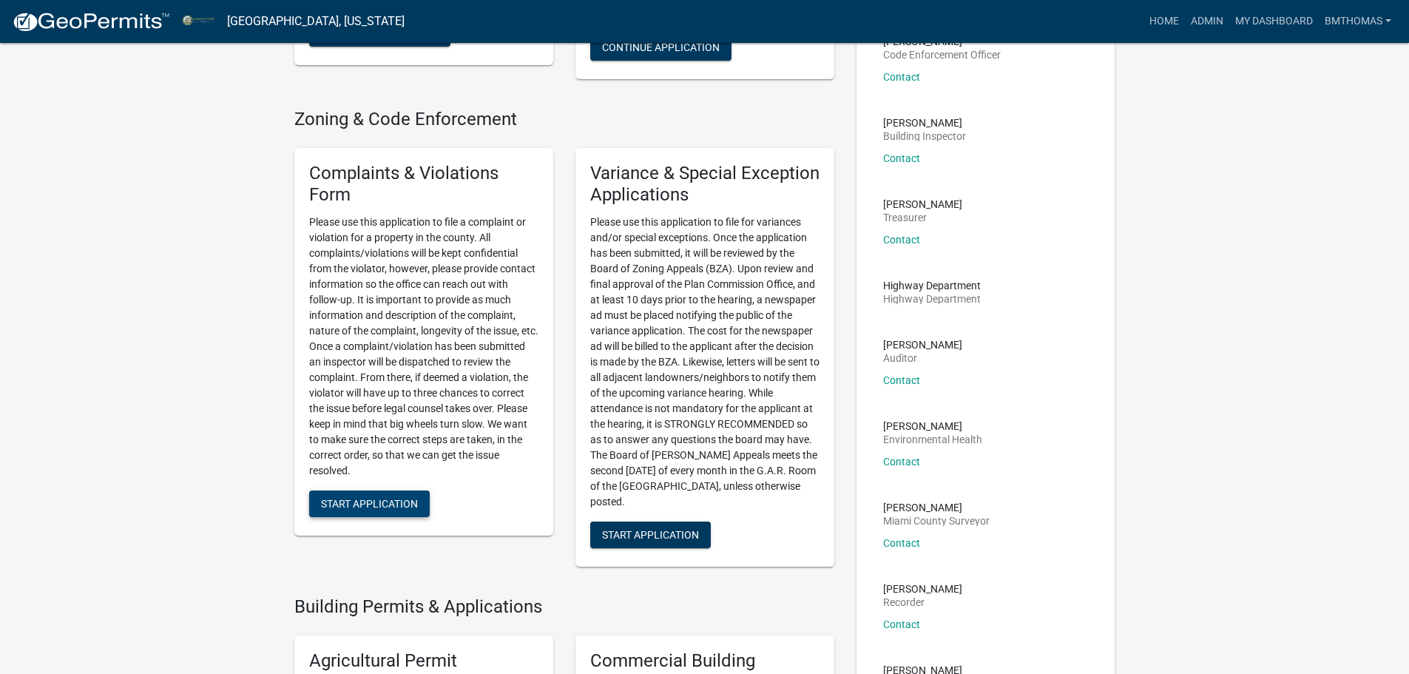
click at [384, 498] on span "Start Application" at bounding box center [369, 503] width 97 height 12
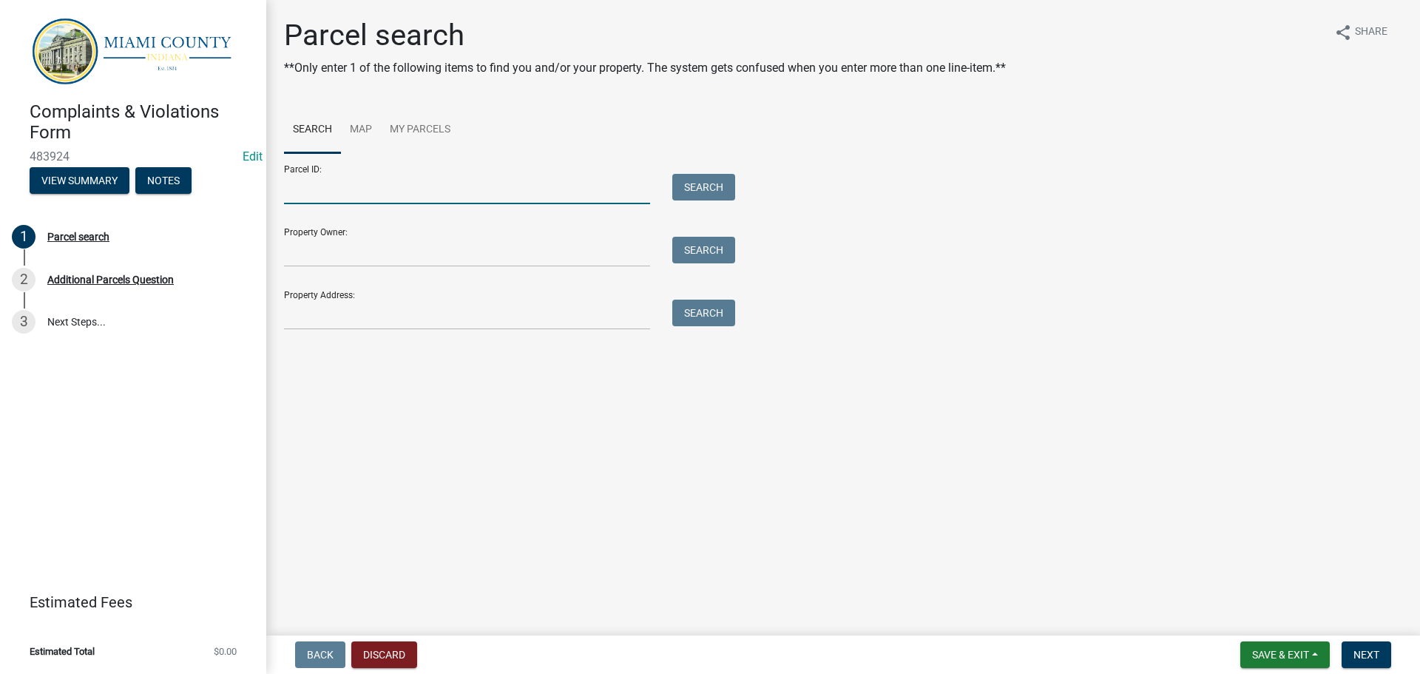
click at [328, 197] on input "Parcel ID:" at bounding box center [467, 189] width 366 height 30
paste input "52-11-29-400-019.000-017"
type input "52-11-29-400-019.000-017"
click at [692, 191] on button "Search" at bounding box center [703, 187] width 63 height 27
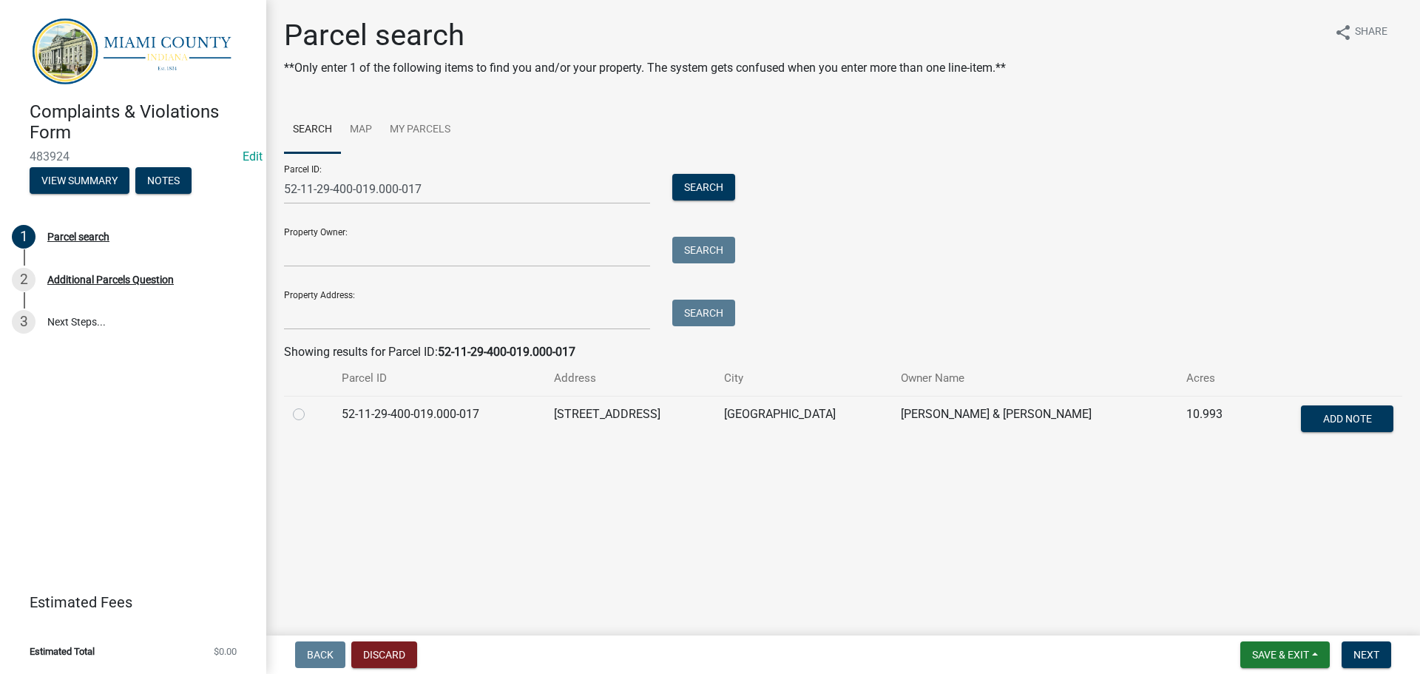
click at [311, 405] on label at bounding box center [311, 405] width 0 height 0
click at [311, 414] on input "radio" at bounding box center [316, 410] width 10 height 10
radio input "true"
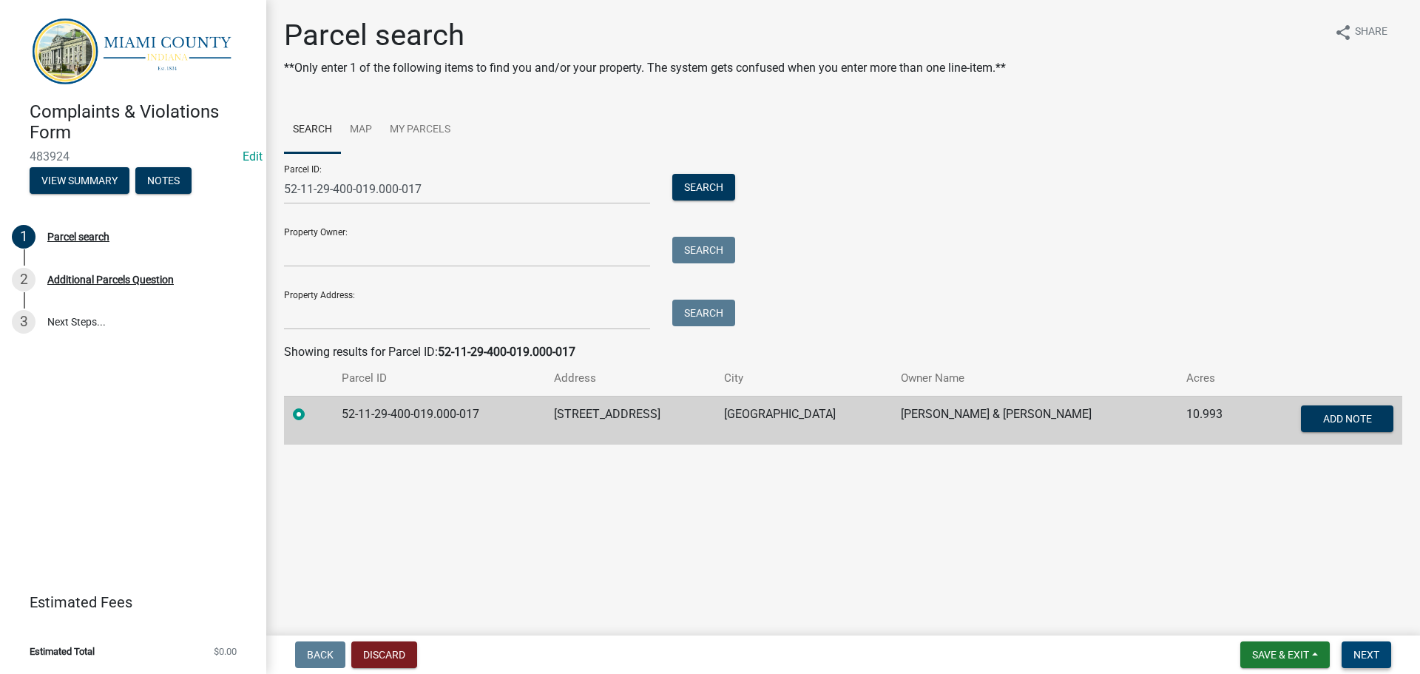
click at [1356, 661] on button "Next" at bounding box center [1367, 654] width 50 height 27
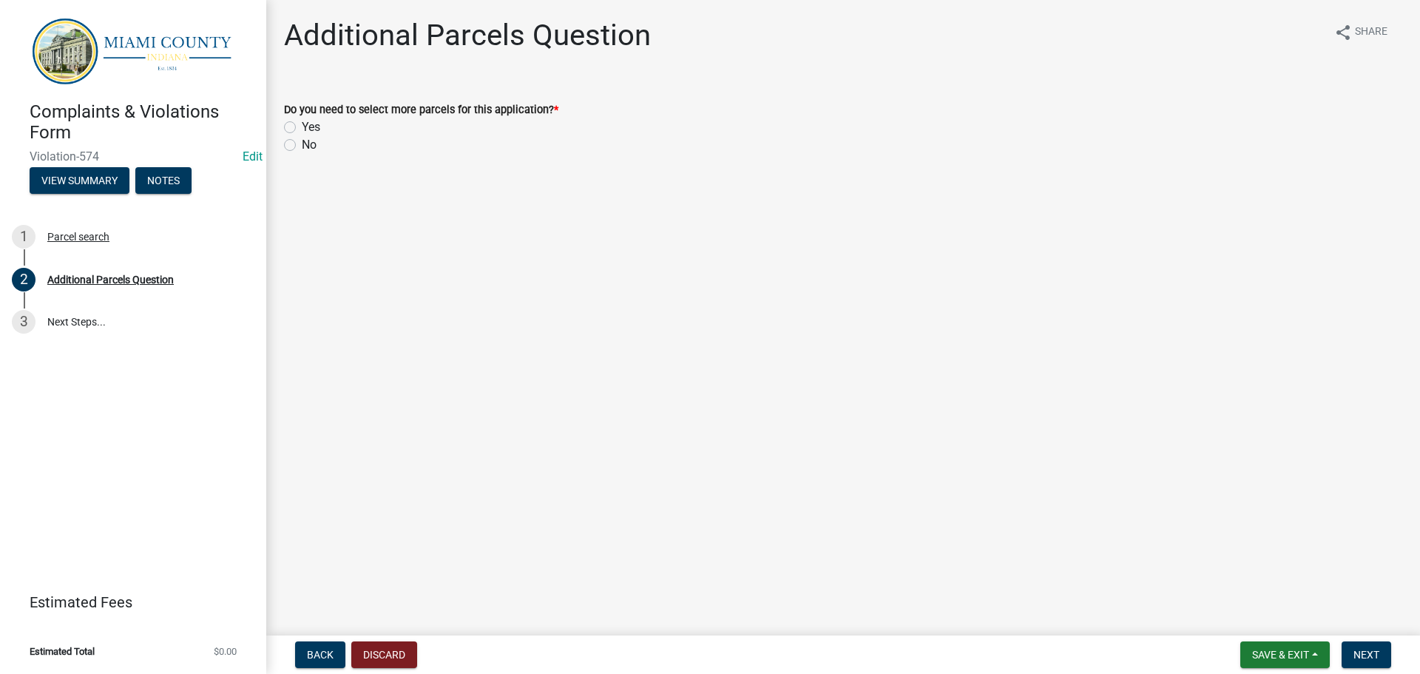
click at [302, 146] on label "No" at bounding box center [309, 145] width 15 height 18
click at [302, 146] on input "No" at bounding box center [307, 141] width 10 height 10
radio input "true"
click at [1381, 663] on button "Next" at bounding box center [1367, 654] width 50 height 27
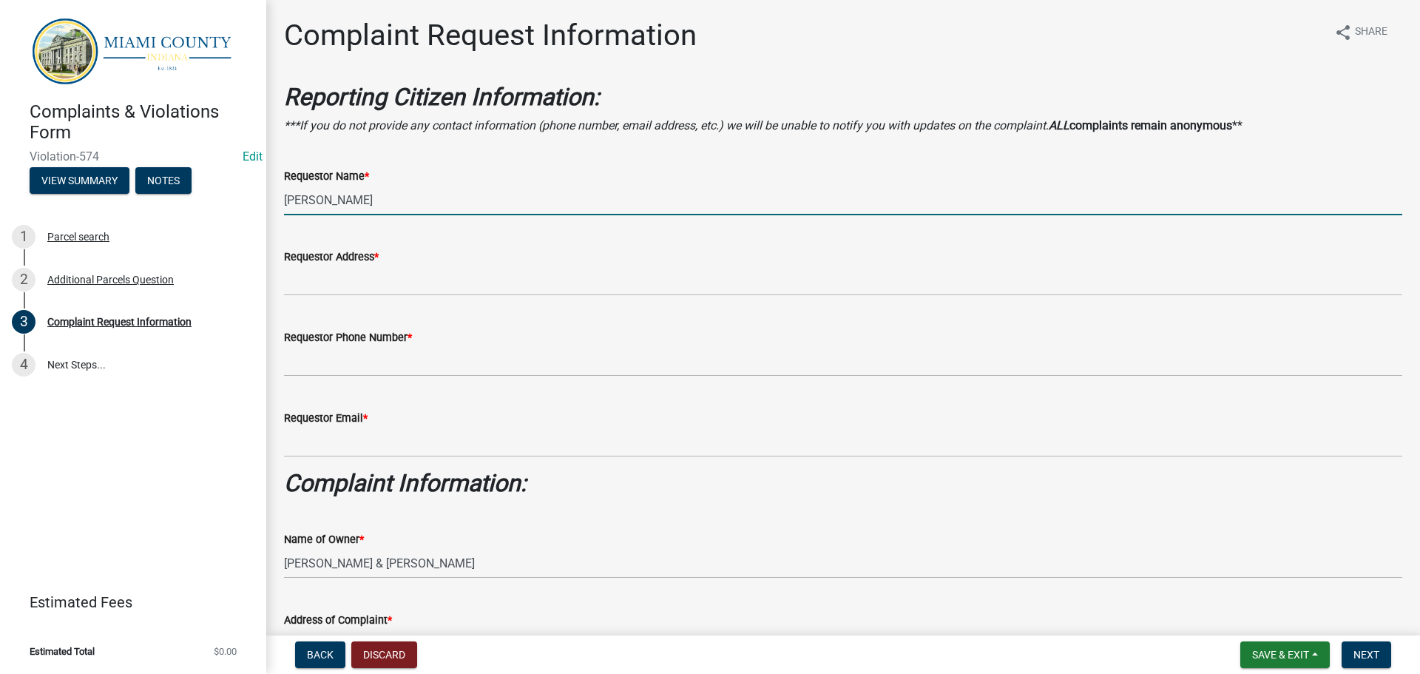
drag, startPoint x: 382, startPoint y: 198, endPoint x: 283, endPoint y: 199, distance: 98.4
click at [283, 199] on div "Requestor Name * [PERSON_NAME]" at bounding box center [843, 180] width 1140 height 69
type input "Miami County Assessor's Office"
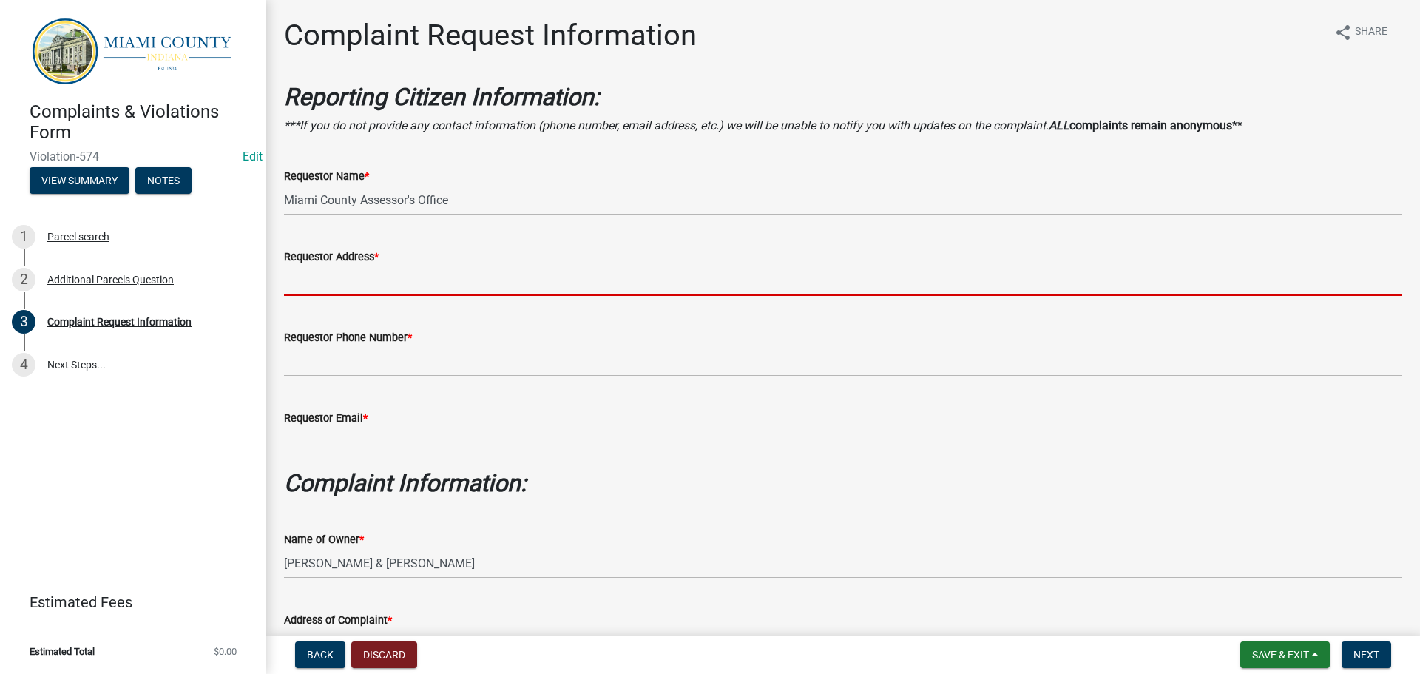
click at [332, 272] on input "Requestor Address *" at bounding box center [843, 281] width 1118 height 30
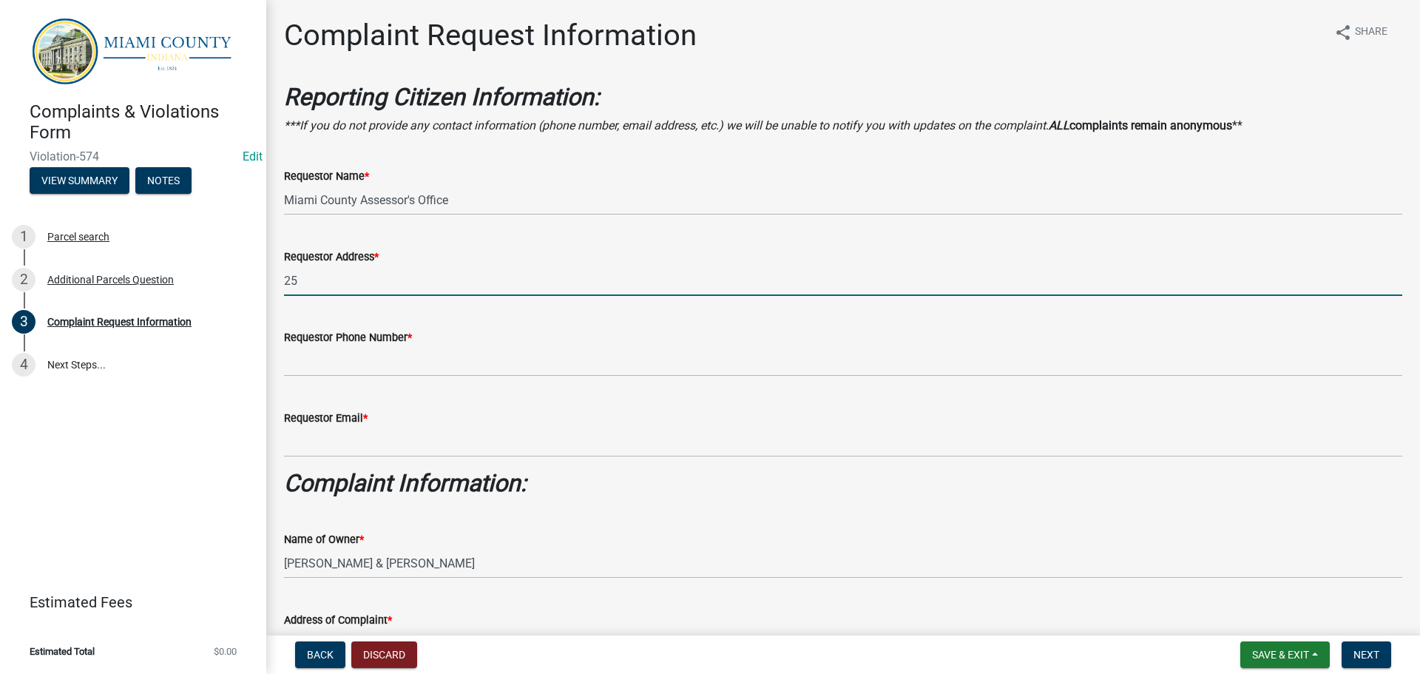
type input "[STREET_ADDRESS]"
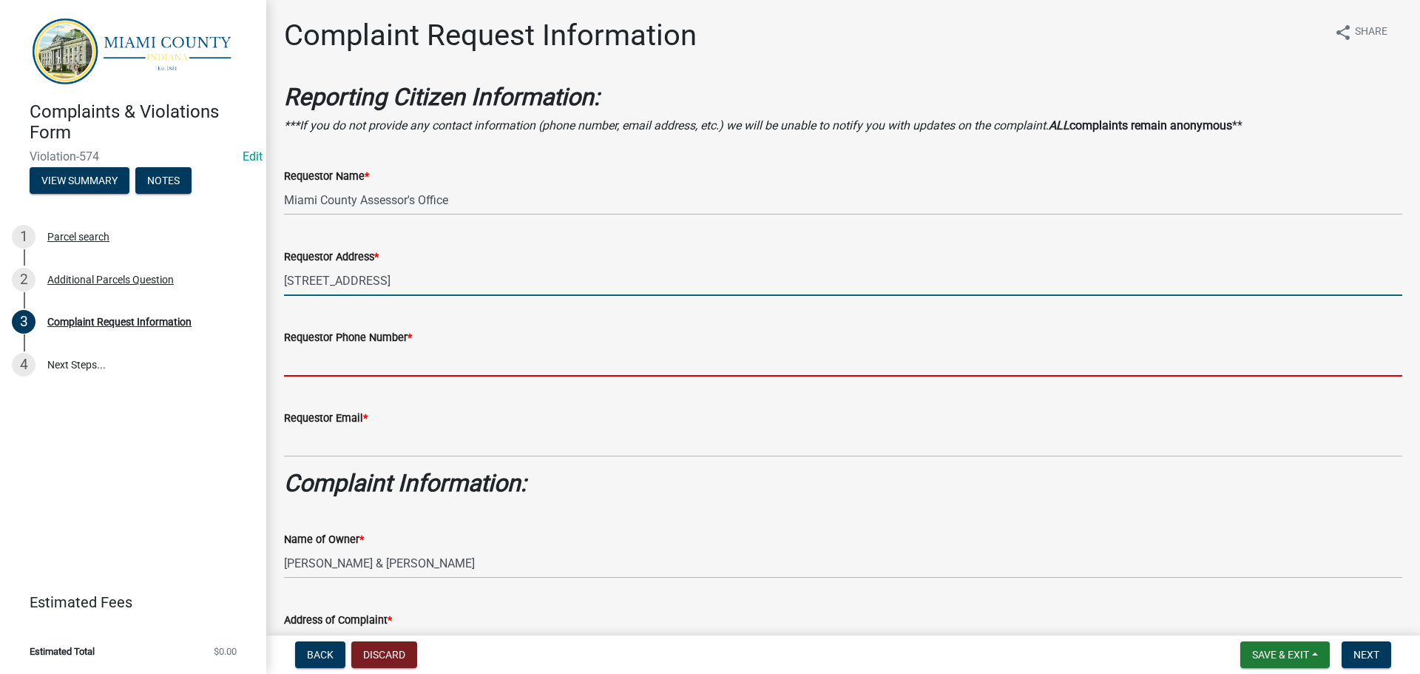
type input "7654723901"
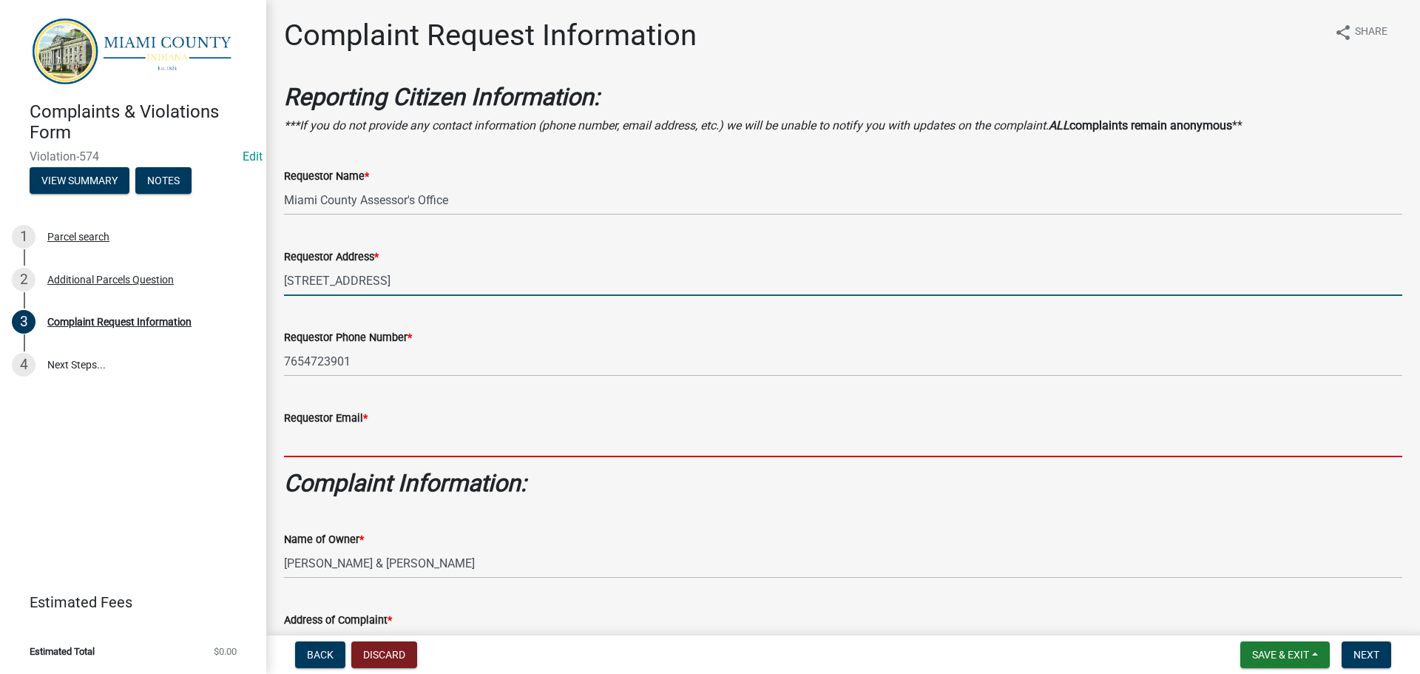
type input "[EMAIL_ADDRESS][DOMAIN_NAME]"
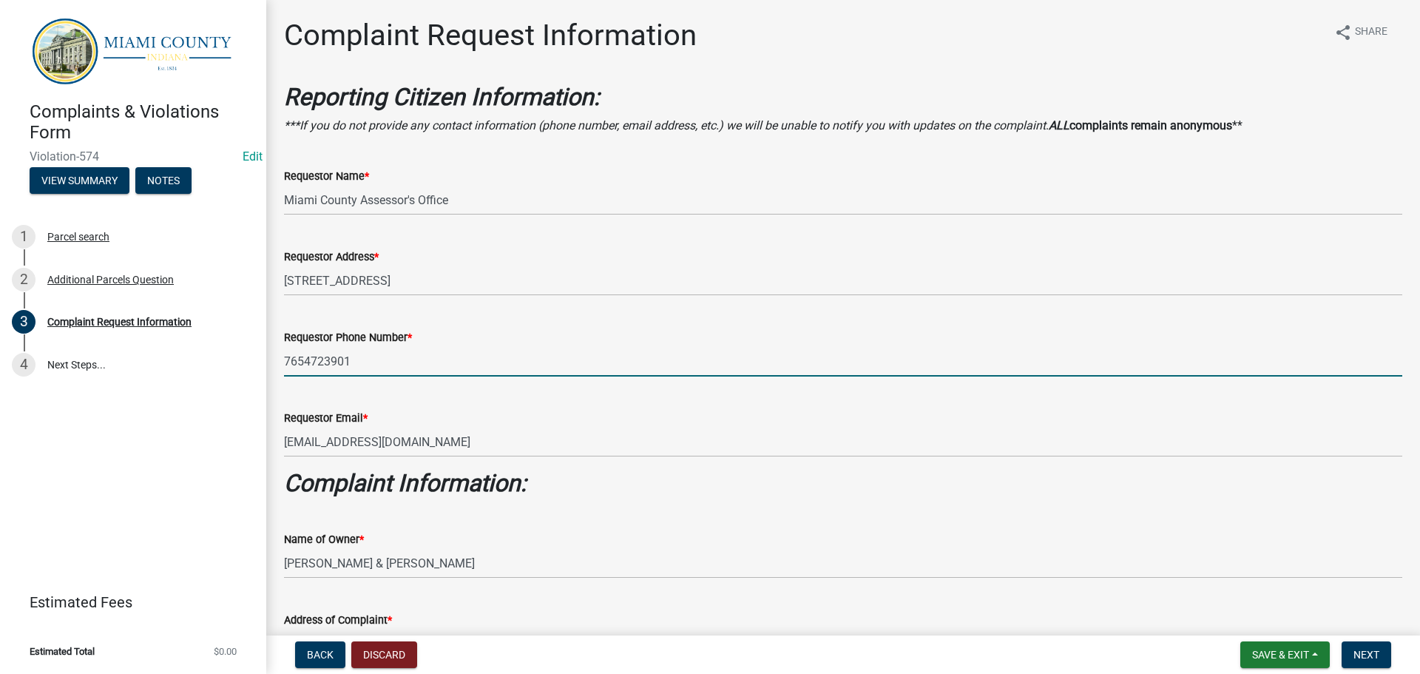
click at [305, 363] on input "7654723901" at bounding box center [843, 361] width 1118 height 30
type input "[PHONE_NUMBER]"
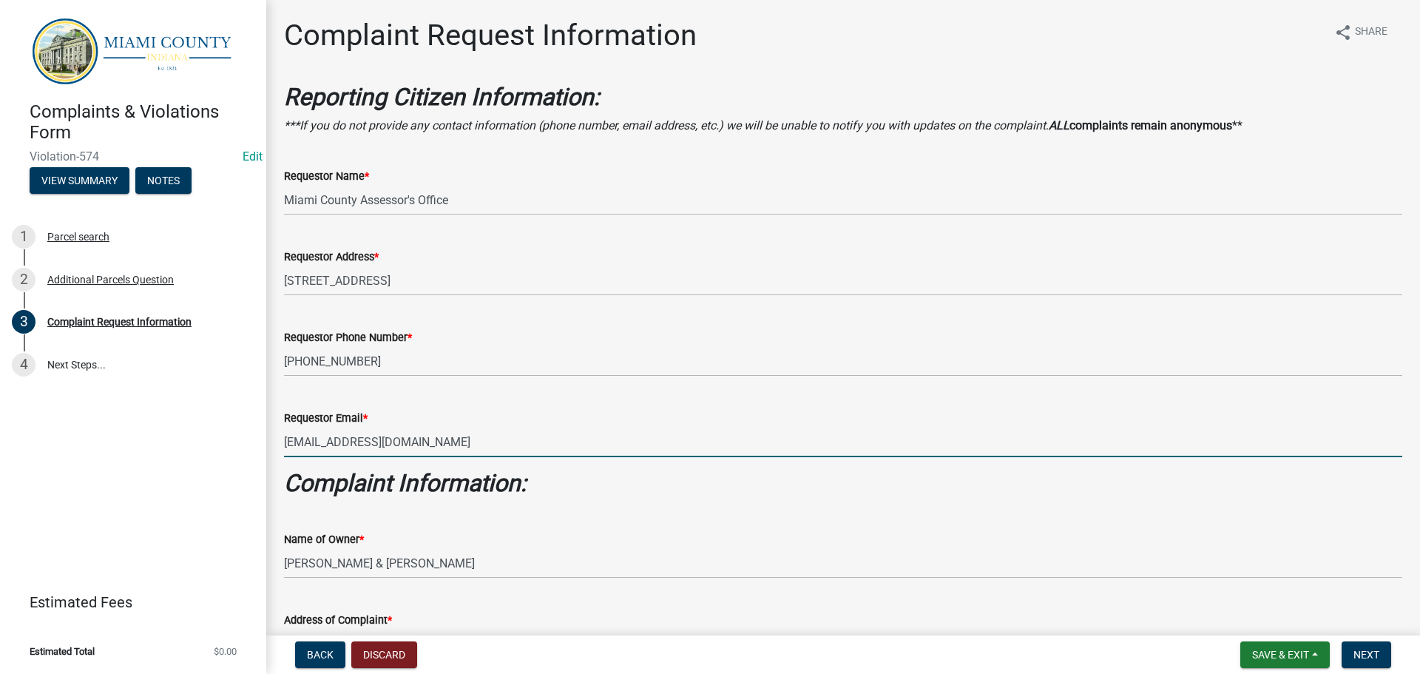
drag, startPoint x: 507, startPoint y: 440, endPoint x: 216, endPoint y: 430, distance: 290.8
click at [216, 430] on div "Complaints & Violations Form Violation-574 Edit View Summary Notes 1 Parcel sea…" at bounding box center [710, 337] width 1420 height 674
type input "[EMAIL_ADDRESS][DOMAIN_NAME]"
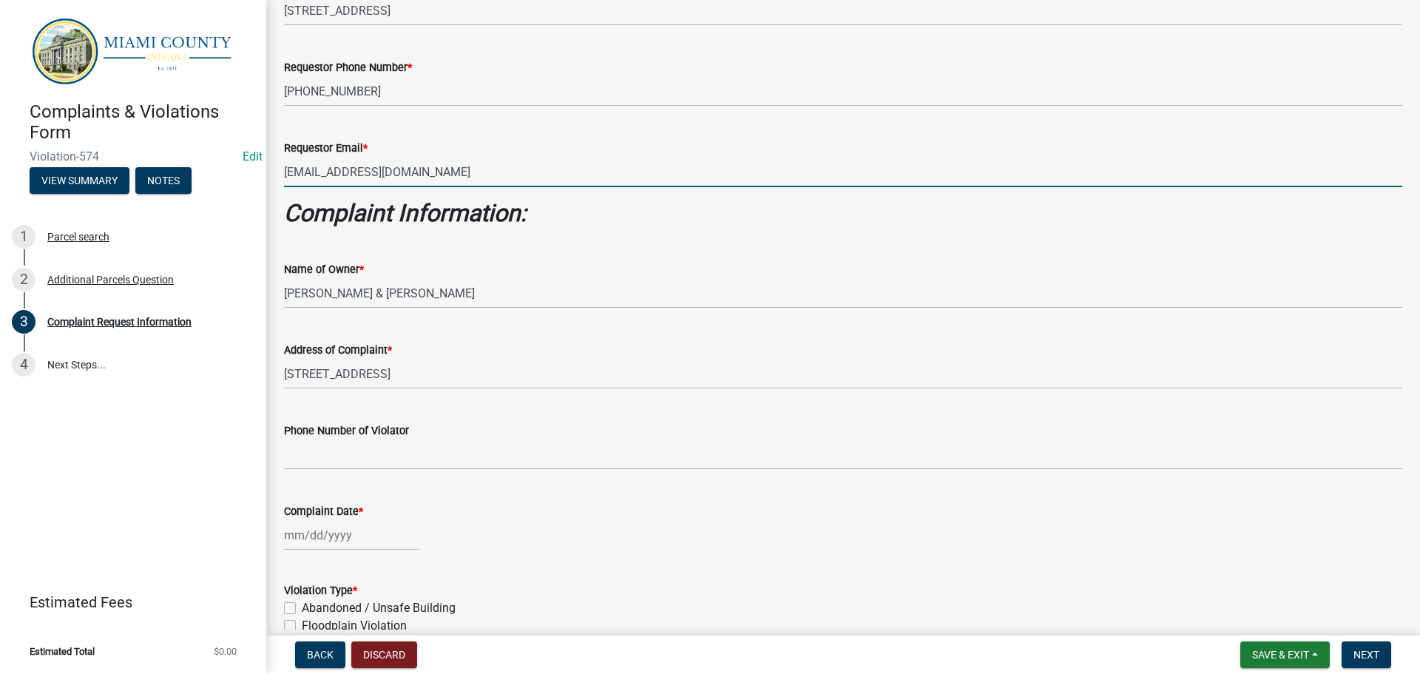
scroll to position [296, 0]
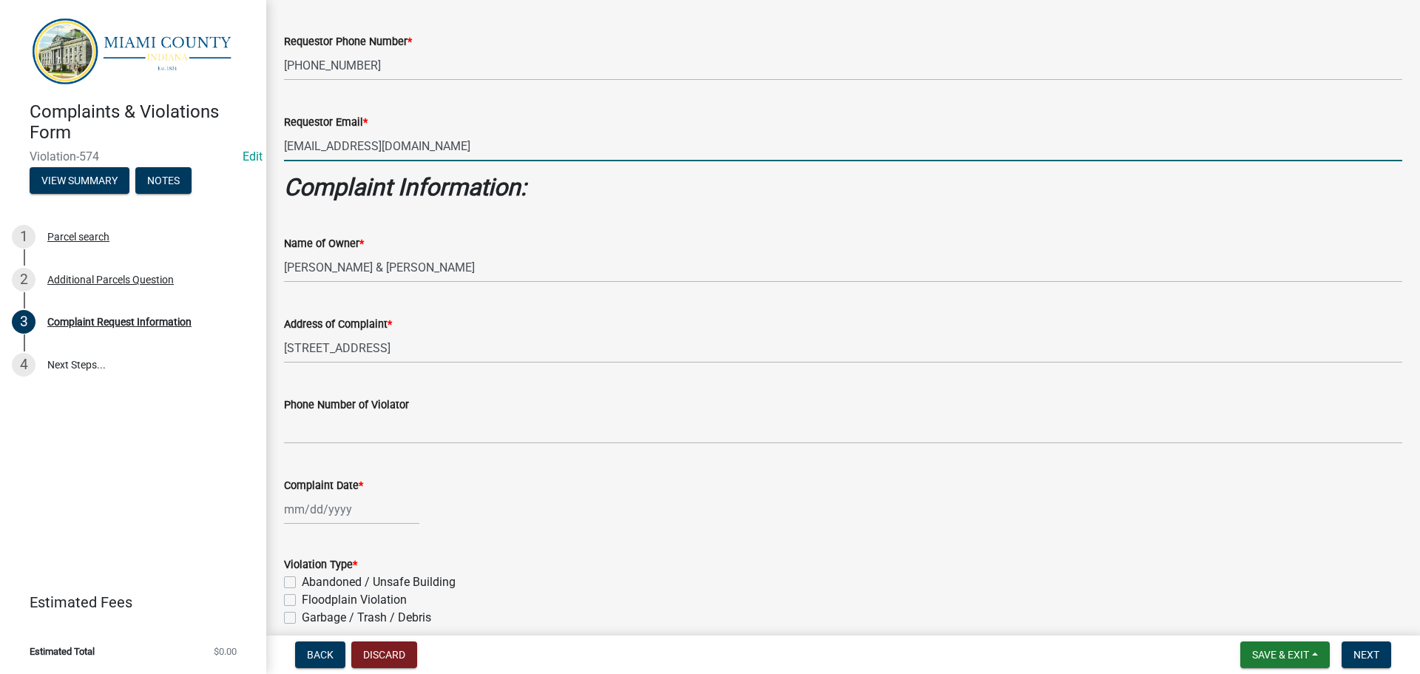
click at [348, 513] on div at bounding box center [351, 509] width 135 height 30
select select "9"
select select "2025"
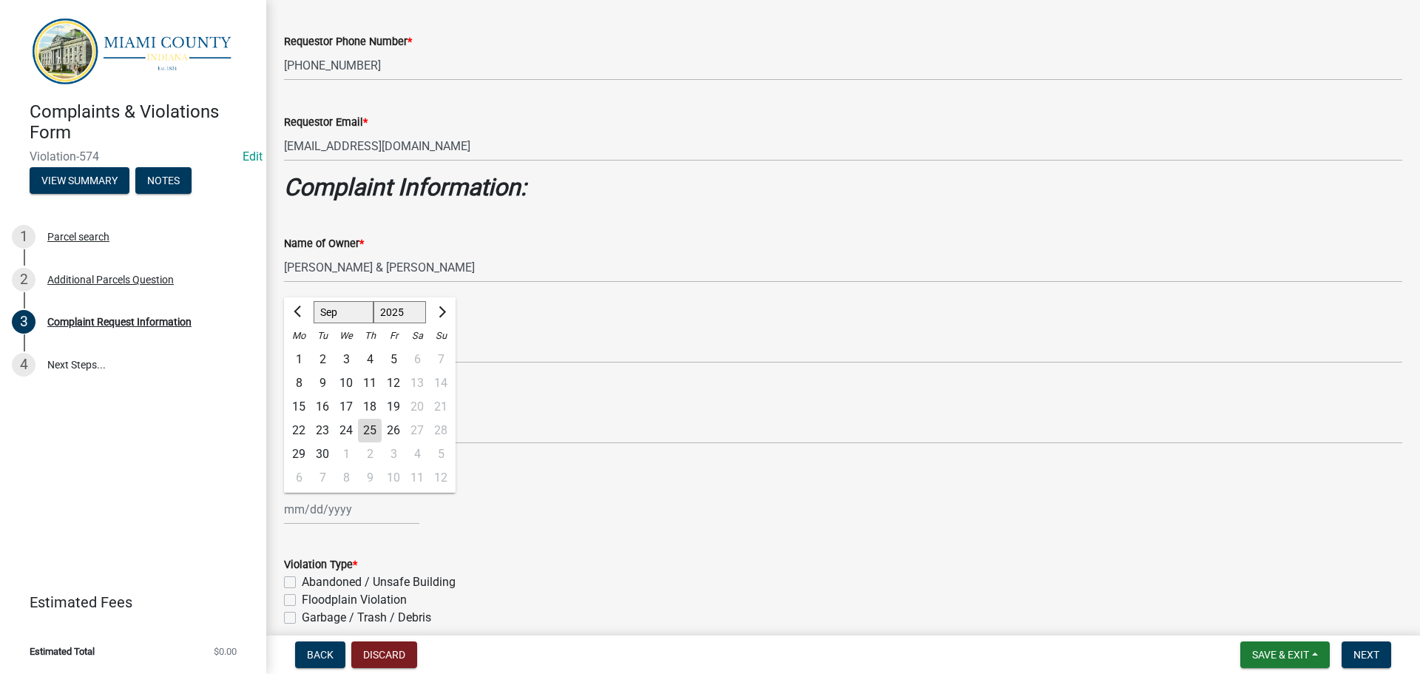
click at [369, 435] on div "25" at bounding box center [370, 431] width 24 height 24
type input "[DATE]"
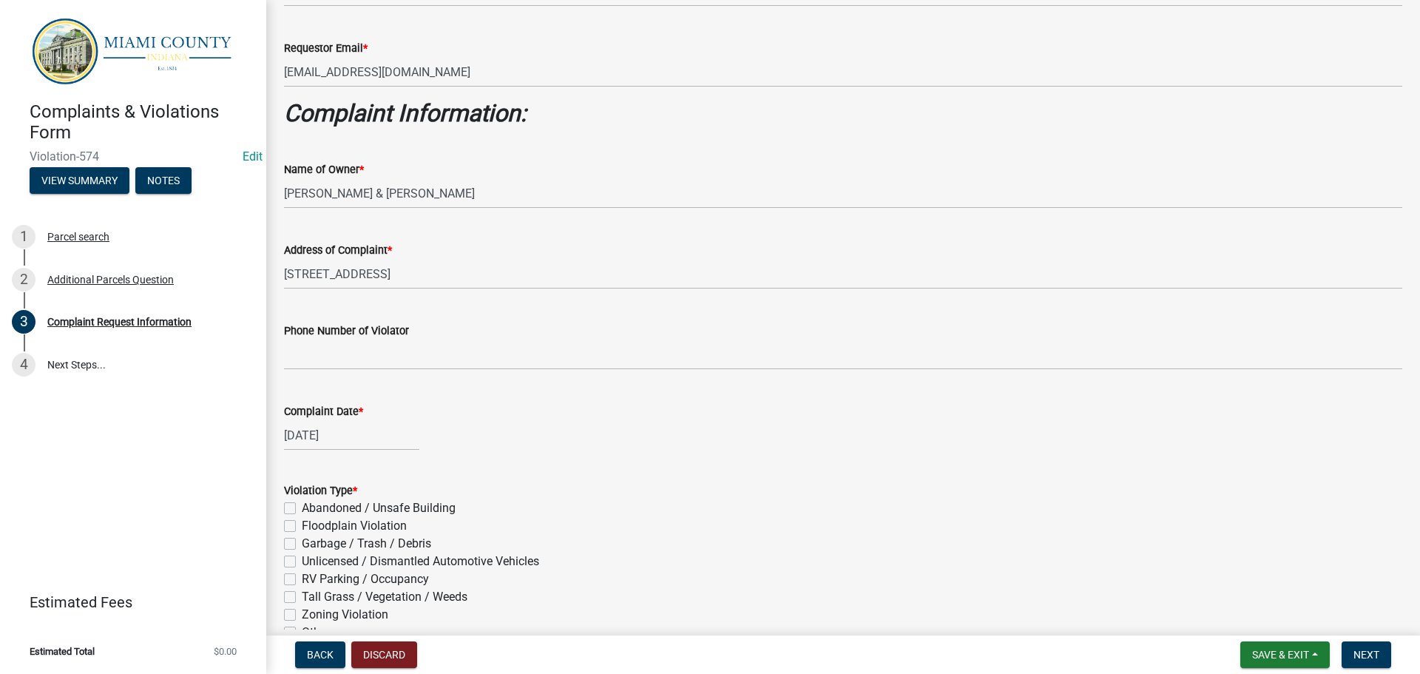
scroll to position [444, 0]
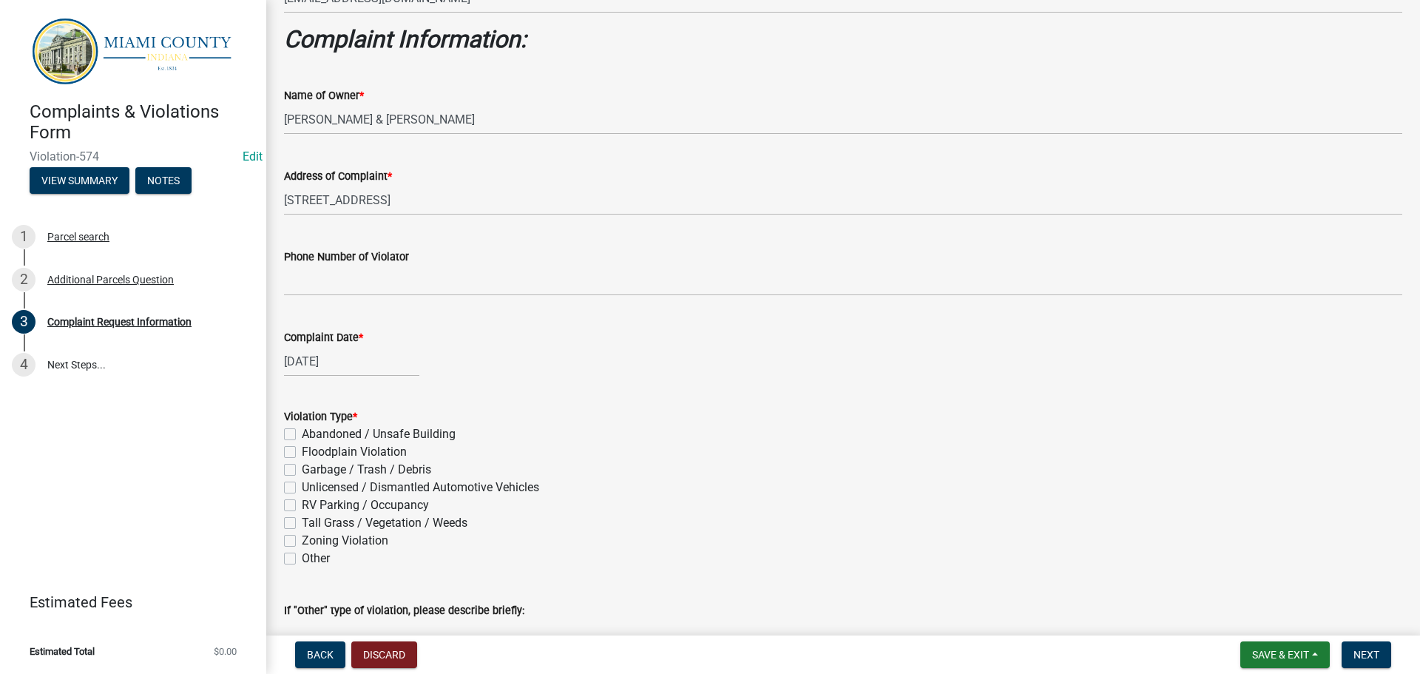
click at [302, 541] on label "Zoning Violation" at bounding box center [345, 541] width 87 height 18
click at [302, 541] on input "Zoning Violation" at bounding box center [307, 537] width 10 height 10
checkbox input "true"
checkbox input "false"
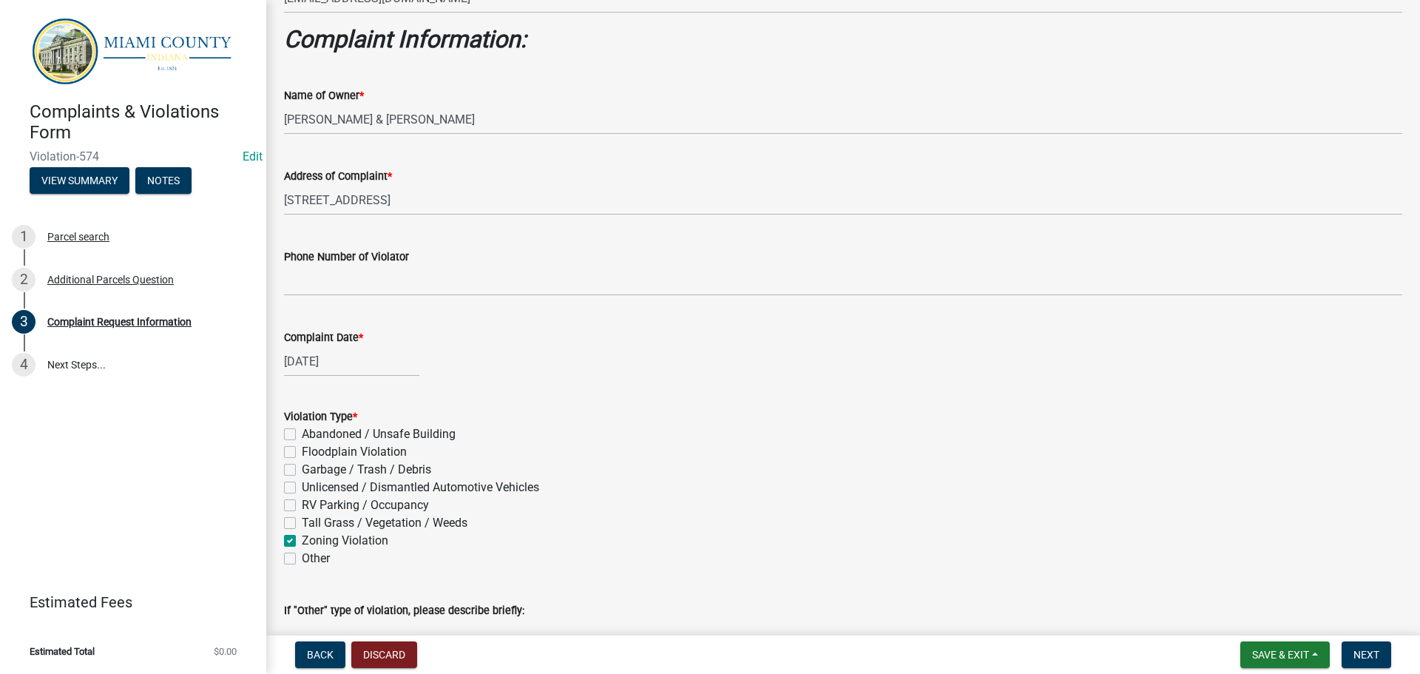
checkbox input "false"
checkbox input "true"
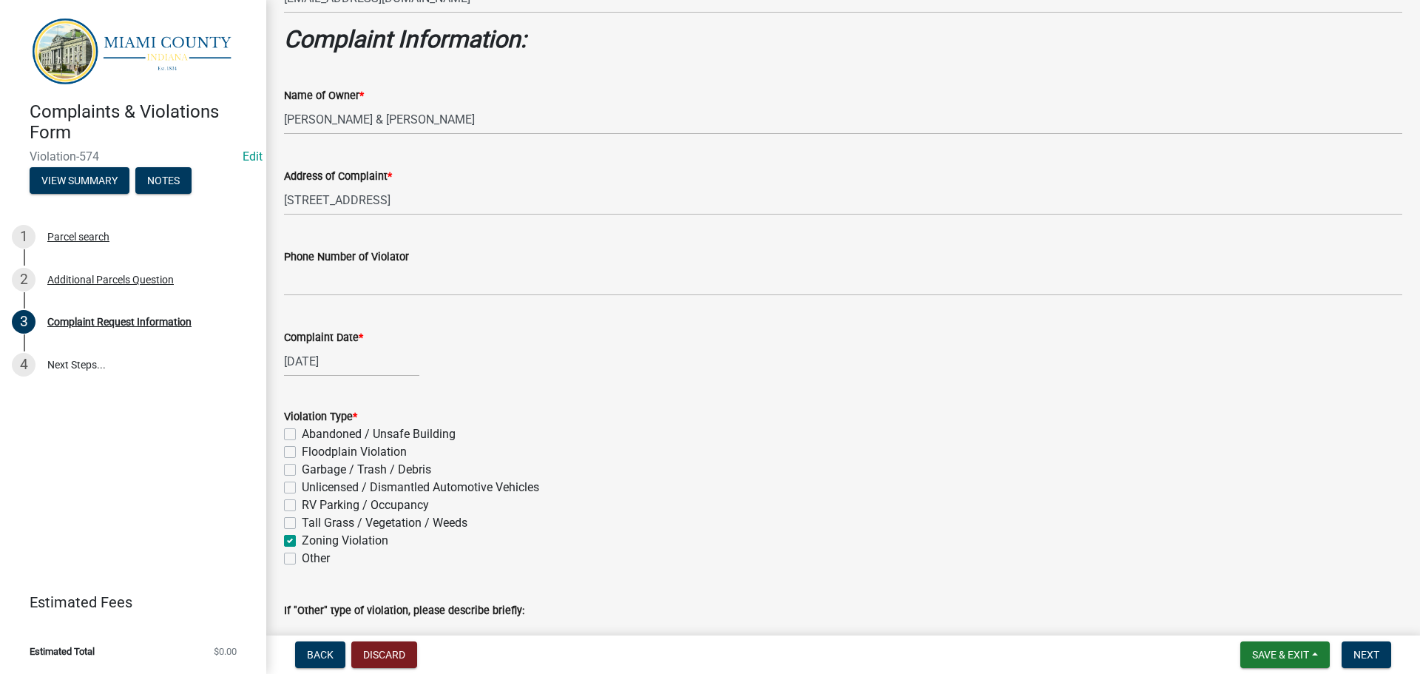
checkbox input "false"
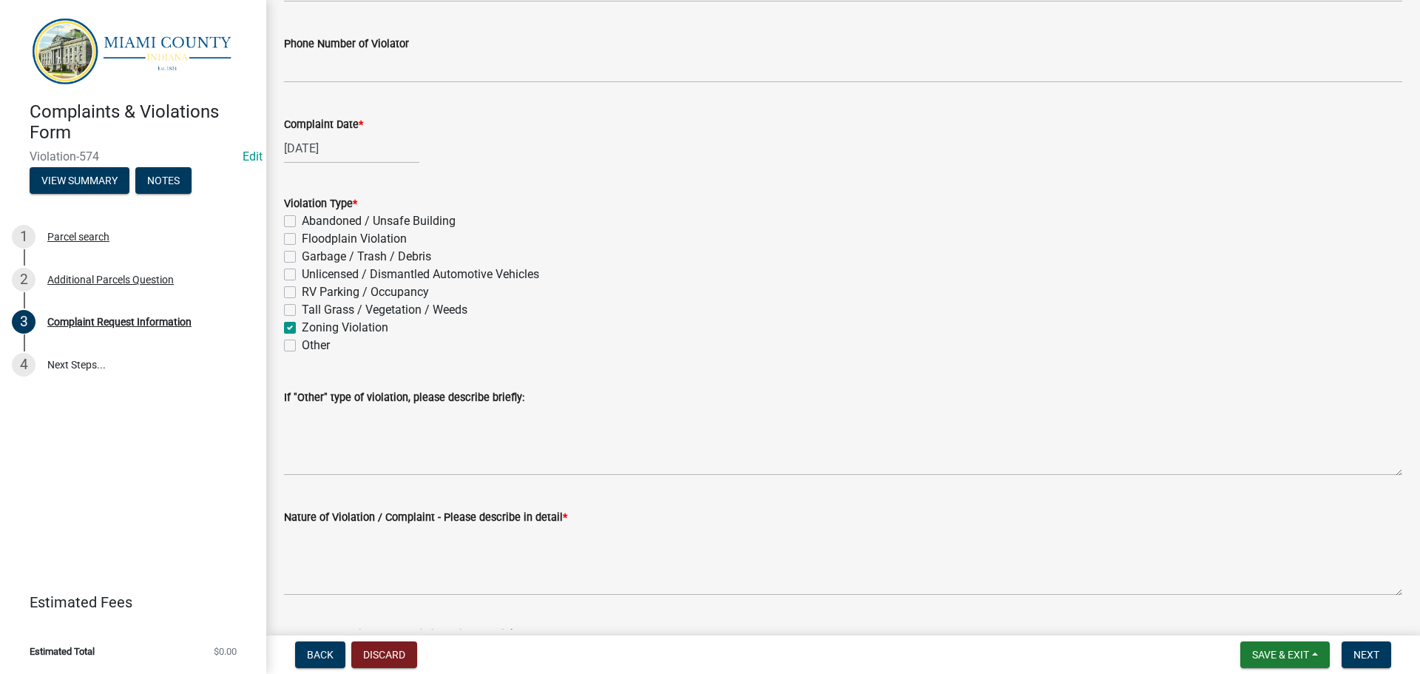
scroll to position [666, 0]
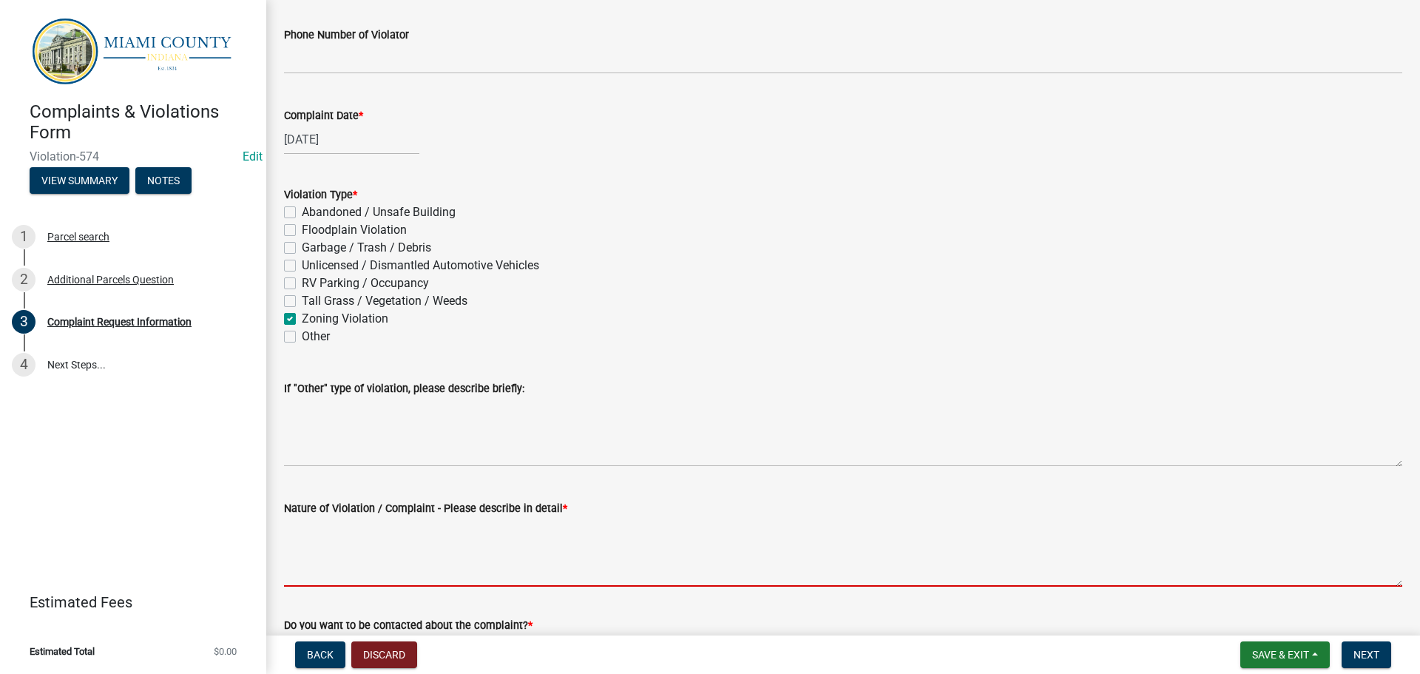
click at [333, 555] on textarea "Nature of Violation / Complaint - Please describe in detail *" at bounding box center [843, 552] width 1118 height 70
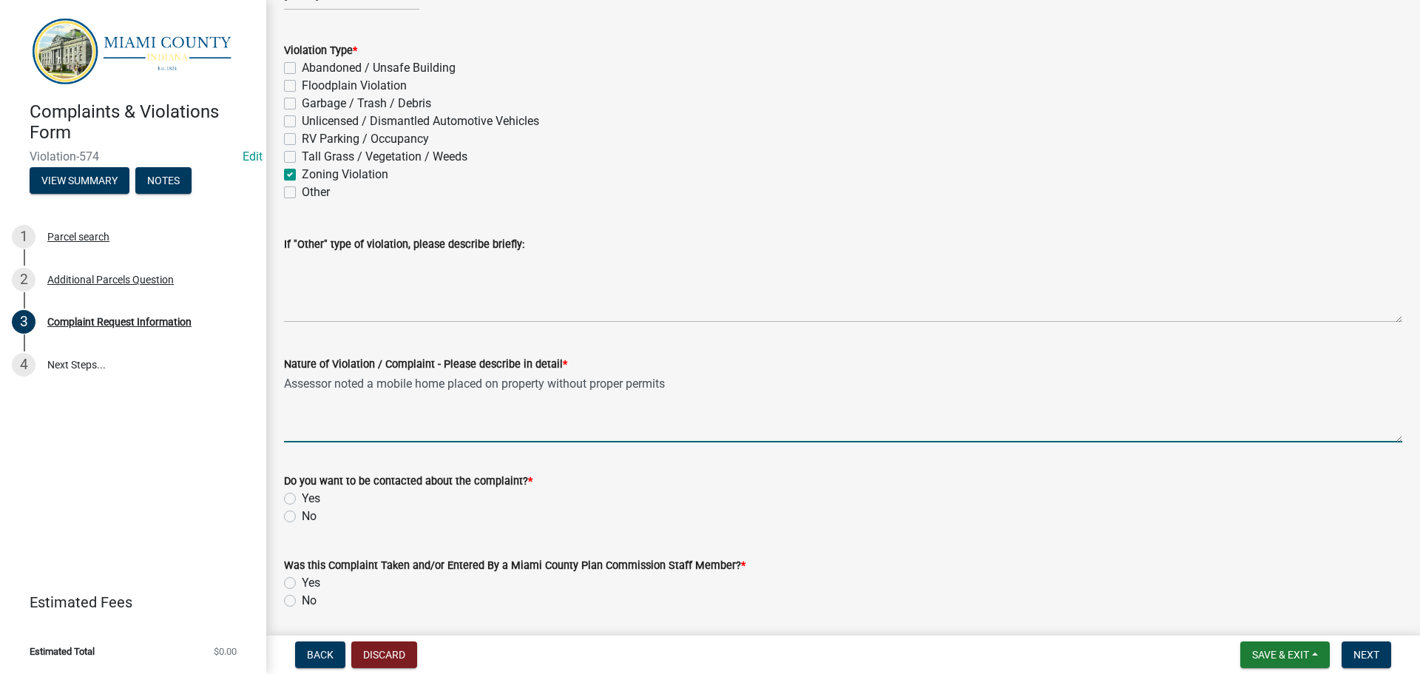
scroll to position [888, 0]
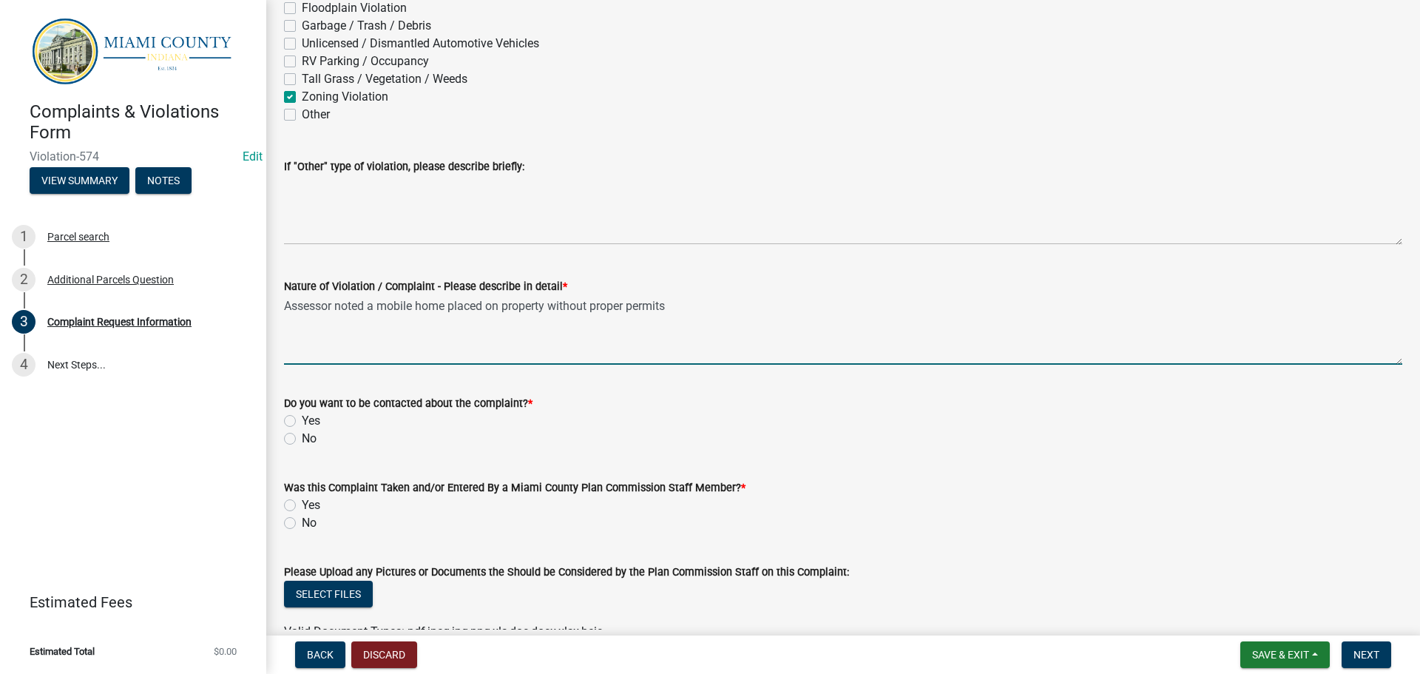
type textarea "Assessor noted a mobile home placed on property without proper permits"
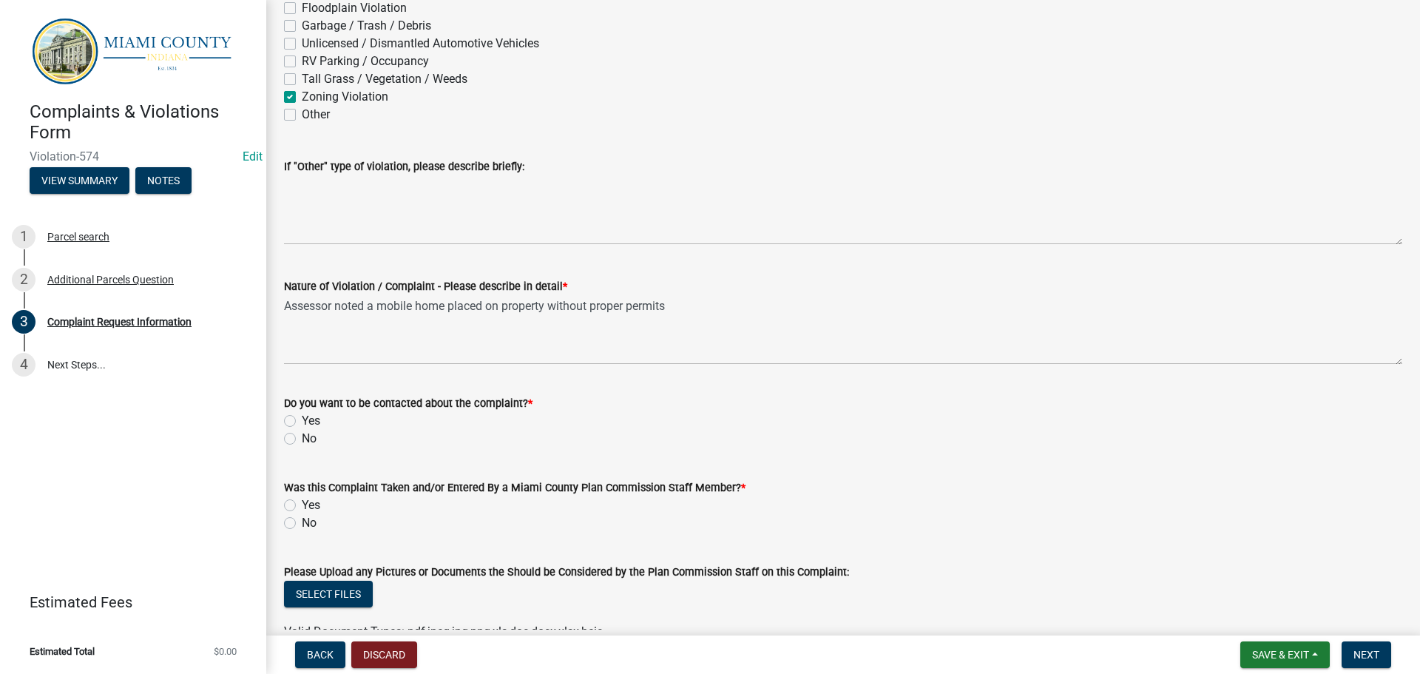
click at [302, 436] on label "No" at bounding box center [309, 439] width 15 height 18
click at [302, 436] on input "No" at bounding box center [307, 435] width 10 height 10
radio input "true"
click at [302, 504] on label "Yes" at bounding box center [311, 505] width 18 height 18
click at [302, 504] on input "Yes" at bounding box center [307, 501] width 10 height 10
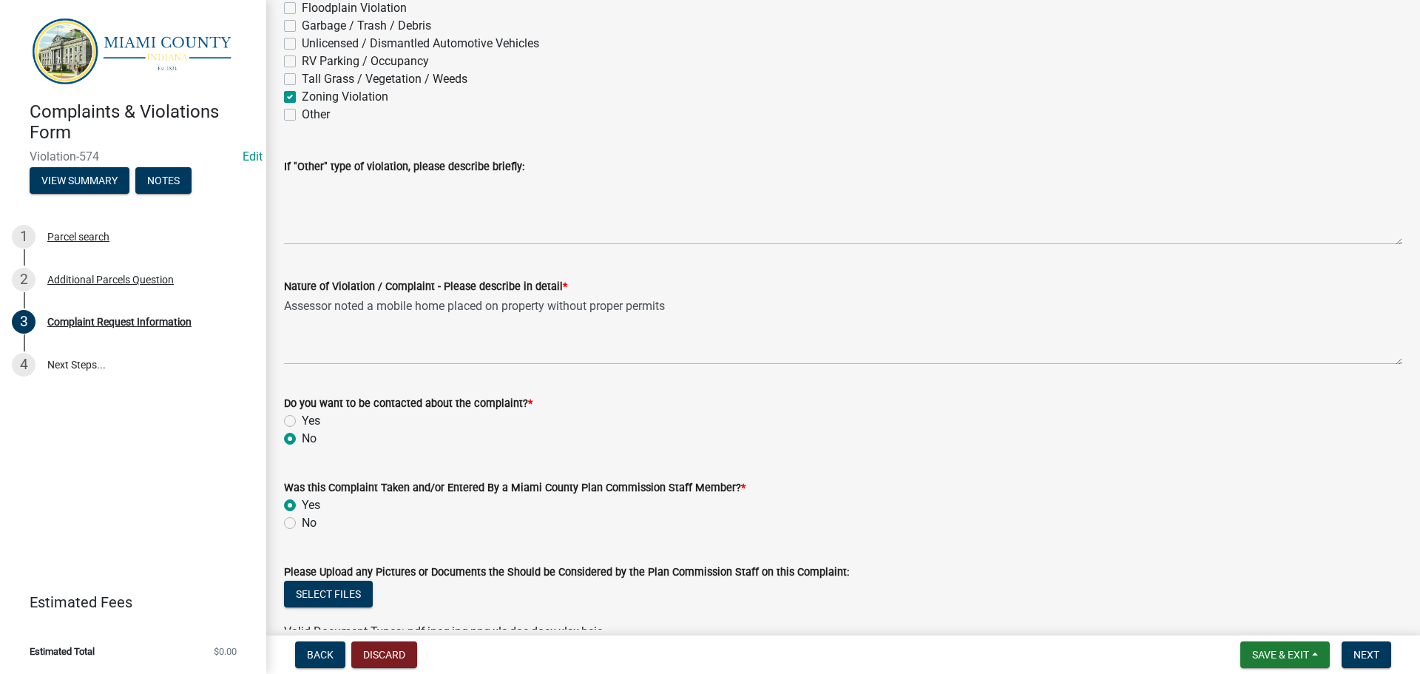
radio input "true"
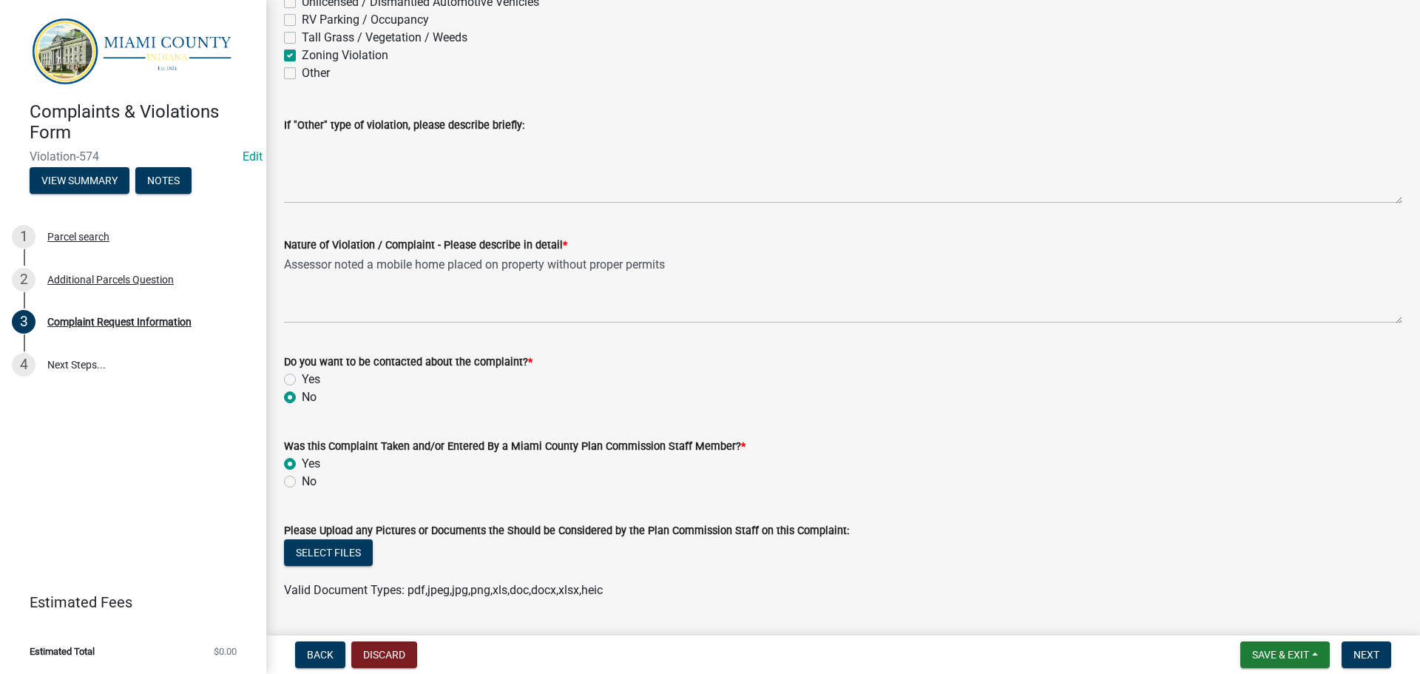
scroll to position [970, 0]
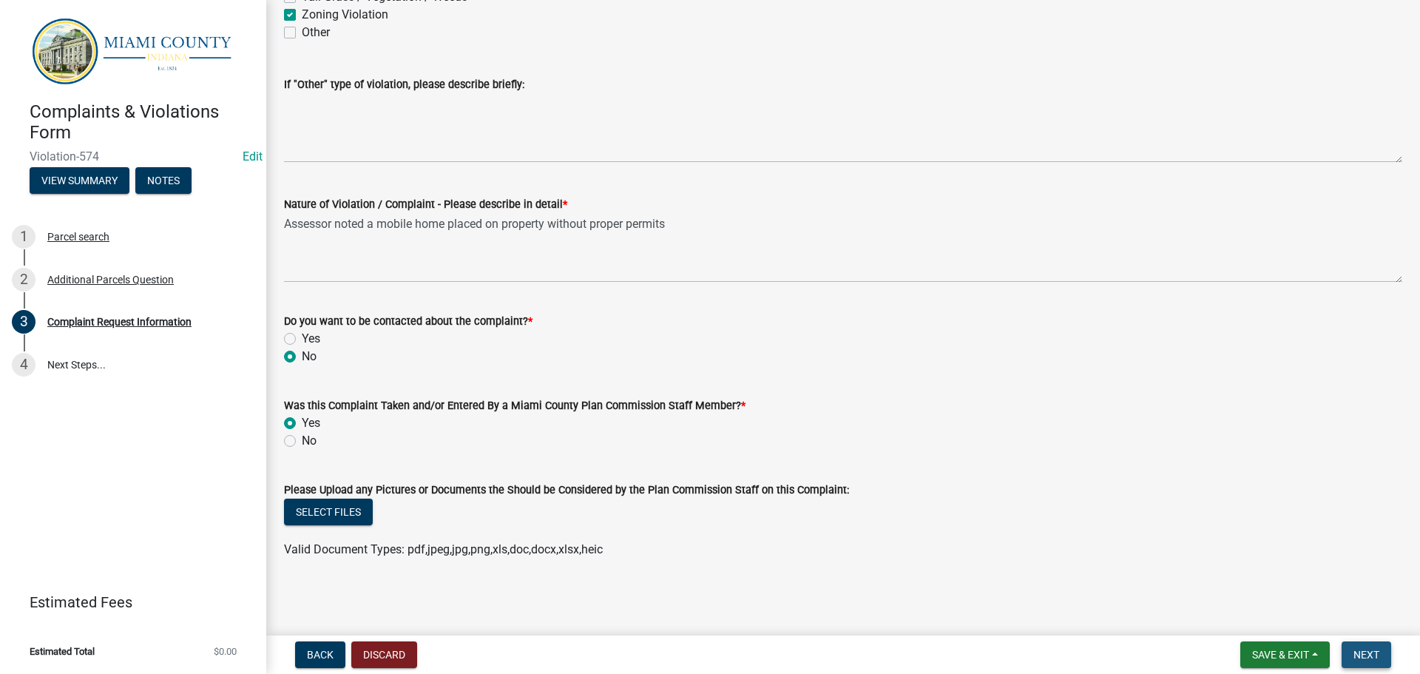
click at [1370, 660] on span "Next" at bounding box center [1366, 655] width 26 height 12
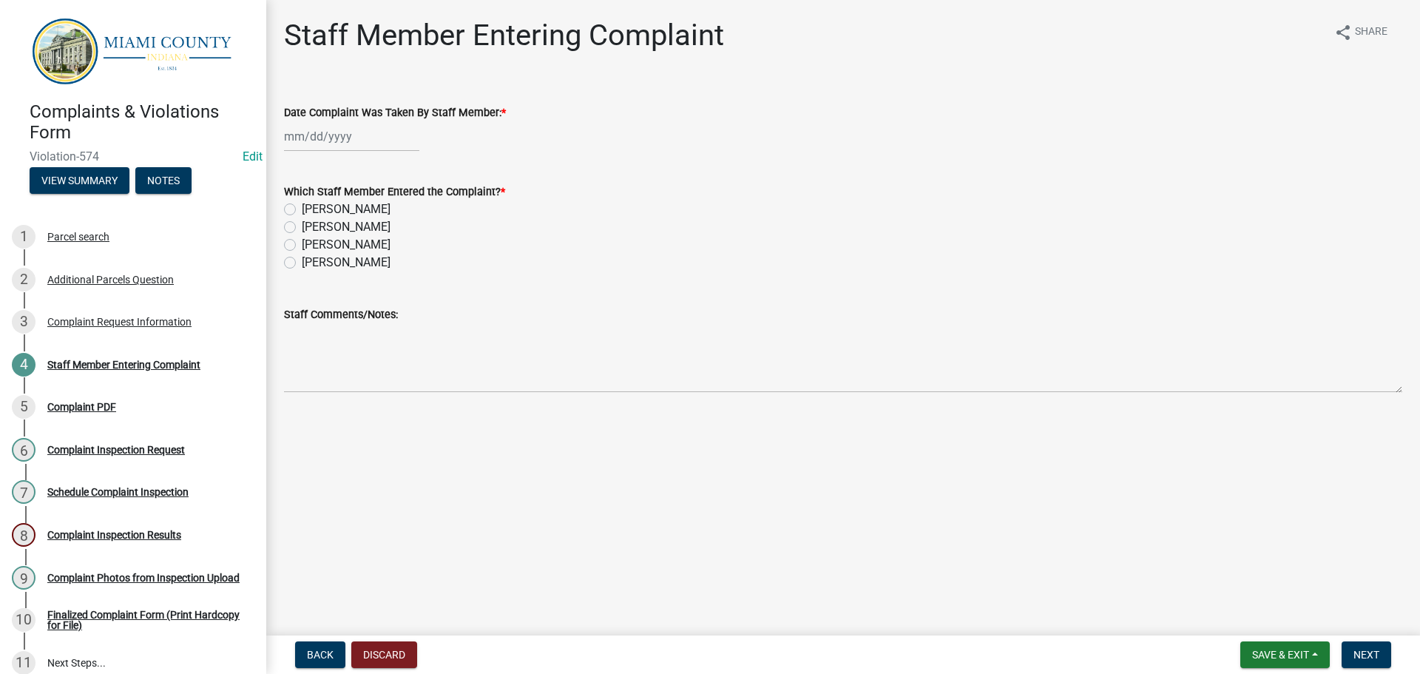
click at [317, 140] on div at bounding box center [351, 136] width 135 height 30
select select "9"
select select "2025"
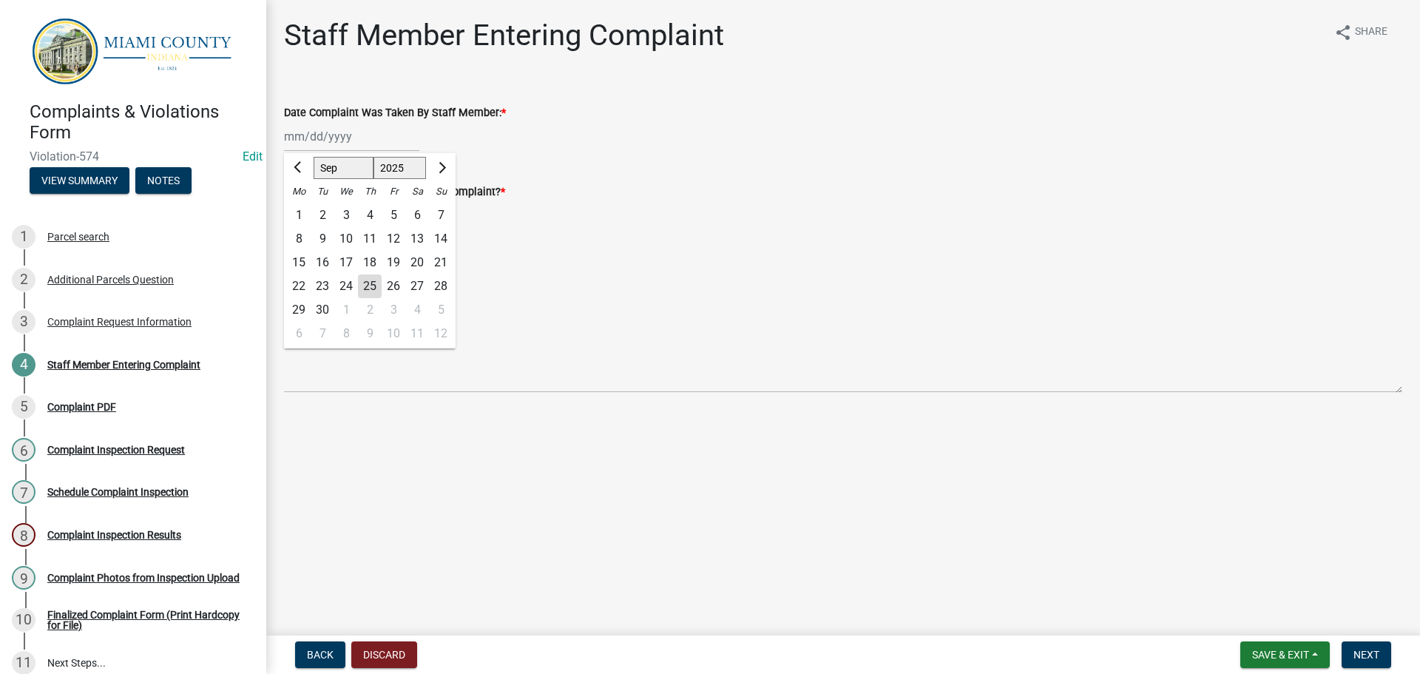
click at [374, 290] on div "25" at bounding box center [370, 286] width 24 height 24
type input "[DATE]"
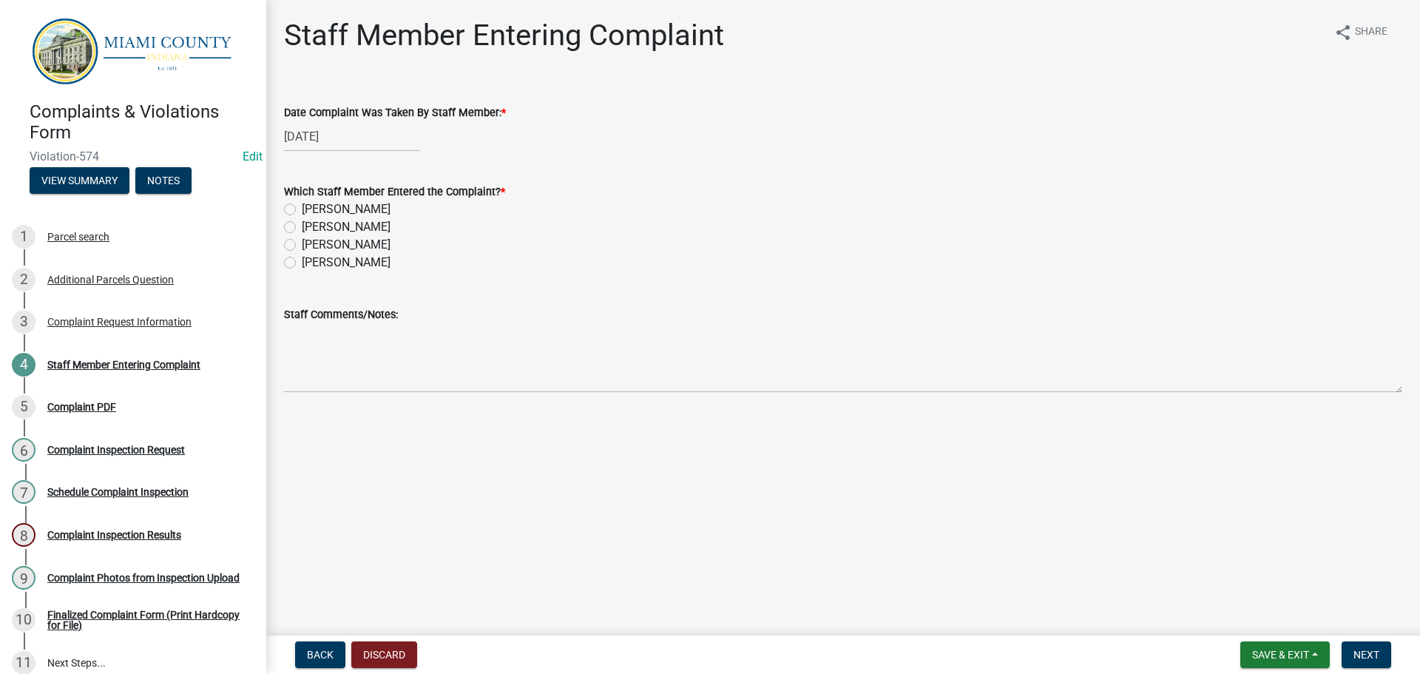
click at [302, 247] on label "[PERSON_NAME]" at bounding box center [346, 245] width 89 height 18
click at [302, 246] on input "[PERSON_NAME]" at bounding box center [307, 241] width 10 height 10
radio input "true"
click at [1363, 659] on span "Next" at bounding box center [1366, 655] width 26 height 12
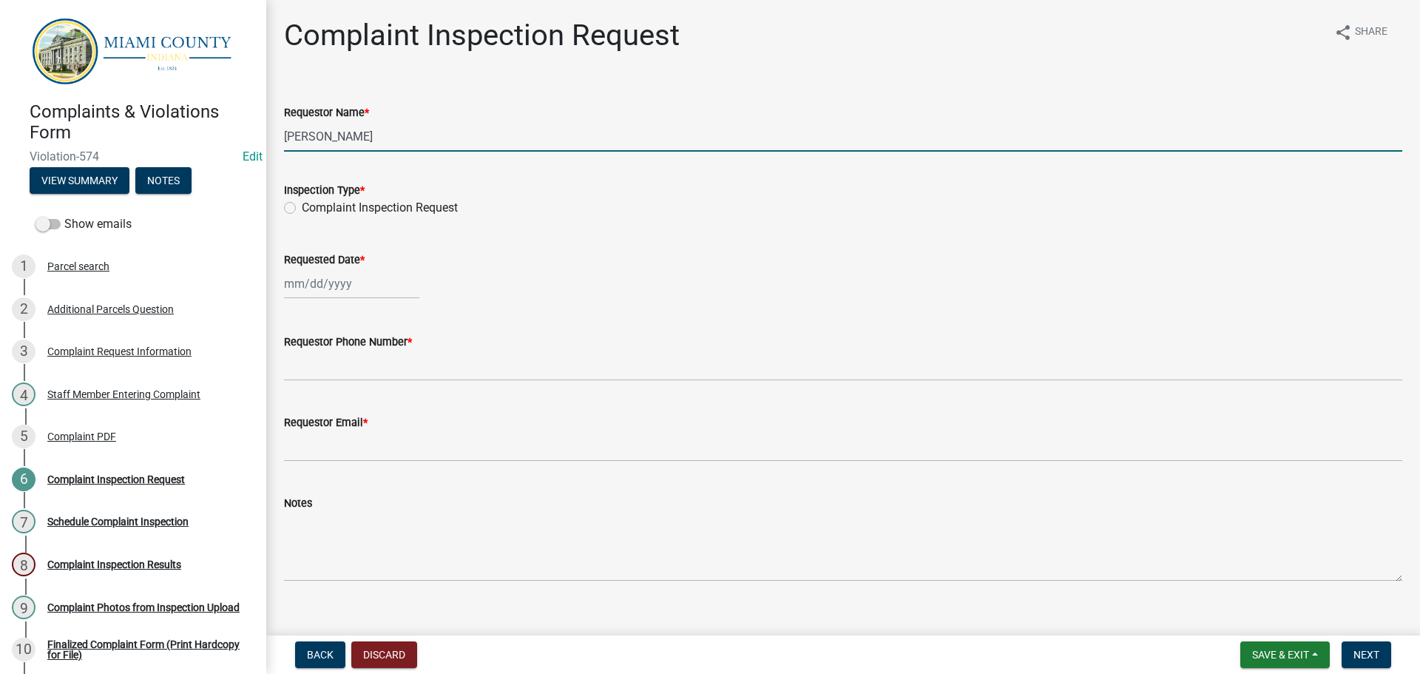
drag, startPoint x: 345, startPoint y: 145, endPoint x: 277, endPoint y: 145, distance: 67.3
click at [277, 145] on div "Requestor Name * [PERSON_NAME]" at bounding box center [843, 117] width 1140 height 69
type input "W"
type input "[PERSON_NAME] & [PERSON_NAME]"
click at [302, 208] on label "Complaint Inspection Request" at bounding box center [380, 208] width 156 height 18
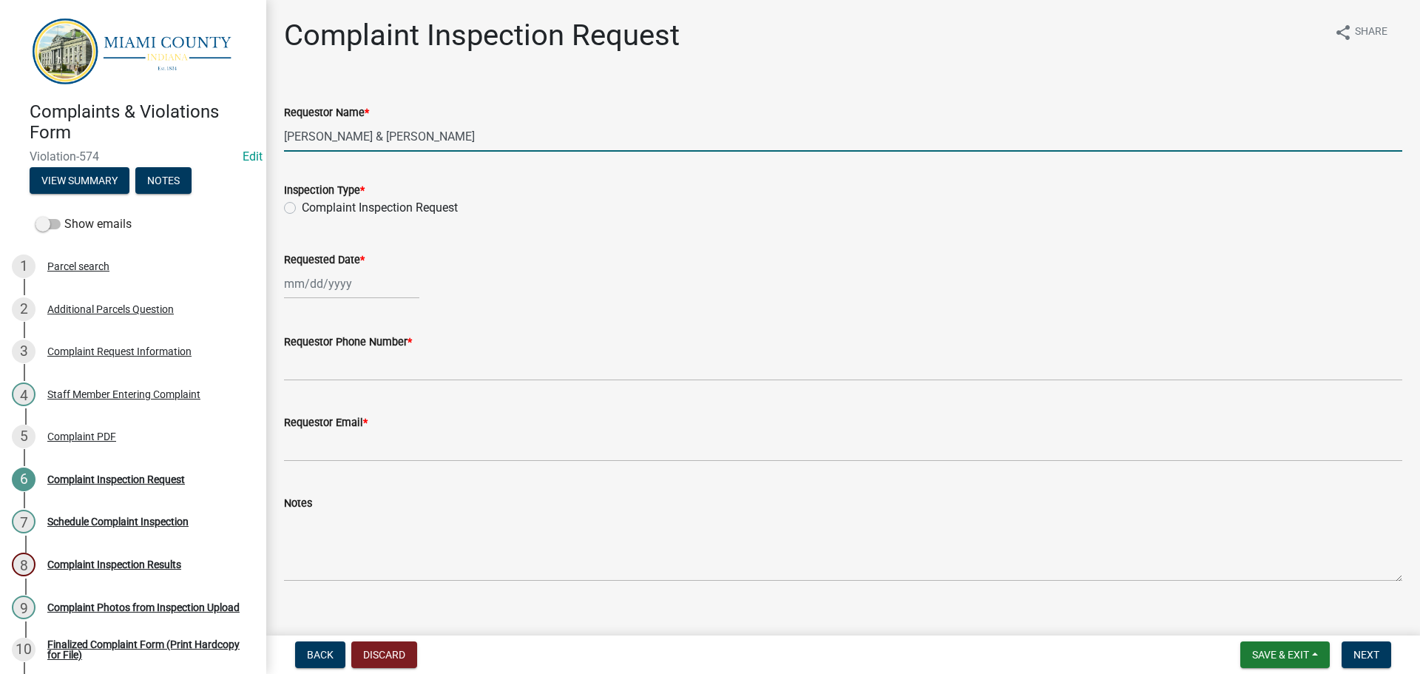
click at [302, 208] on input "Complaint Inspection Request" at bounding box center [307, 204] width 10 height 10
radio input "true"
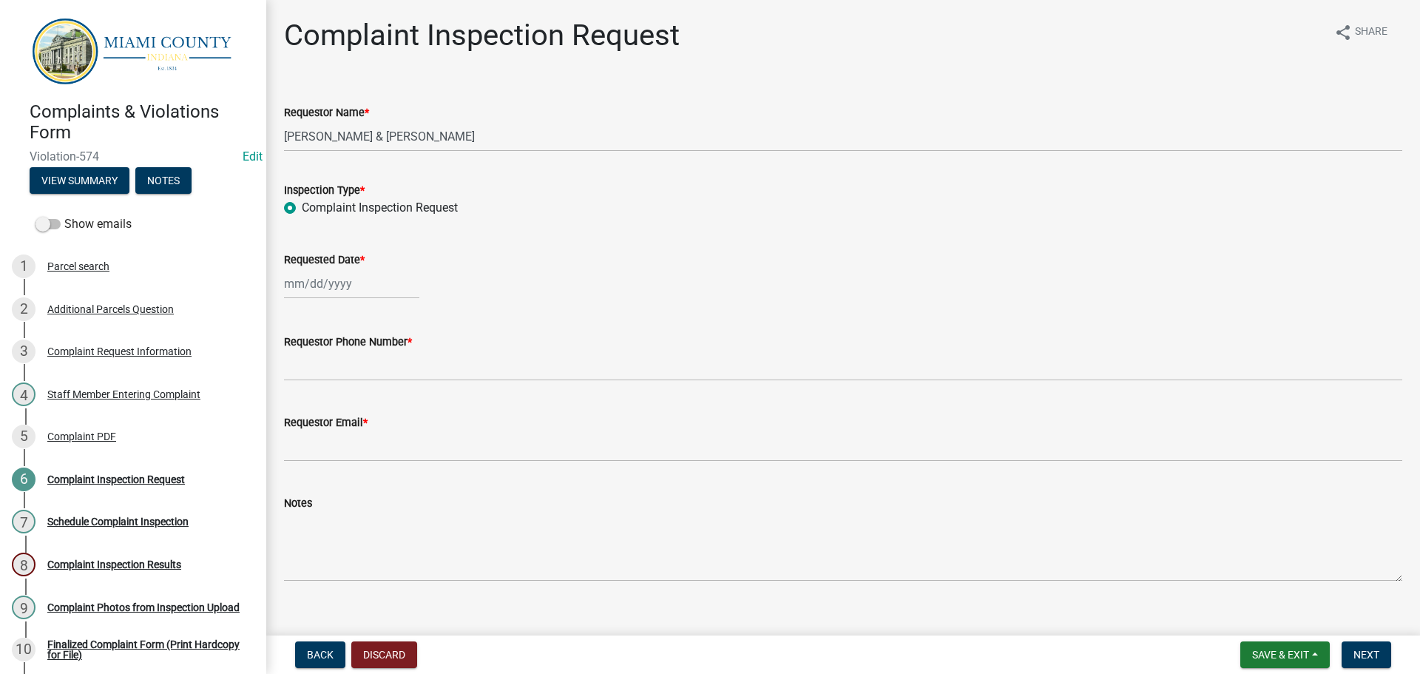
click at [327, 293] on div at bounding box center [351, 283] width 135 height 30
select select "9"
select select "2025"
click at [373, 427] on div "25" at bounding box center [370, 434] width 24 height 24
type input "[DATE]"
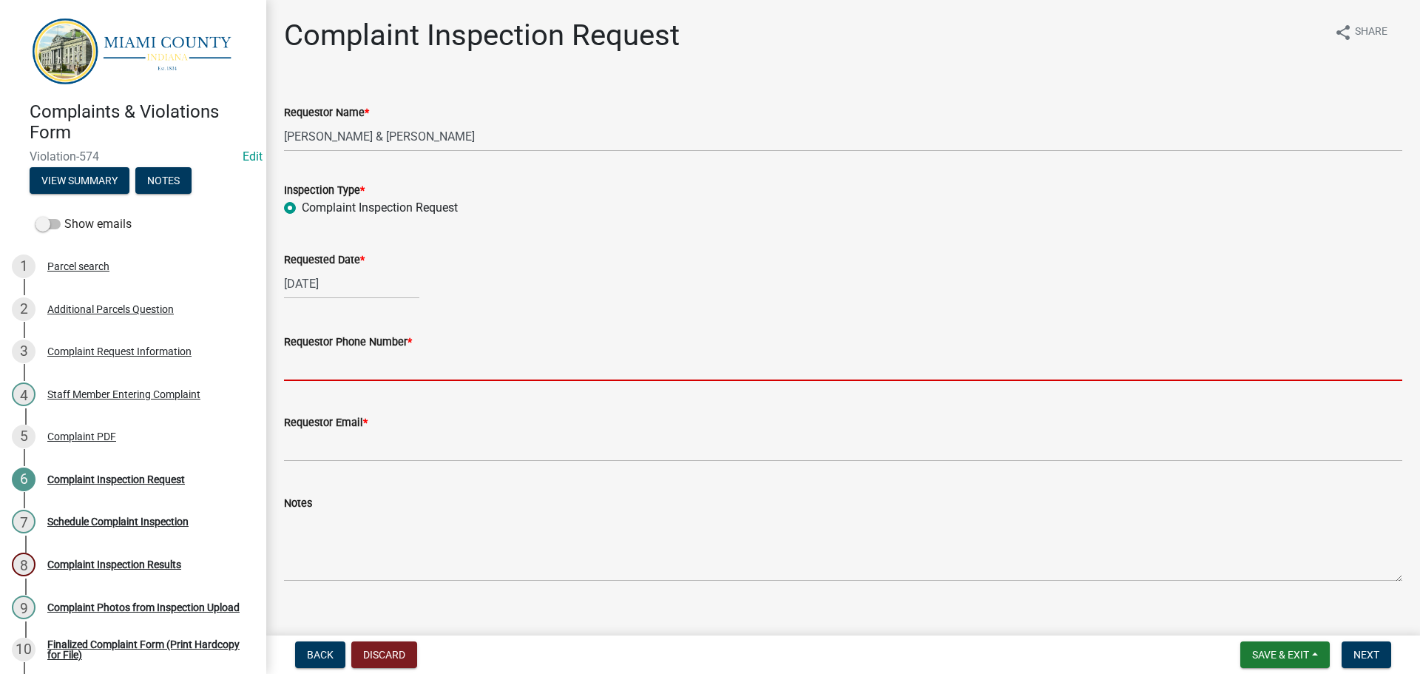
click at [365, 370] on input "Requestor Phone Number *" at bounding box center [843, 366] width 1118 height 30
type input "000-000-0000"
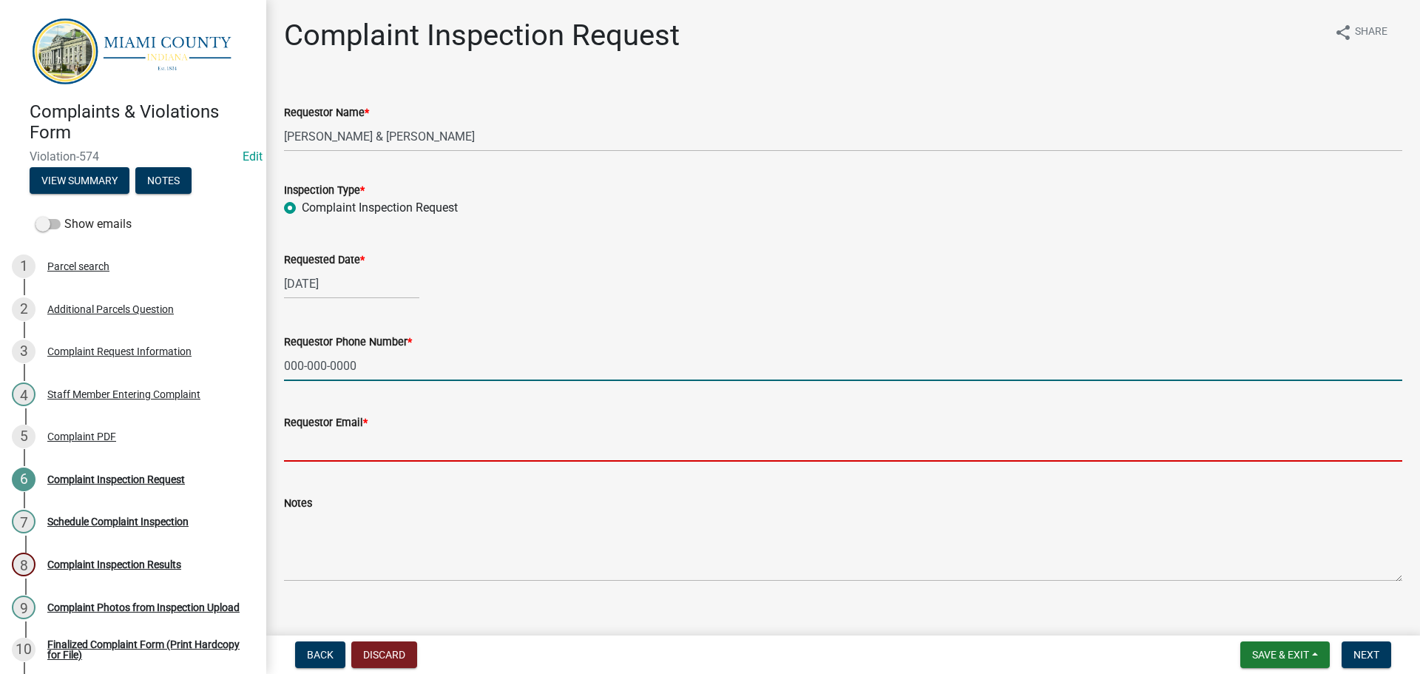
click at [351, 447] on input "Requestor Email *" at bounding box center [843, 446] width 1118 height 30
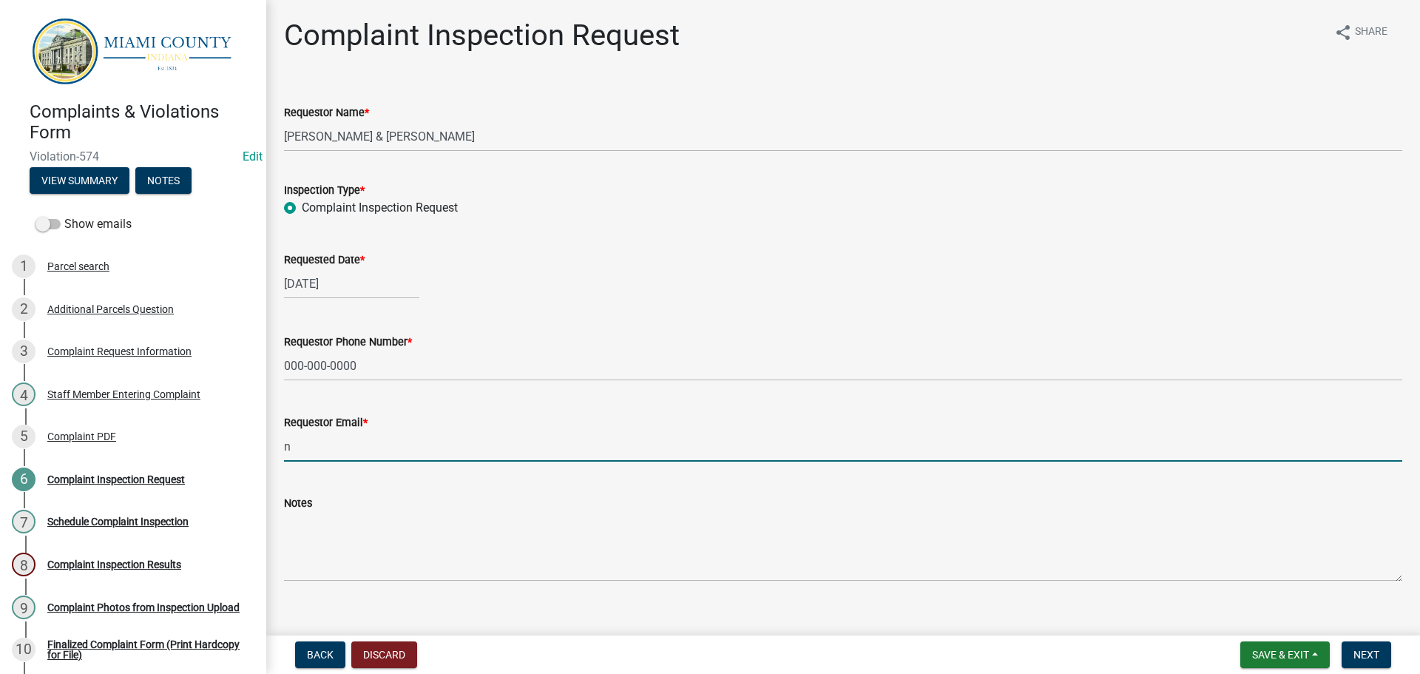
type input "[EMAIL_ADDRESS][DOMAIN_NAME]"
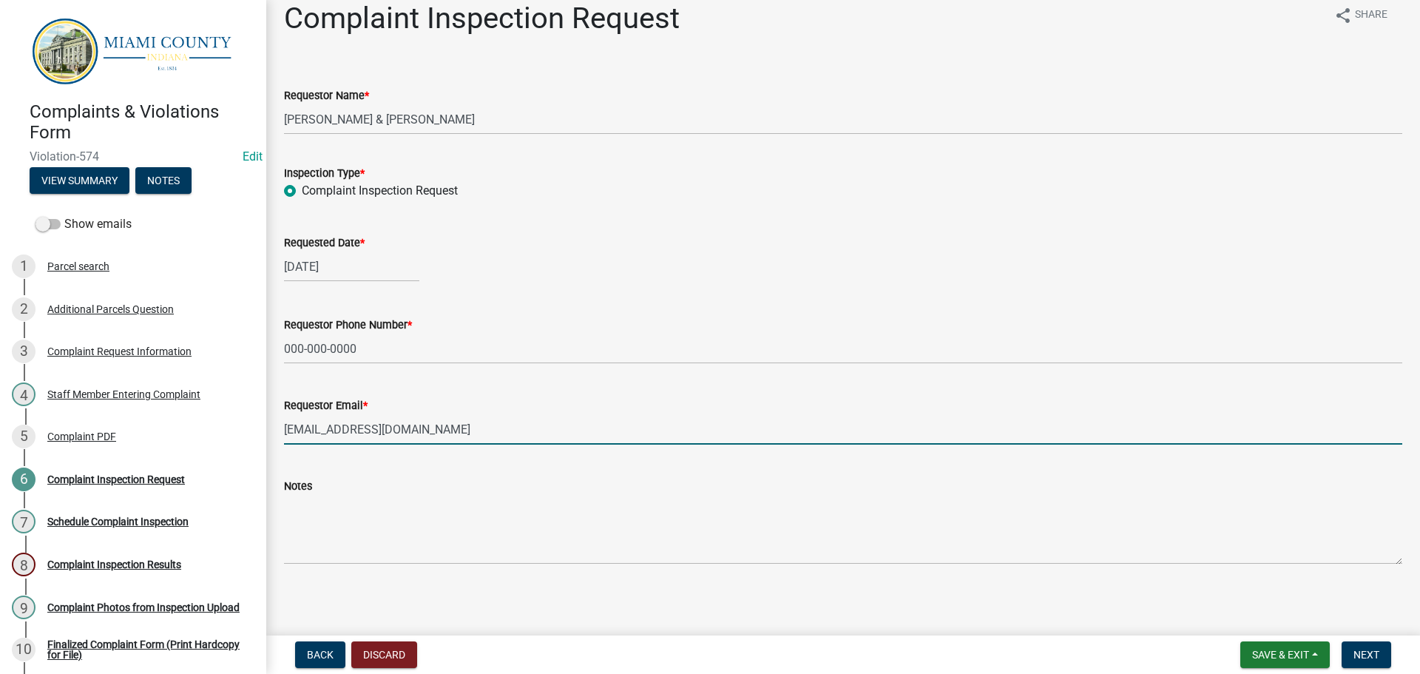
scroll to position [21, 0]
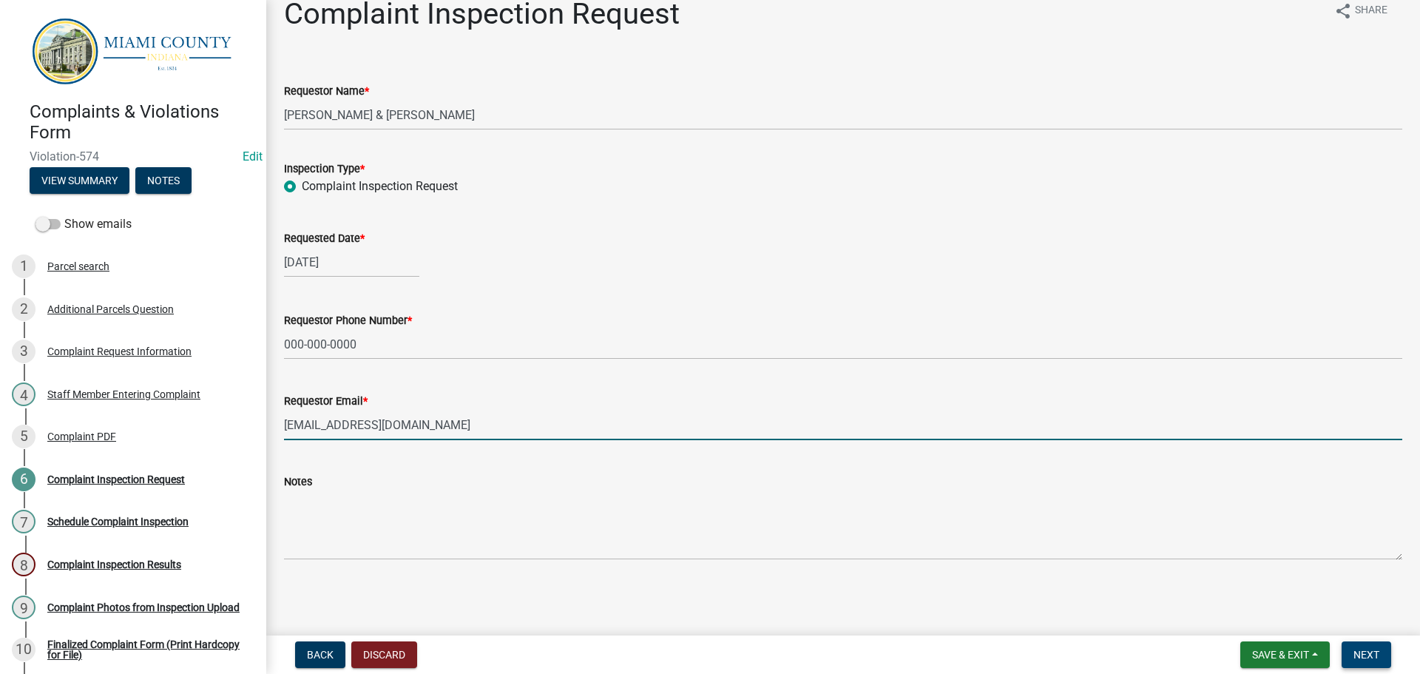
click at [1368, 657] on span "Next" at bounding box center [1366, 655] width 26 height 12
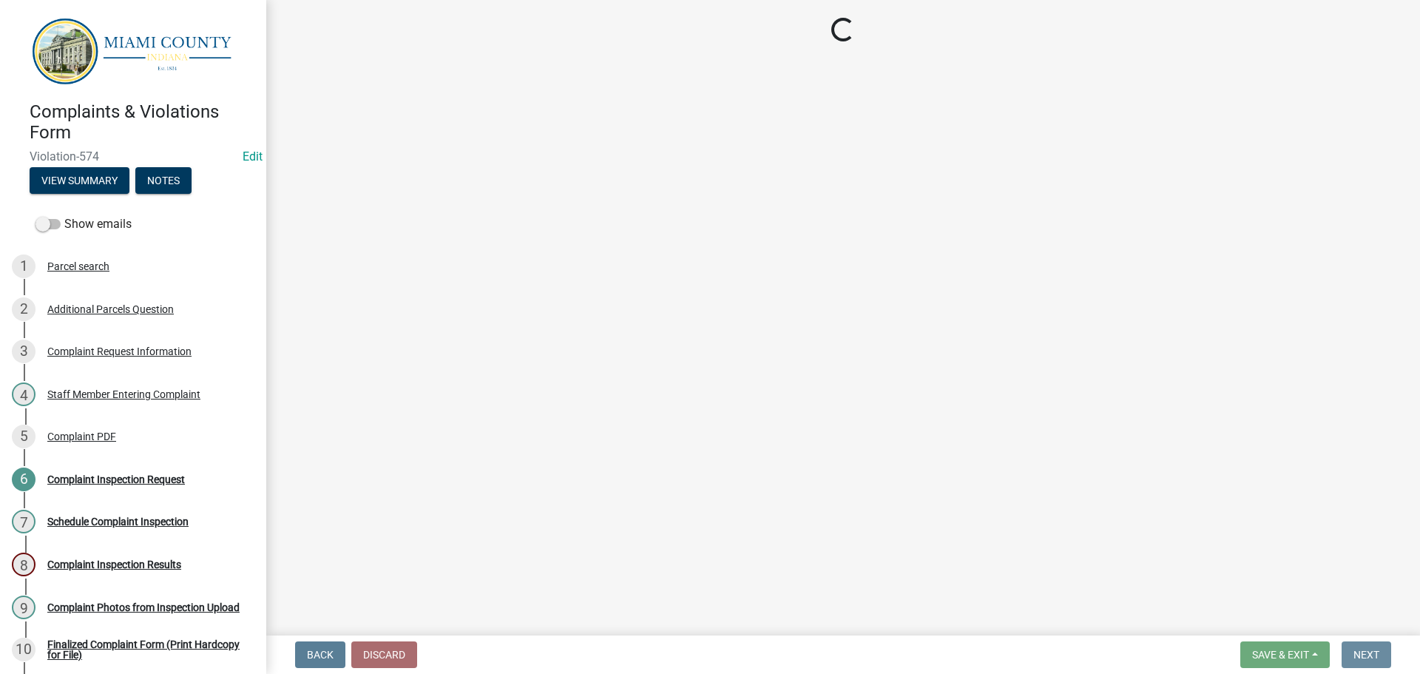
scroll to position [0, 0]
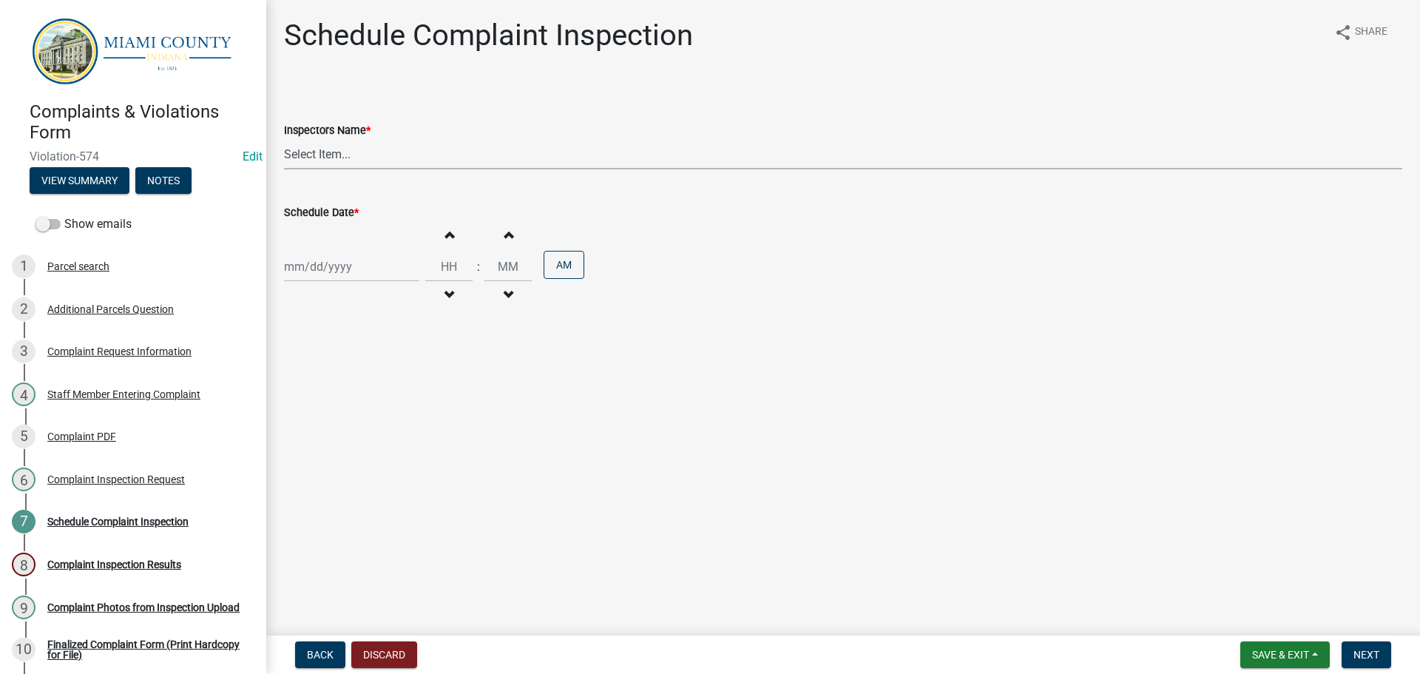
click at [351, 156] on select "Select Item... bmthomas ([PERSON_NAME]) croser ([PERSON_NAME]) [PERSON_NAME] ([…" at bounding box center [843, 154] width 1118 height 30
select select "0324ce59-dc13-463c-88f6-21718b6e040a"
click at [284, 139] on select "Select Item... bmthomas ([PERSON_NAME]) croser ([PERSON_NAME]) [PERSON_NAME] ([…" at bounding box center [843, 154] width 1118 height 30
select select "9"
select select "2025"
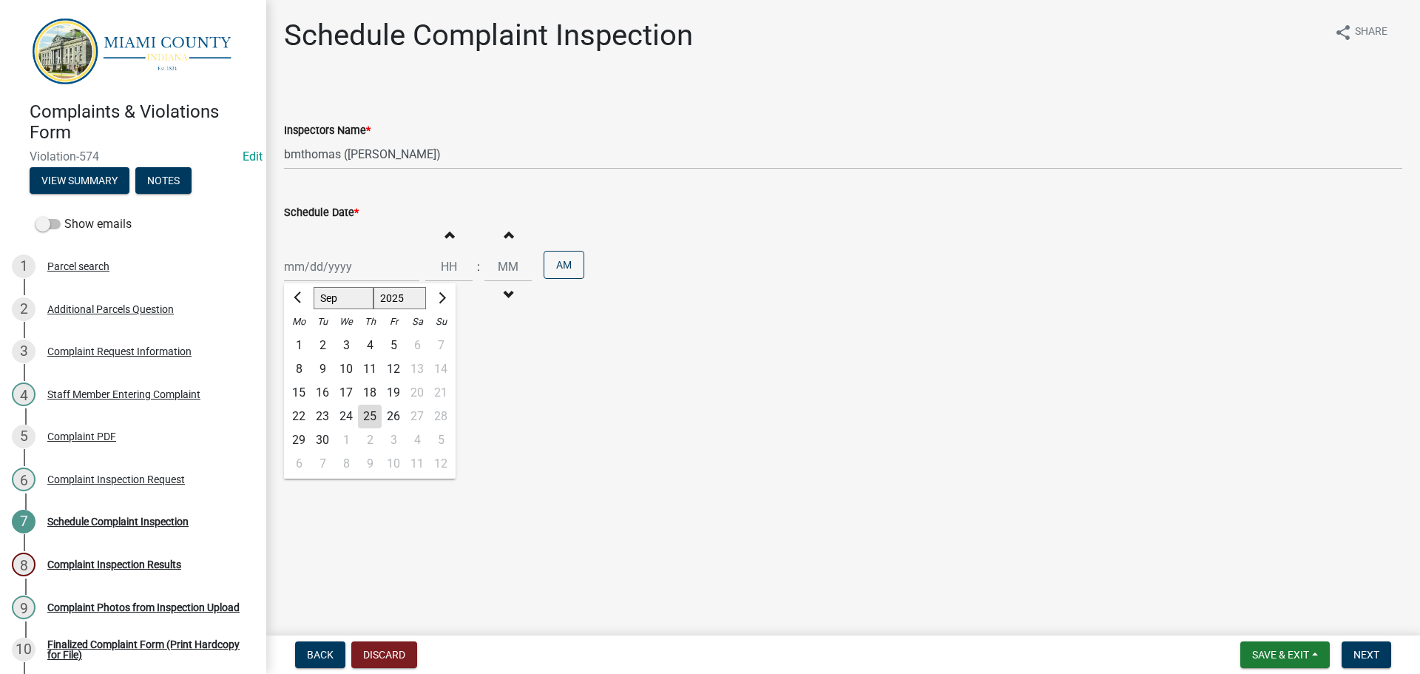
click at [334, 265] on div "[PERSON_NAME] Feb Mar Apr [PERSON_NAME][DATE] Oct Nov [DATE] 1526 1527 1528 152…" at bounding box center [351, 266] width 135 height 30
click at [371, 409] on div "25" at bounding box center [370, 417] width 24 height 24
type input "[DATE]"
click at [493, 240] on button "Increment minutes" at bounding box center [508, 234] width 31 height 27
type input "12"
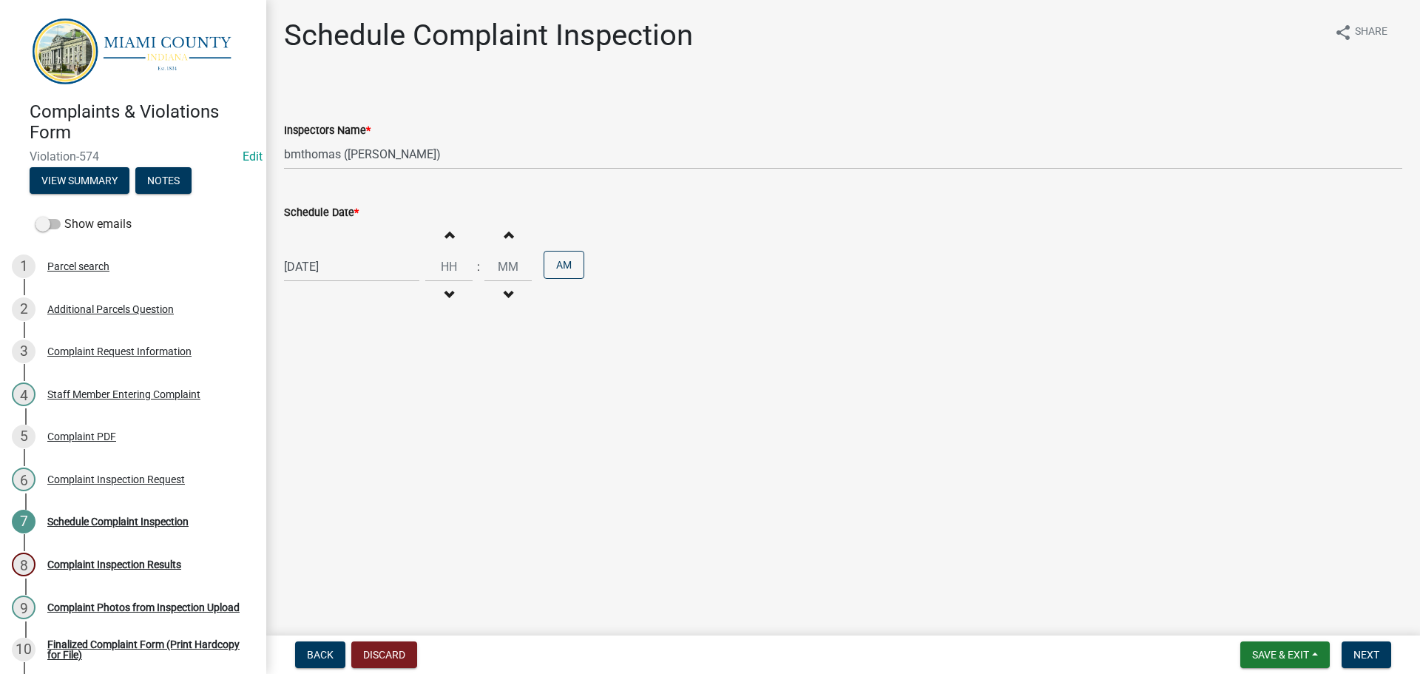
type input "01"
click at [1384, 663] on button "Next" at bounding box center [1367, 654] width 50 height 27
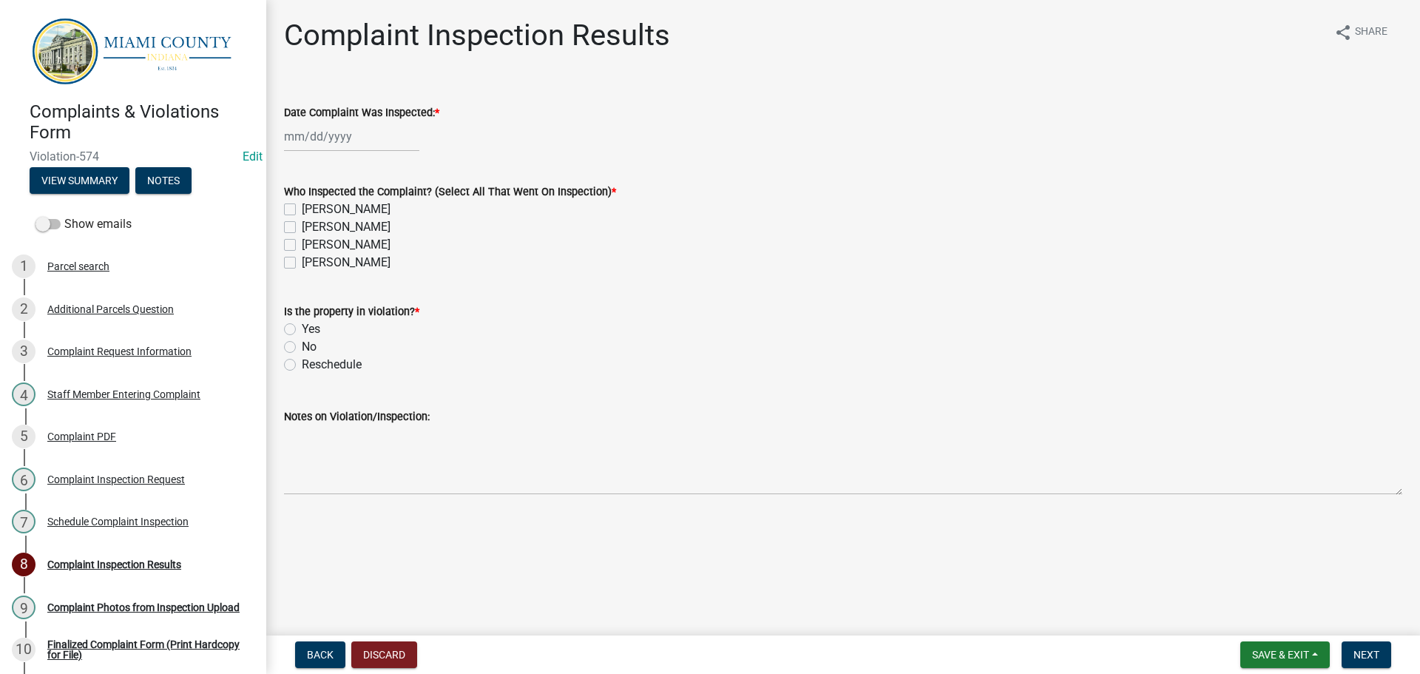
click at [315, 138] on div at bounding box center [351, 136] width 135 height 30
select select "9"
select select "2025"
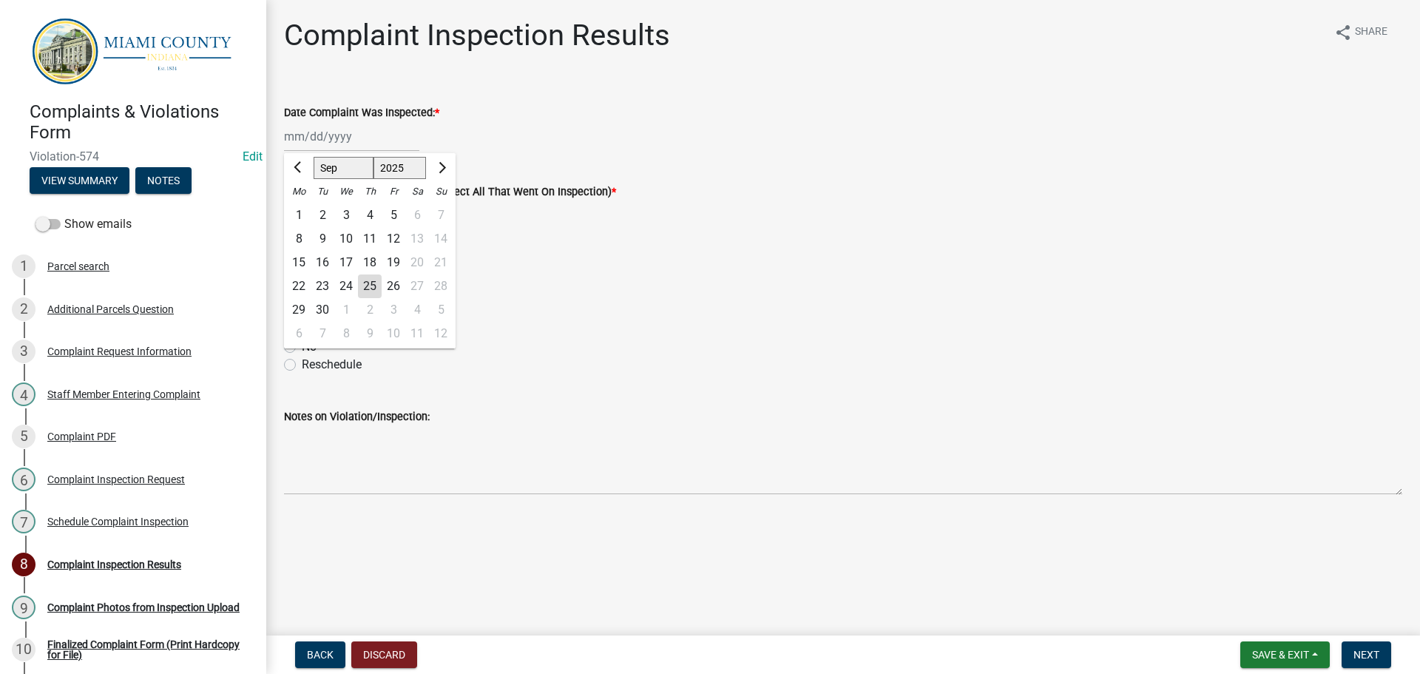
click at [365, 283] on div "25" at bounding box center [370, 286] width 24 height 24
type input "[DATE]"
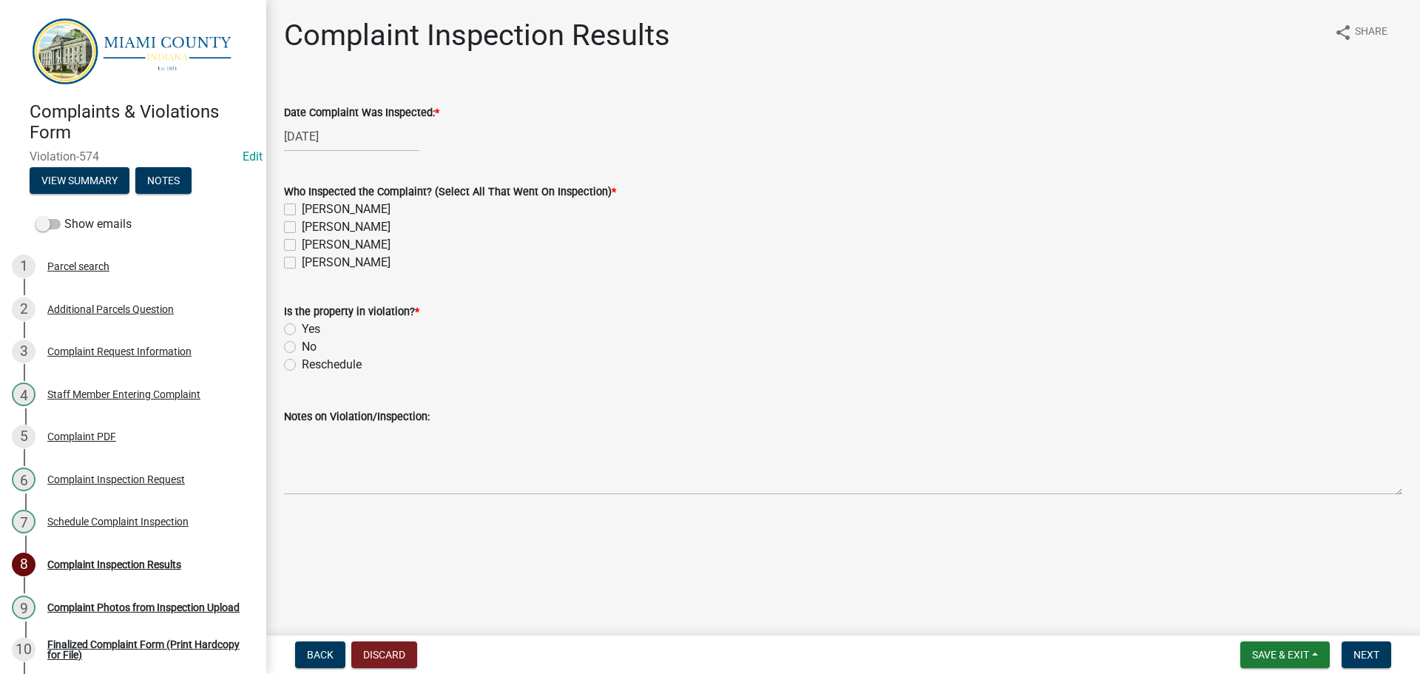
click at [302, 243] on label "[PERSON_NAME]" at bounding box center [346, 245] width 89 height 18
click at [302, 243] on input "[PERSON_NAME]" at bounding box center [307, 241] width 10 height 10
checkbox input "true"
checkbox input "false"
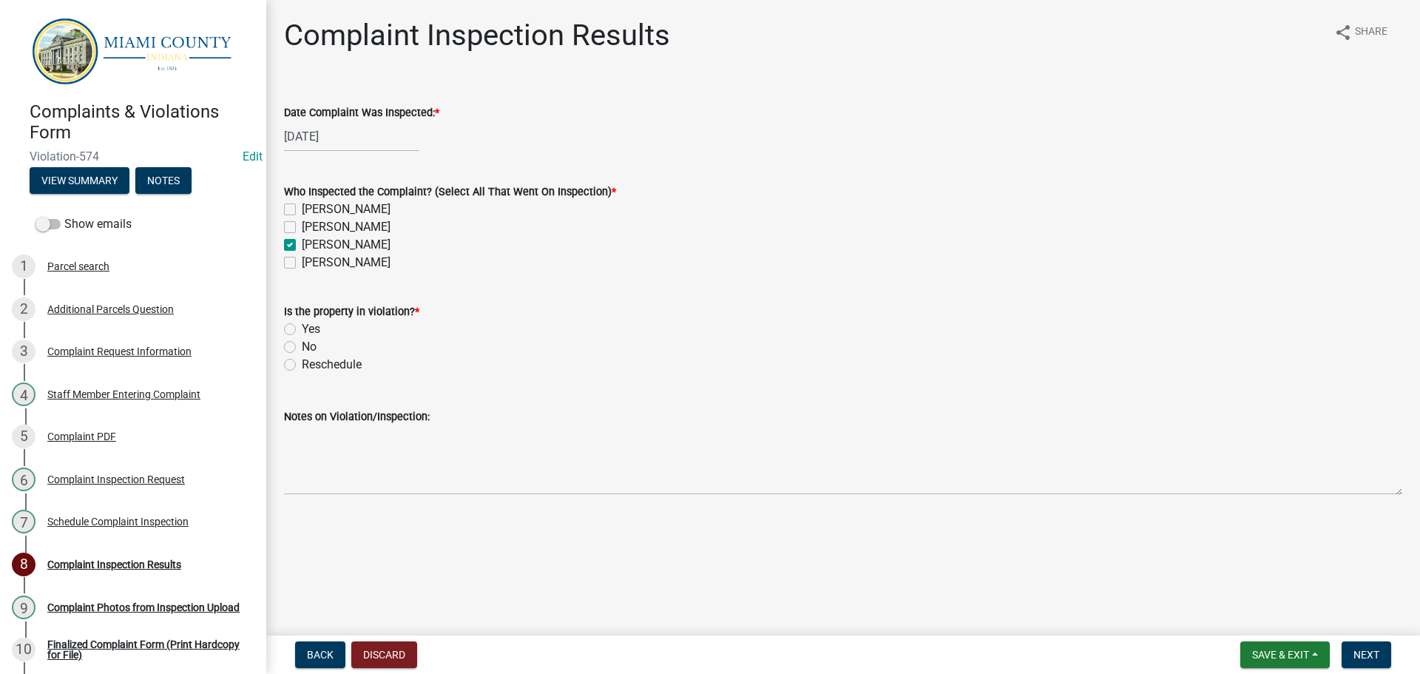
checkbox input "true"
checkbox input "false"
click at [302, 328] on label "Yes" at bounding box center [311, 329] width 18 height 18
click at [302, 328] on input "Yes" at bounding box center [307, 325] width 10 height 10
radio input "true"
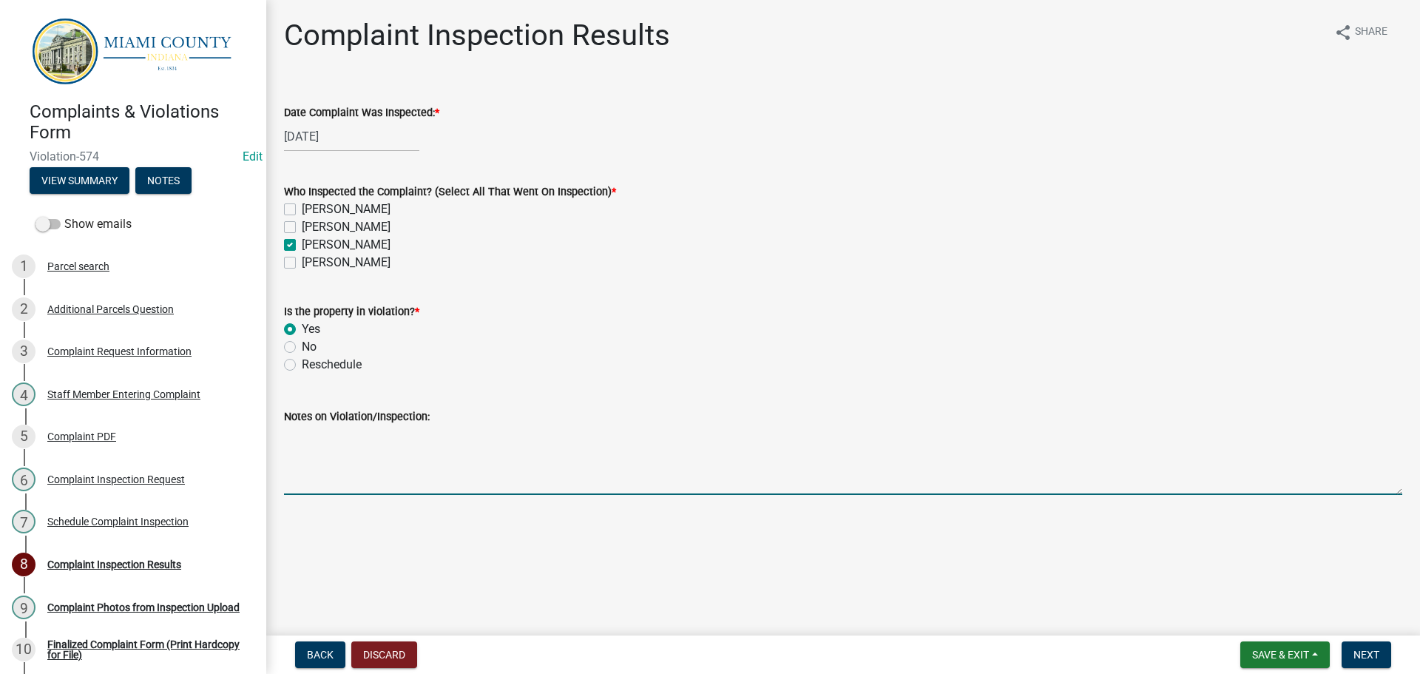
click at [330, 476] on textarea "Notes on Violation/Inspection:" at bounding box center [843, 460] width 1118 height 70
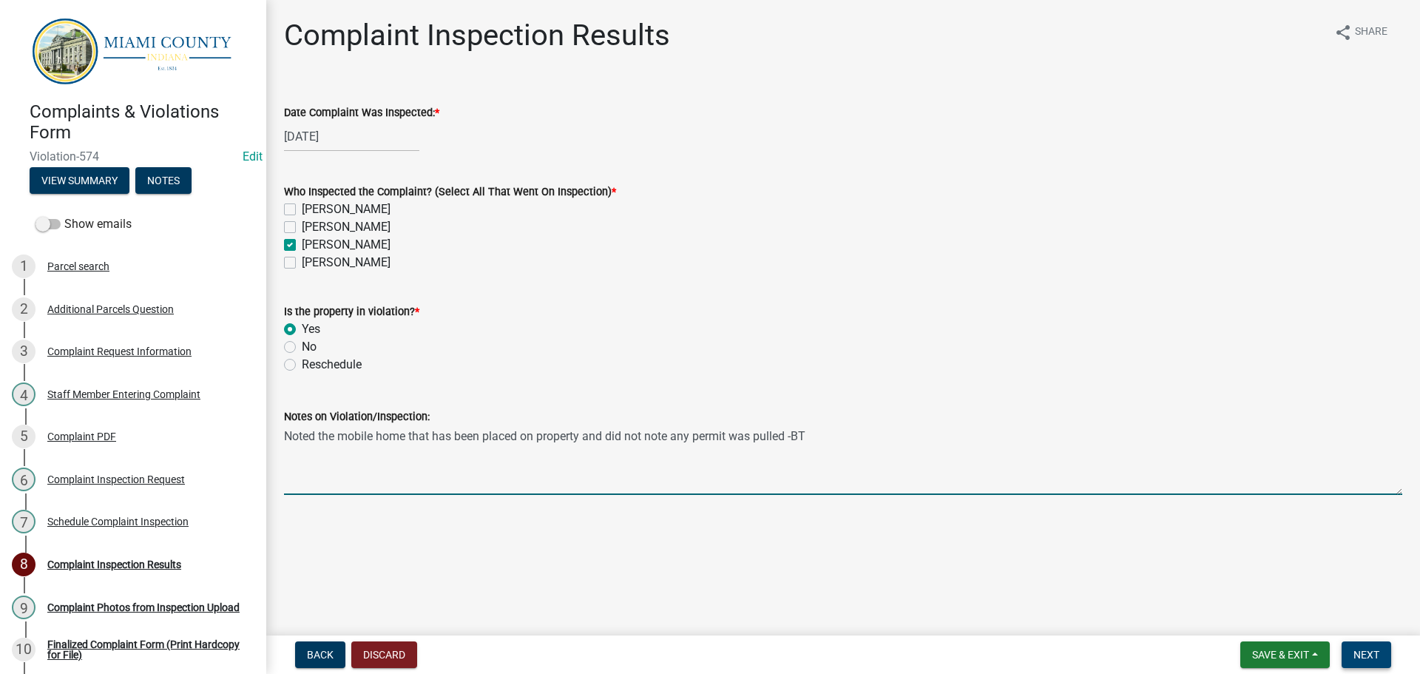
type textarea "Noted the mobile home that has been placed on property and did not note any per…"
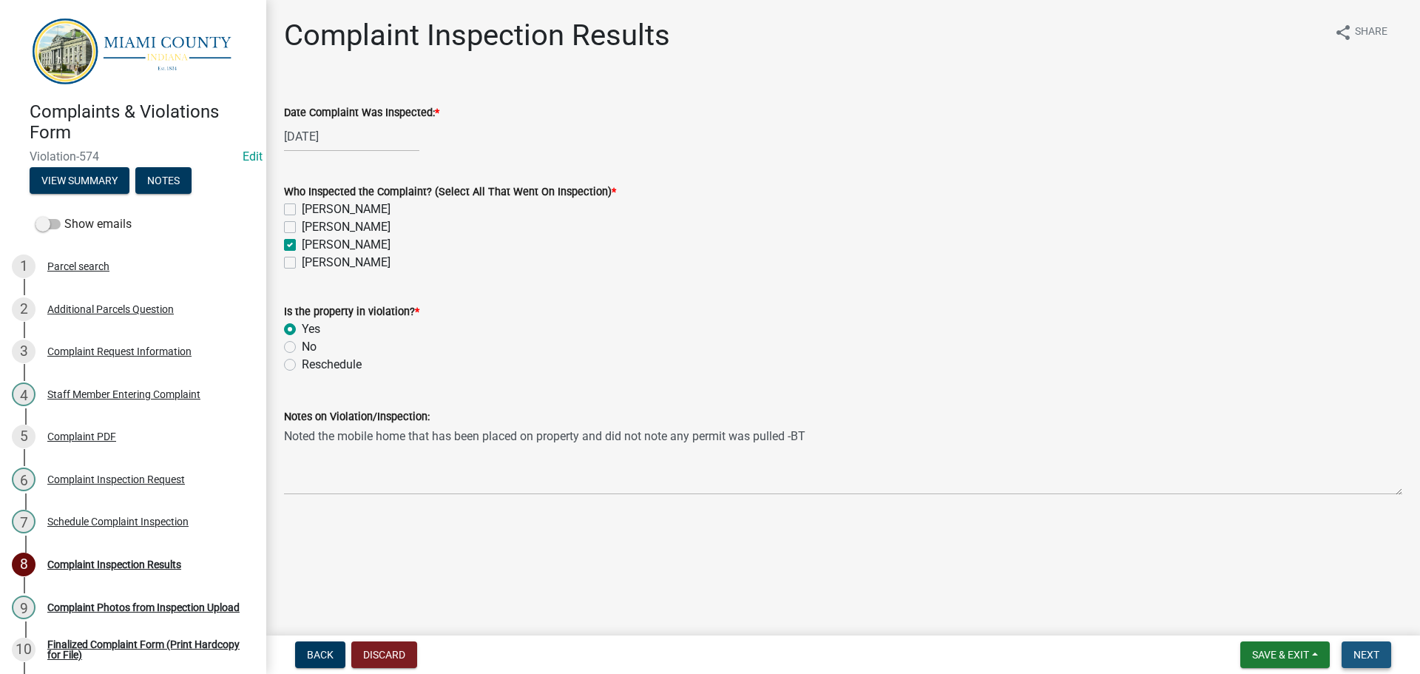
click at [1357, 649] on span "Next" at bounding box center [1366, 655] width 26 height 12
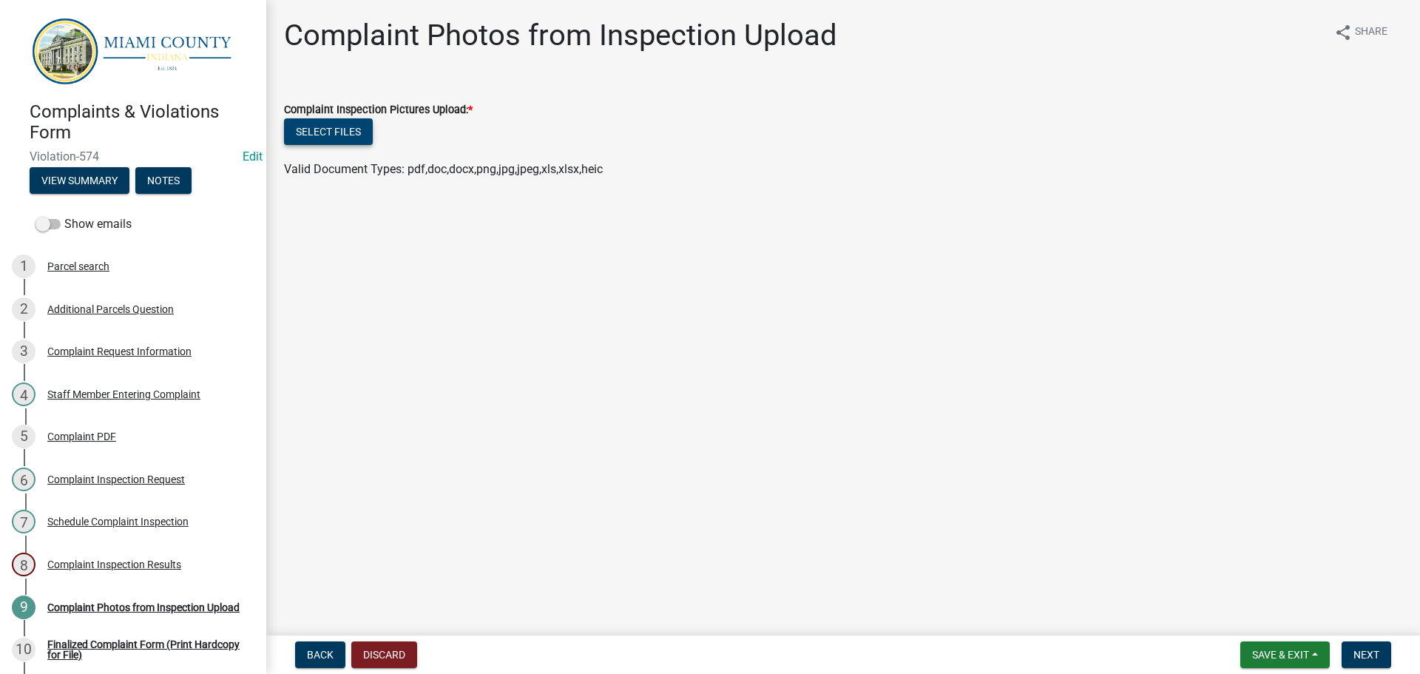
click at [353, 140] on button "Select files" at bounding box center [328, 131] width 89 height 27
click at [340, 125] on button "Select files" at bounding box center [328, 131] width 89 height 27
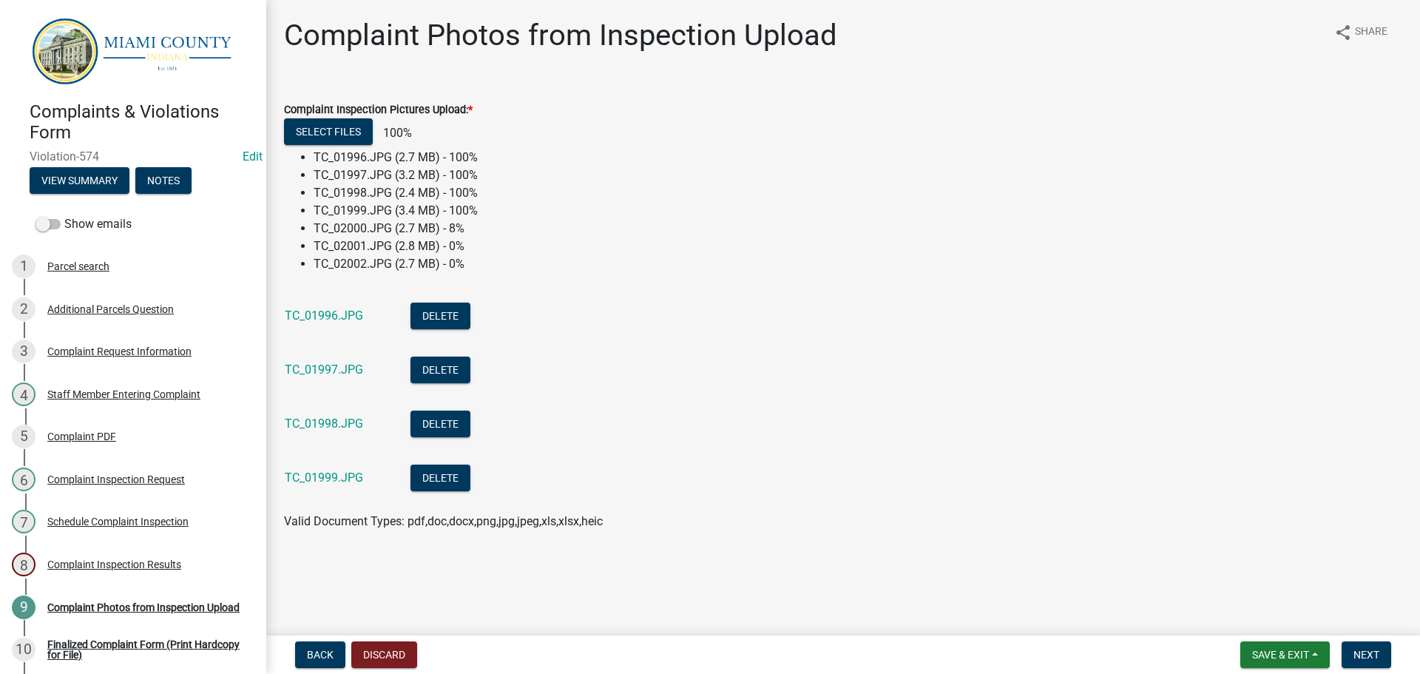
click at [768, 459] on li "TC_01999.JPG Delete" at bounding box center [843, 480] width 1118 height 54
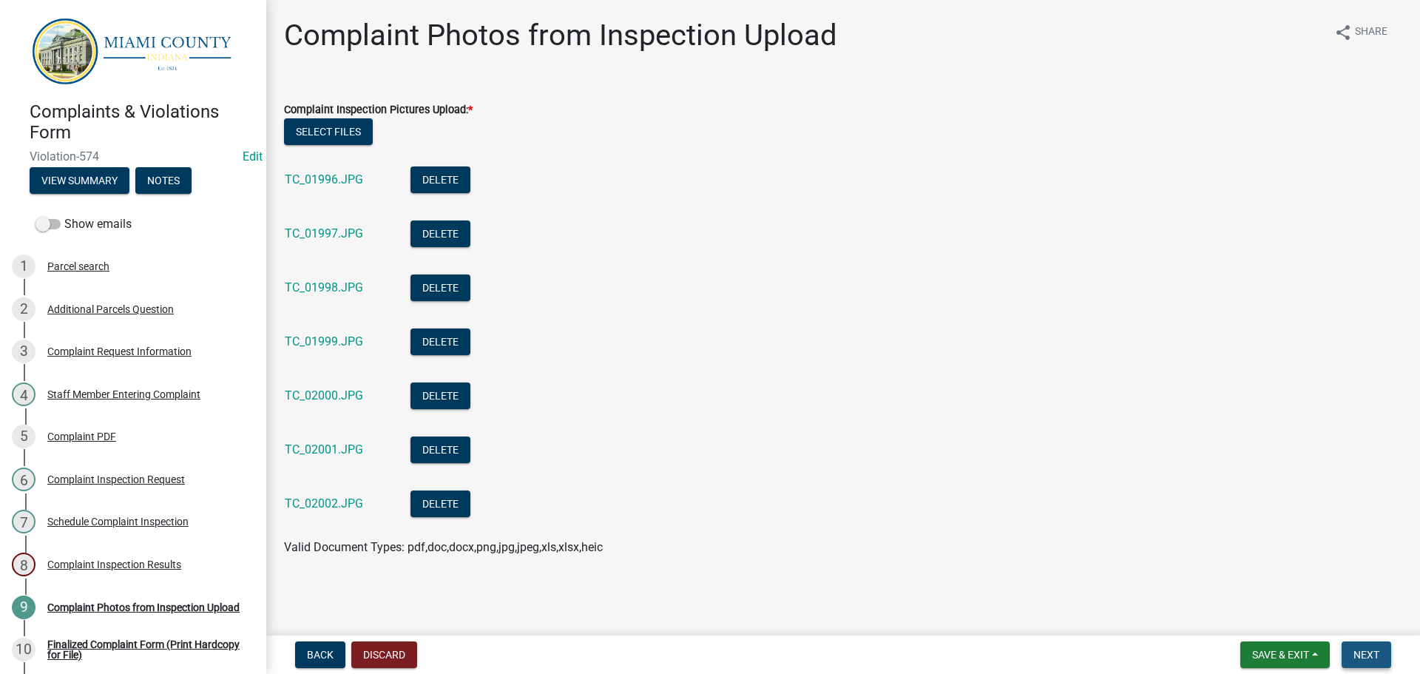
click at [1362, 649] on span "Next" at bounding box center [1366, 655] width 26 height 12
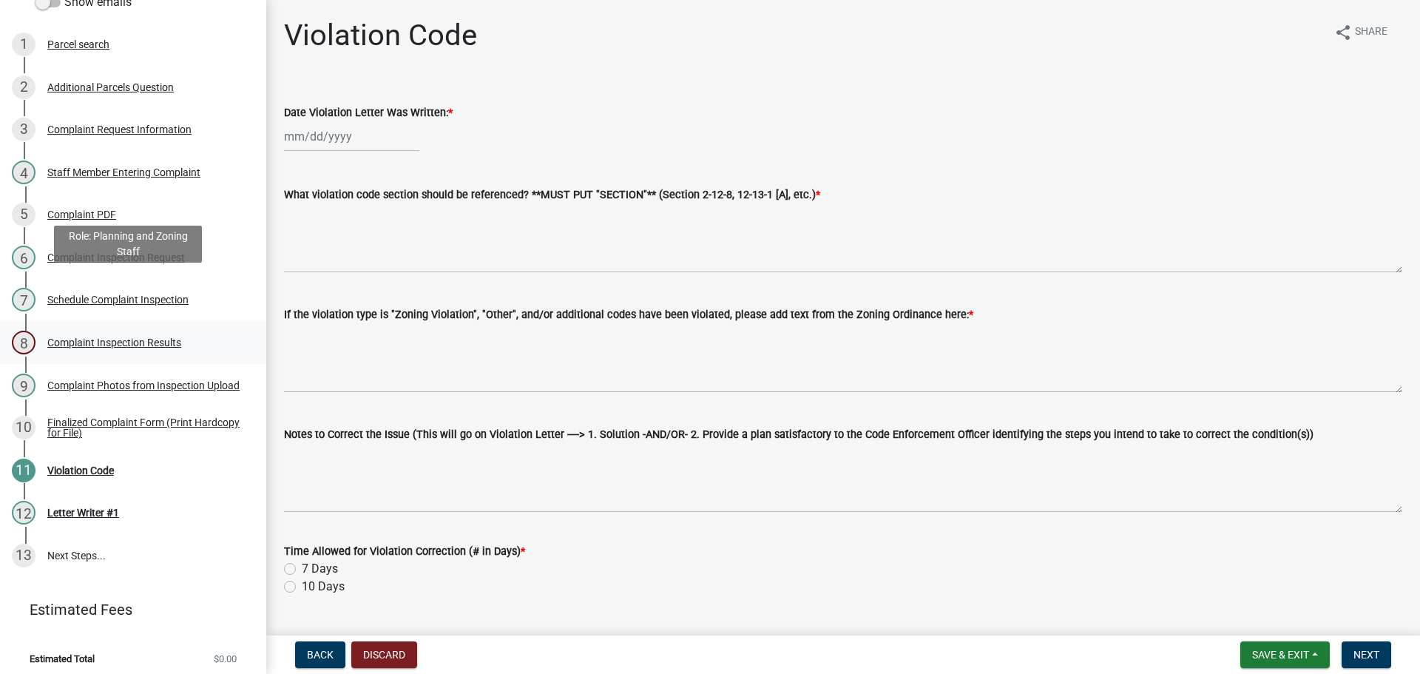
scroll to position [226, 0]
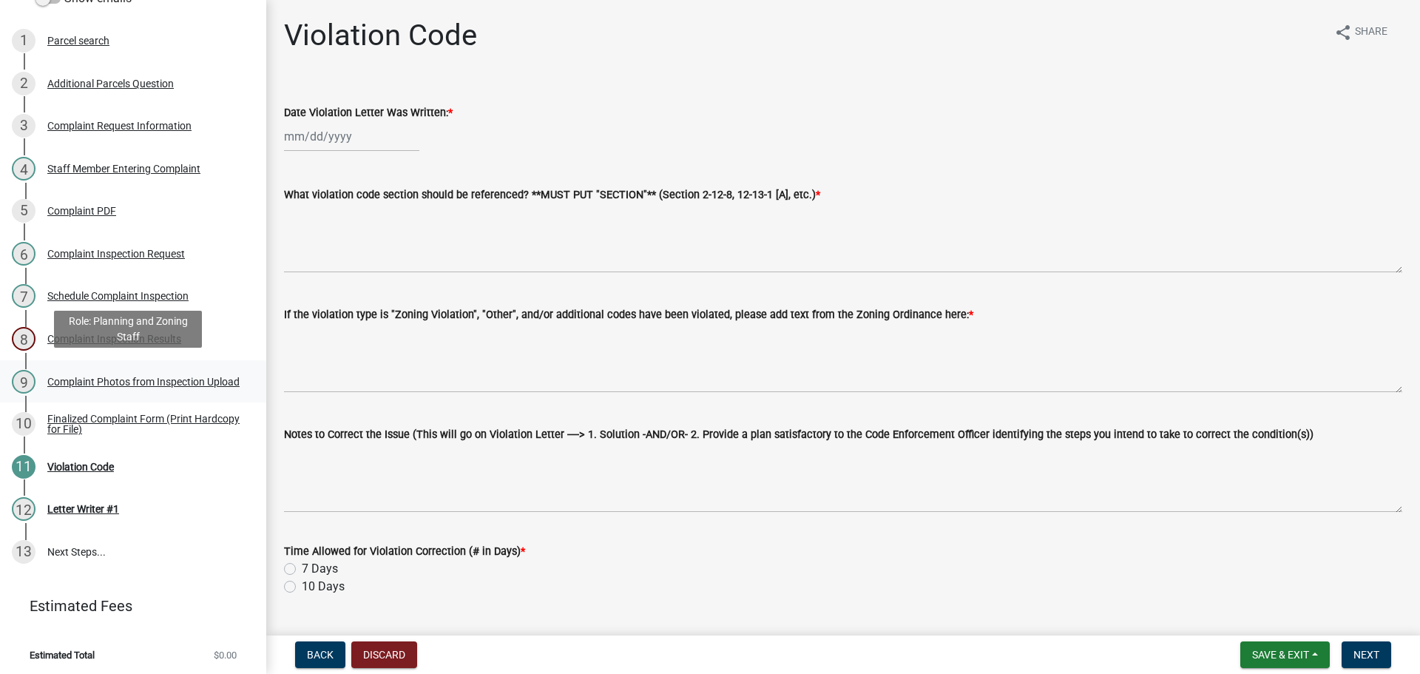
click at [87, 396] on link "9 Complaint Photos from Inspection Upload" at bounding box center [133, 381] width 266 height 43
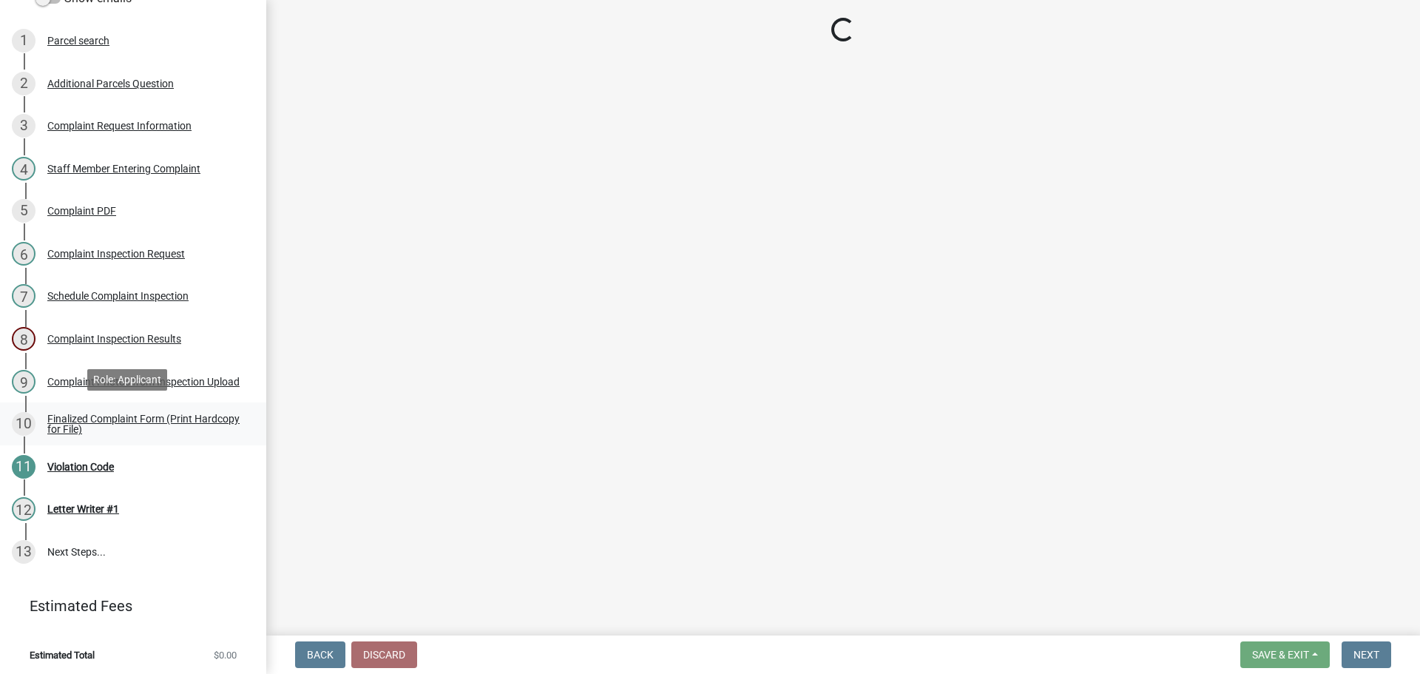
click at [88, 420] on div "Finalized Complaint Form (Print Hardcopy for File)" at bounding box center [144, 423] width 195 height 21
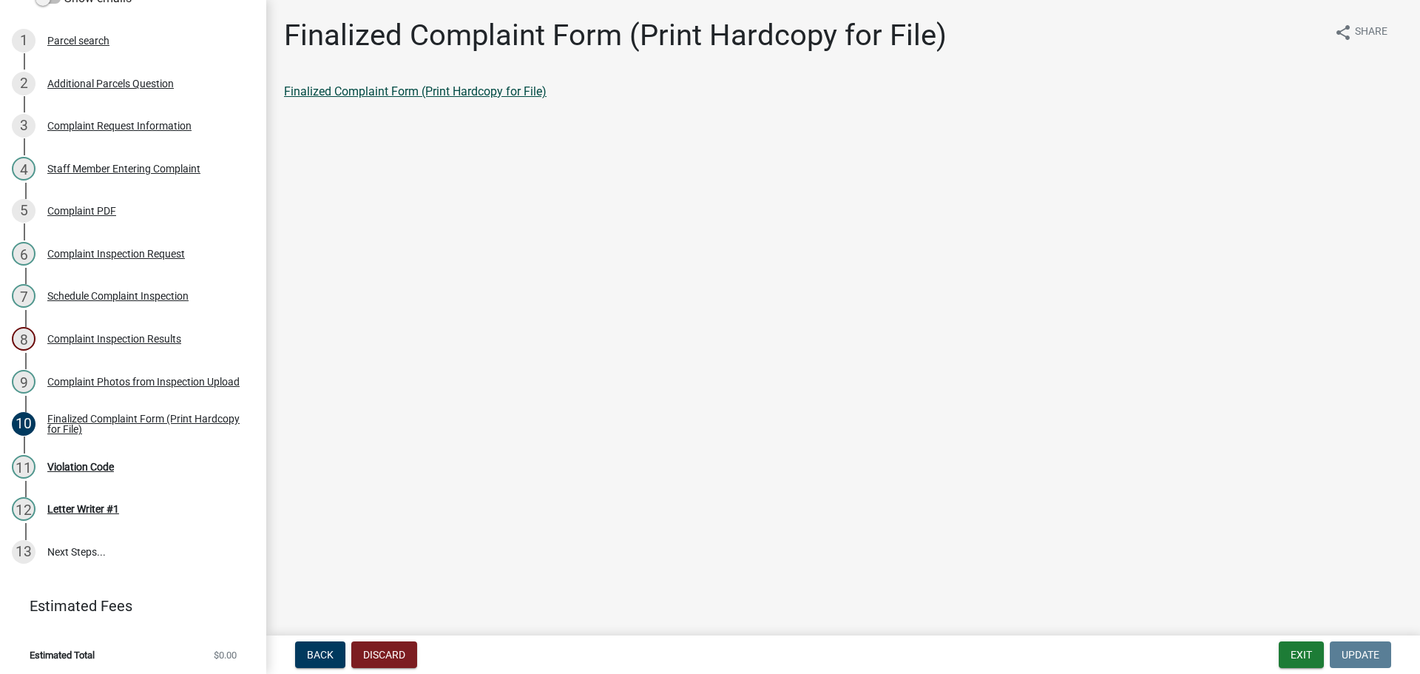
click at [390, 91] on link "Finalized Complaint Form (Print Hardcopy for File)" at bounding box center [415, 91] width 263 height 14
